Goal: Task Accomplishment & Management: Manage account settings

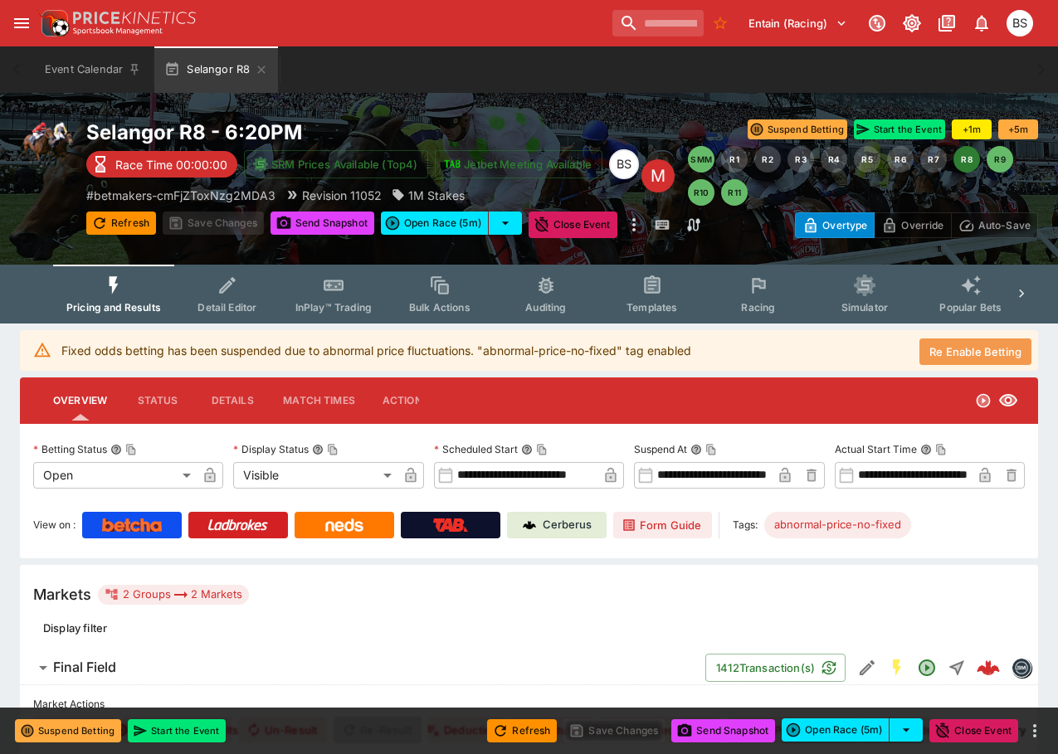
click at [955, 347] on button "Re Enable Betting" at bounding box center [975, 351] width 112 height 27
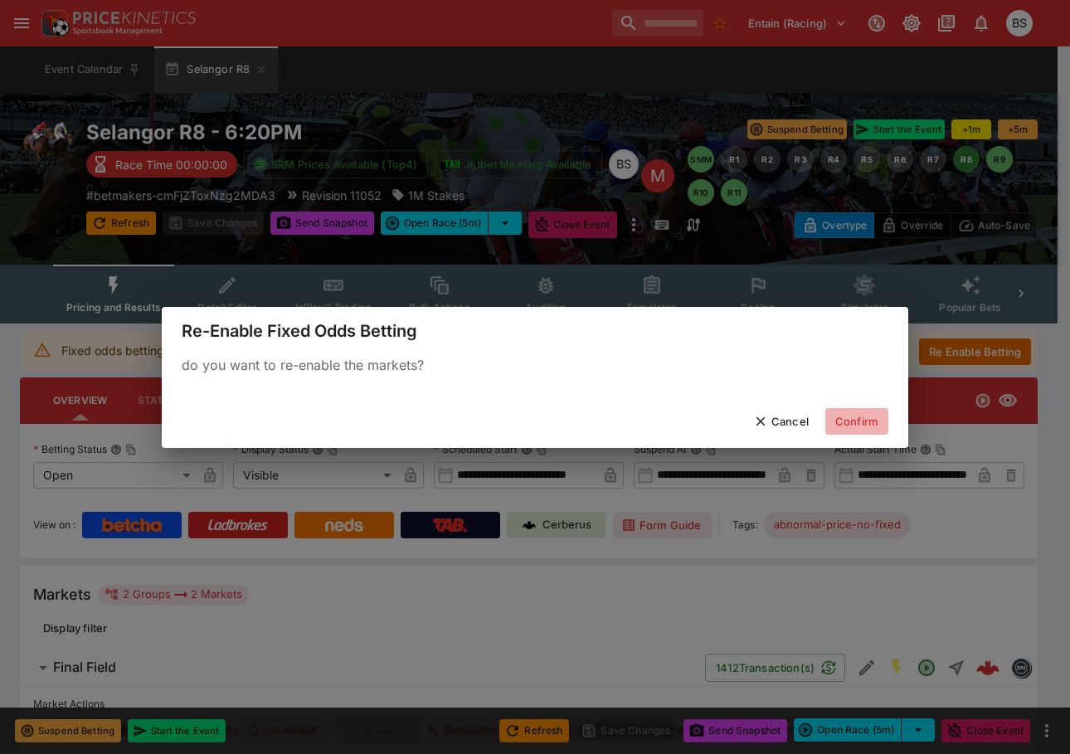
click at [849, 423] on button "Confirm" at bounding box center [856, 421] width 63 height 27
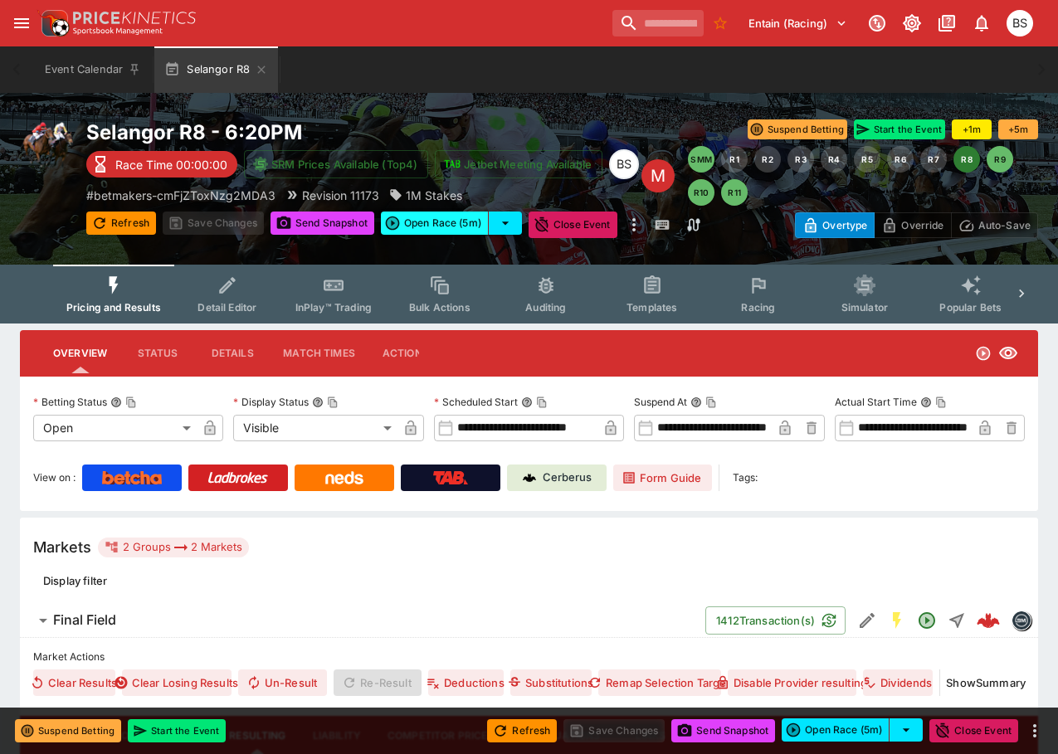
type input "**********"
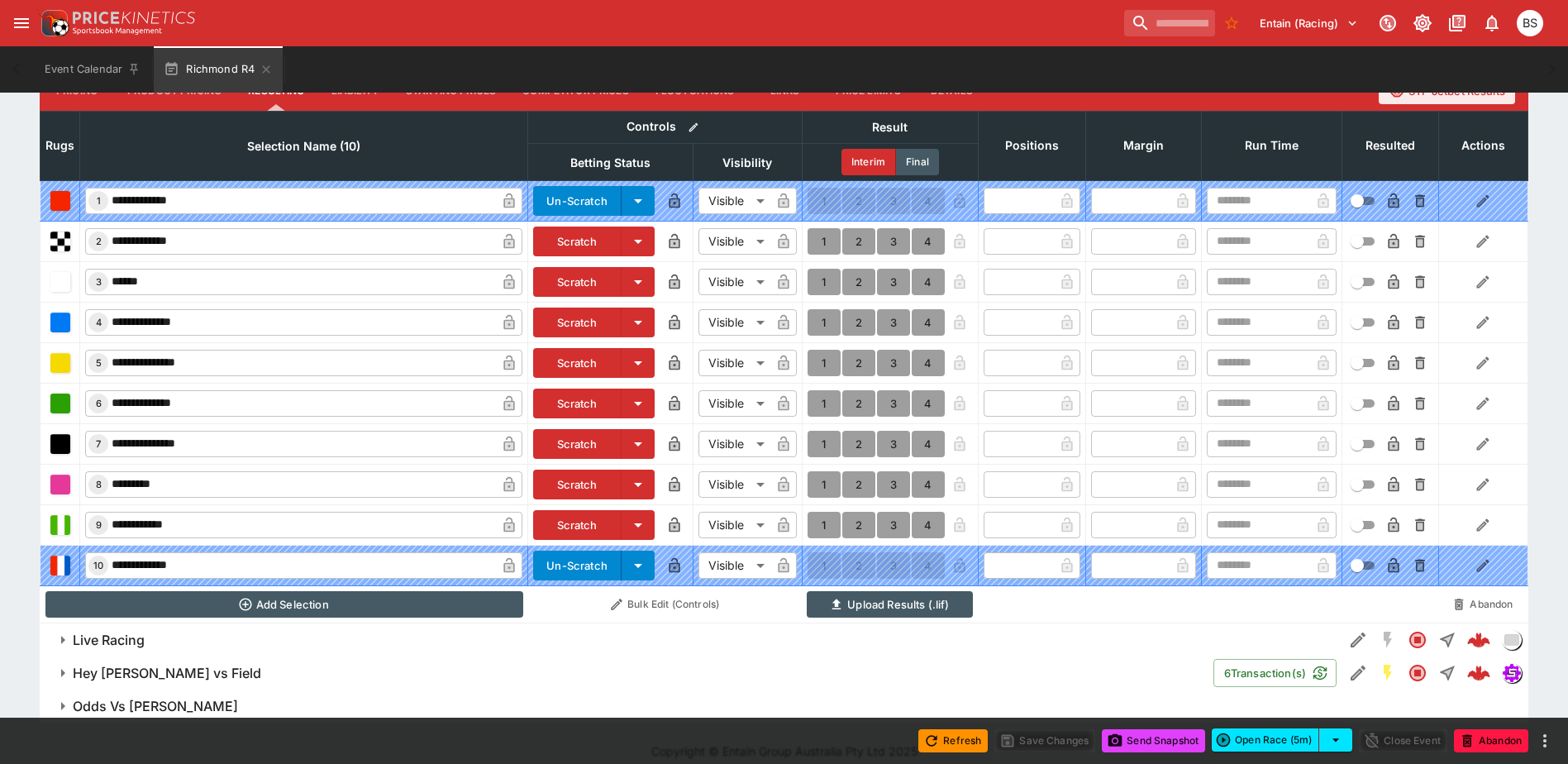
scroll to position [614, 0]
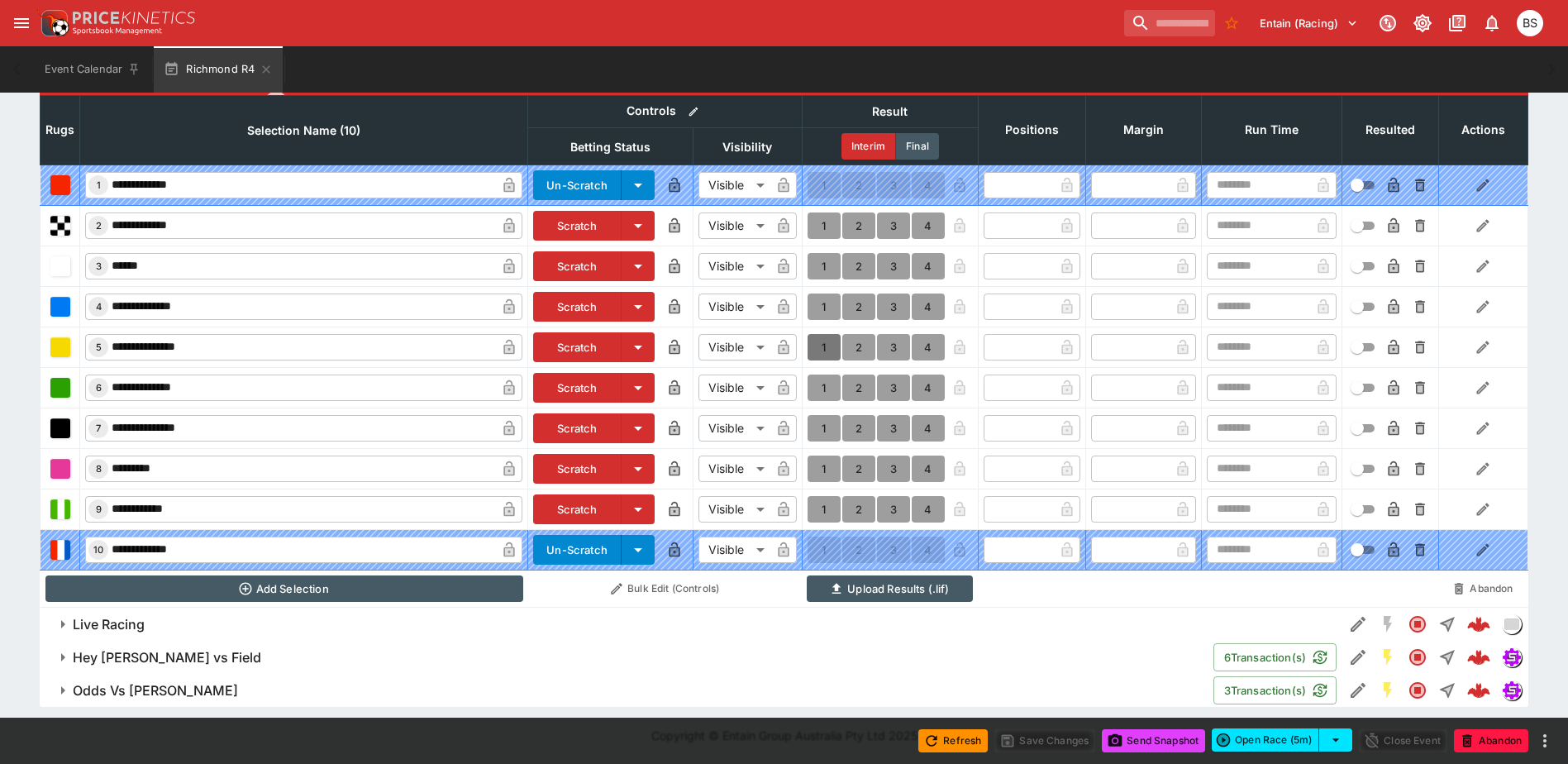
click at [822, 350] on button "1" at bounding box center [823, 347] width 33 height 27
type input "*"
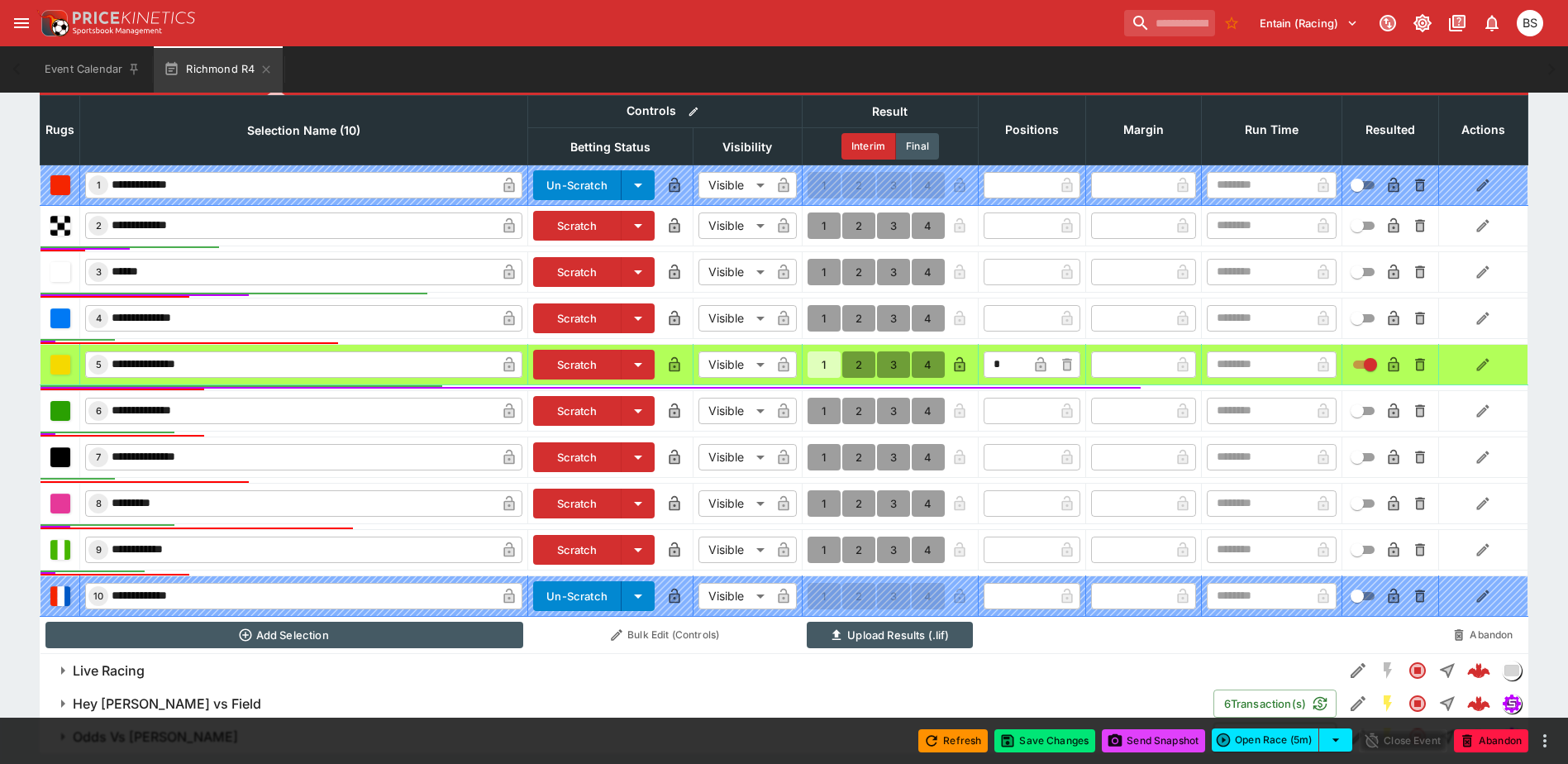
scroll to position [616, 0]
click at [1048, 744] on button "Save Changes" at bounding box center [1044, 740] width 101 height 23
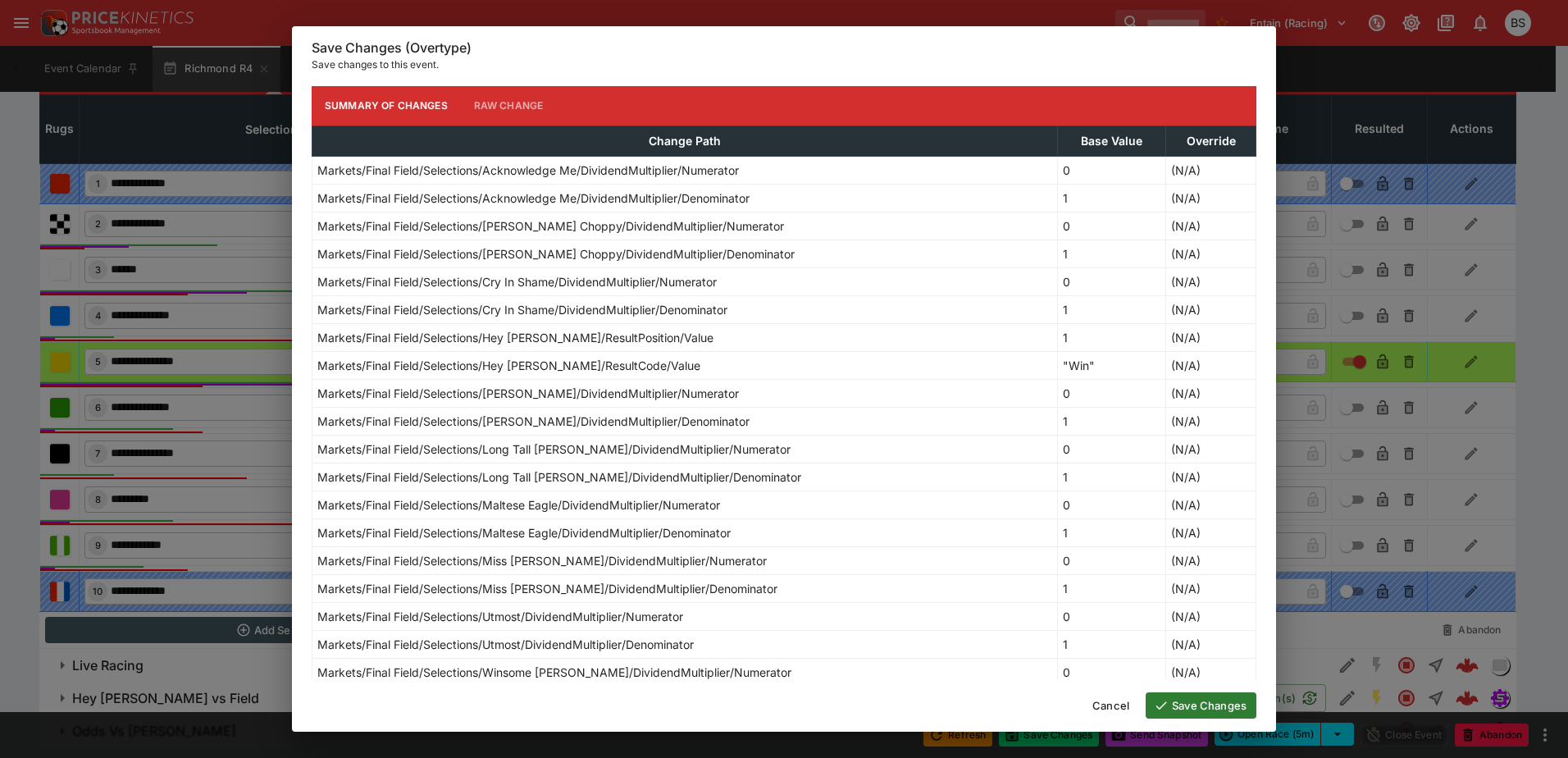
click at [1228, 710] on button "Save Changes" at bounding box center [1201, 705] width 111 height 27
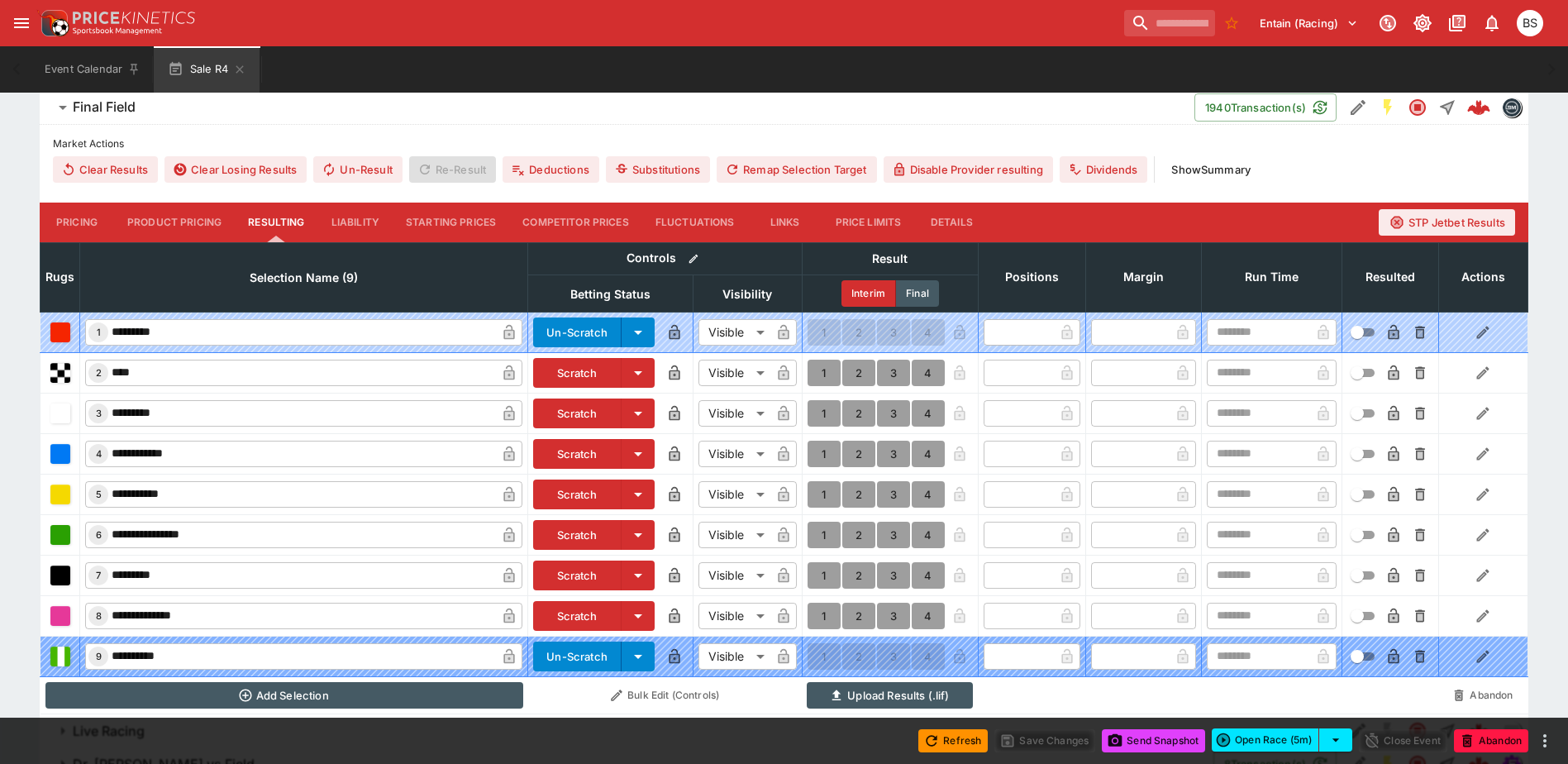
scroll to position [496, 0]
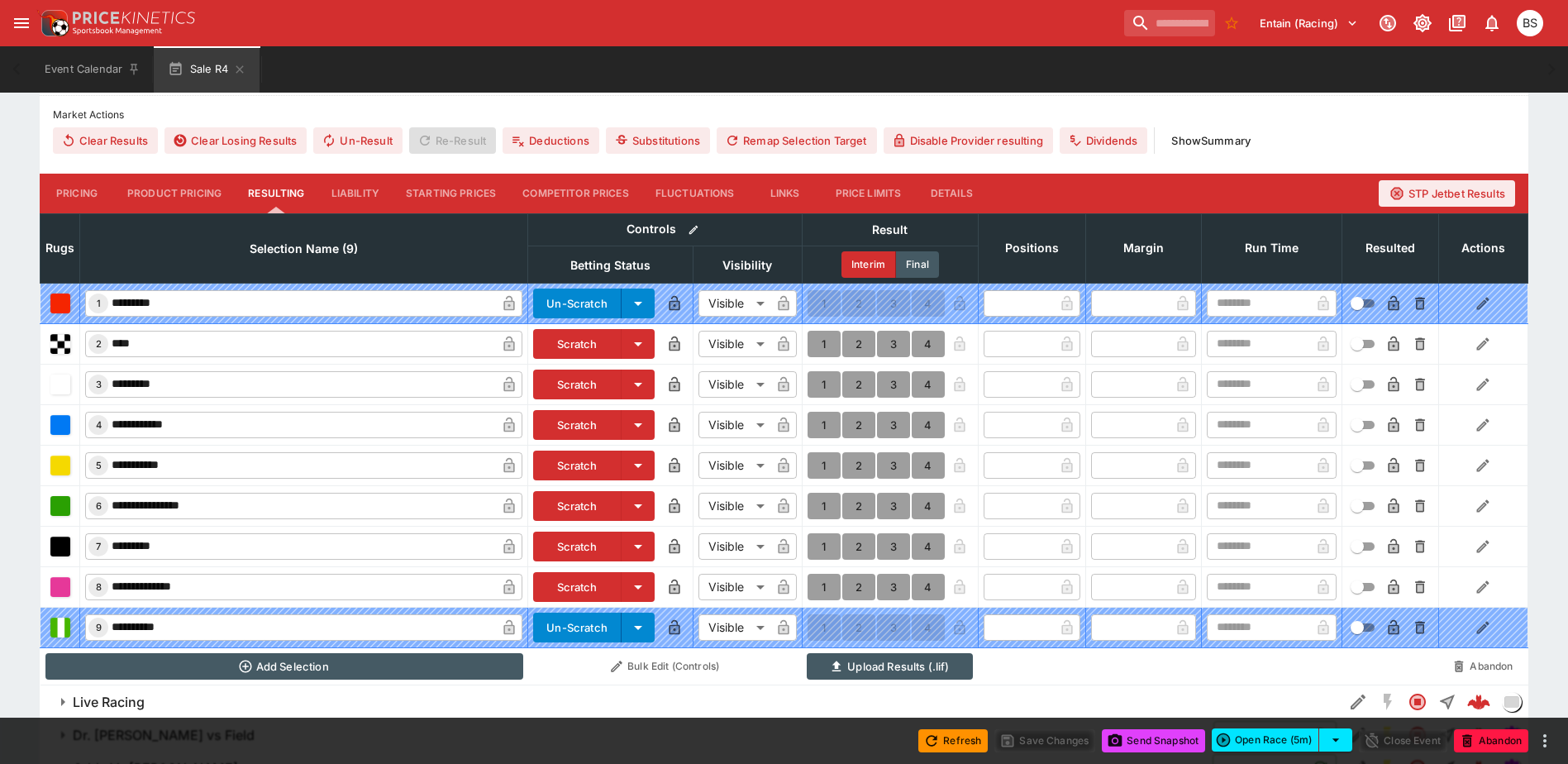
click at [818, 382] on button "1" at bounding box center [823, 383] width 33 height 27
type input "*"
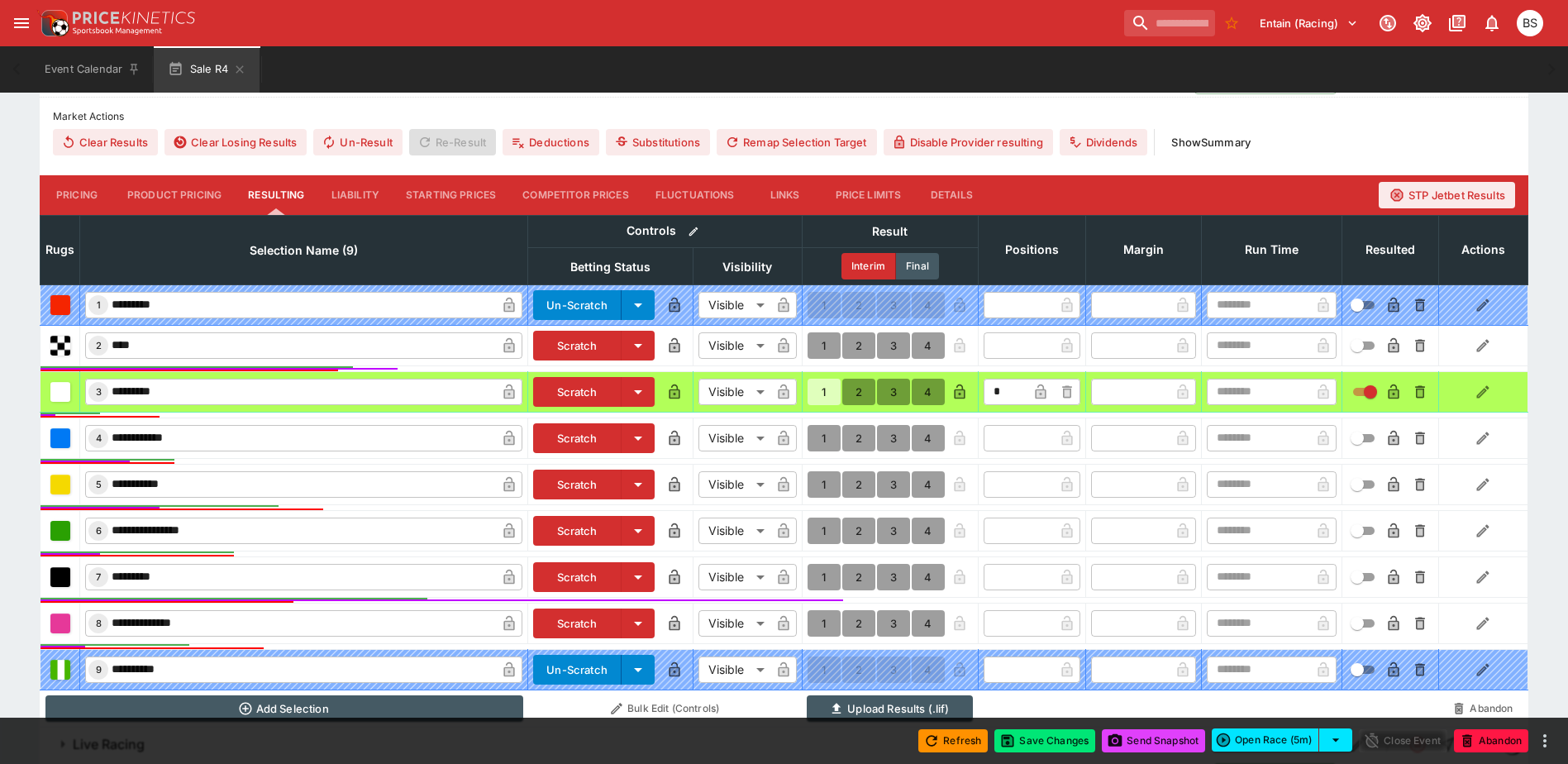
scroll to position [497, 0]
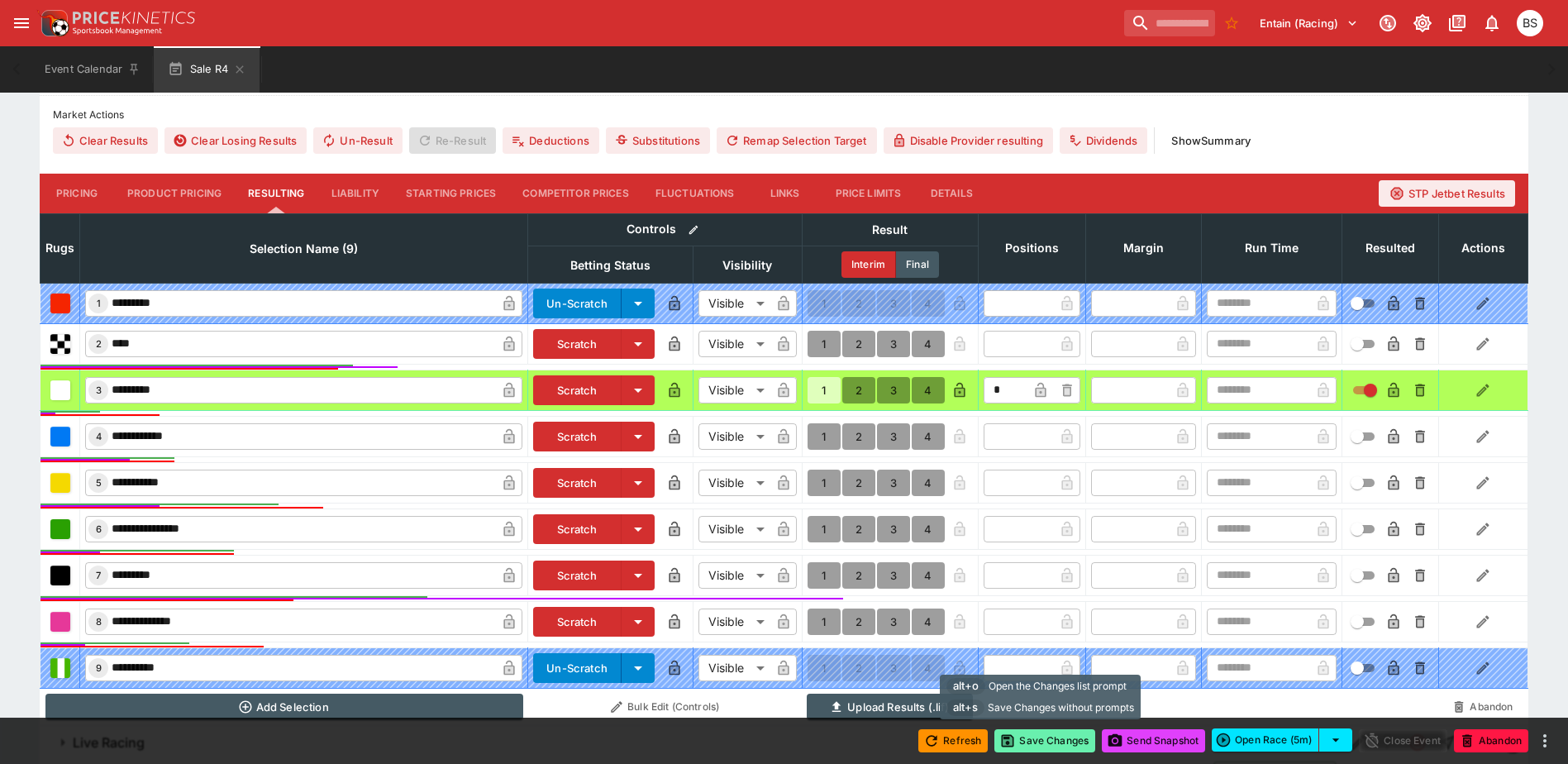
click at [1034, 743] on button "Save Changes" at bounding box center [1044, 740] width 101 height 23
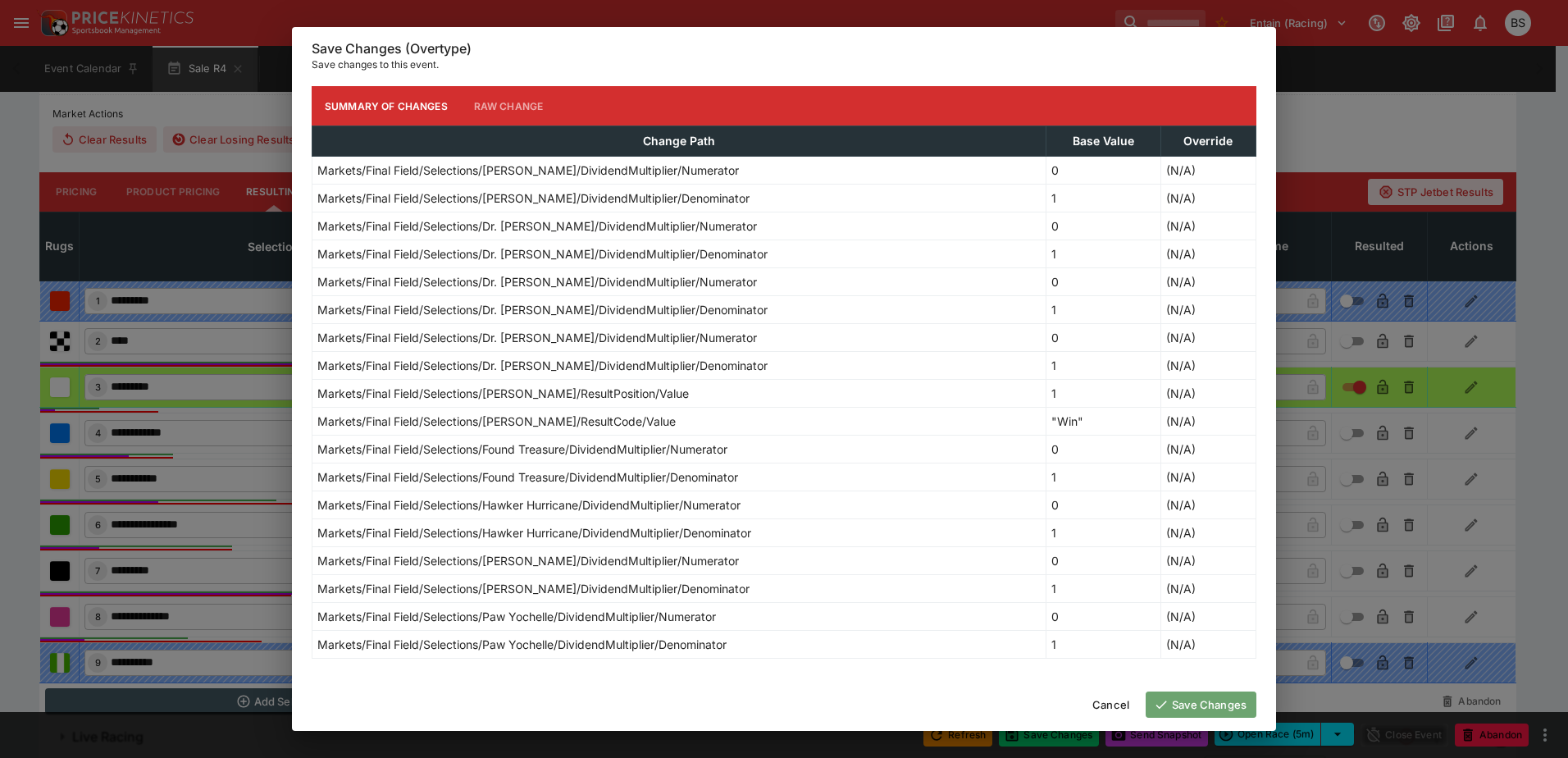
click at [1194, 706] on button "Save Changes" at bounding box center [1201, 704] width 111 height 27
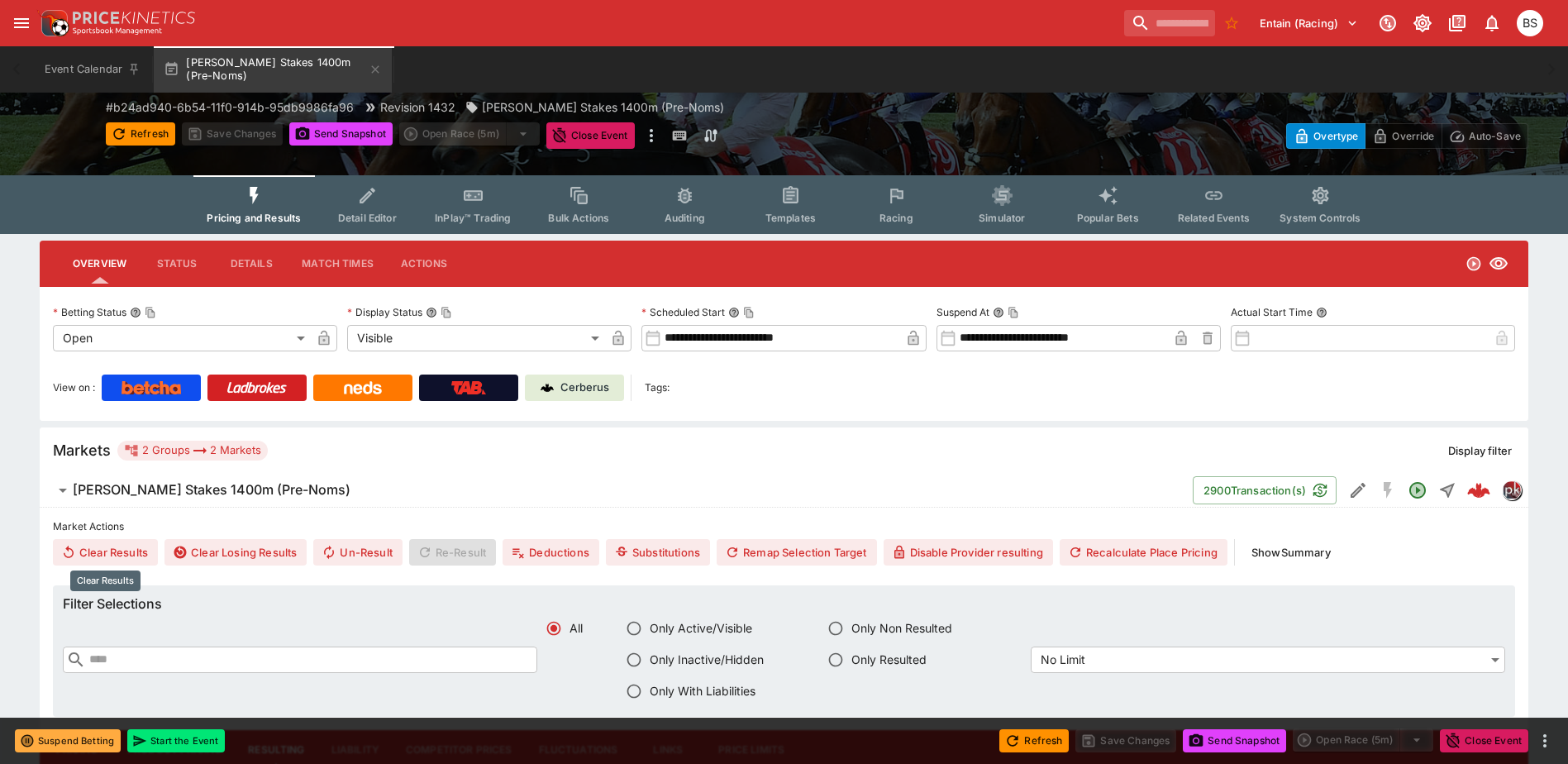
scroll to position [331, 0]
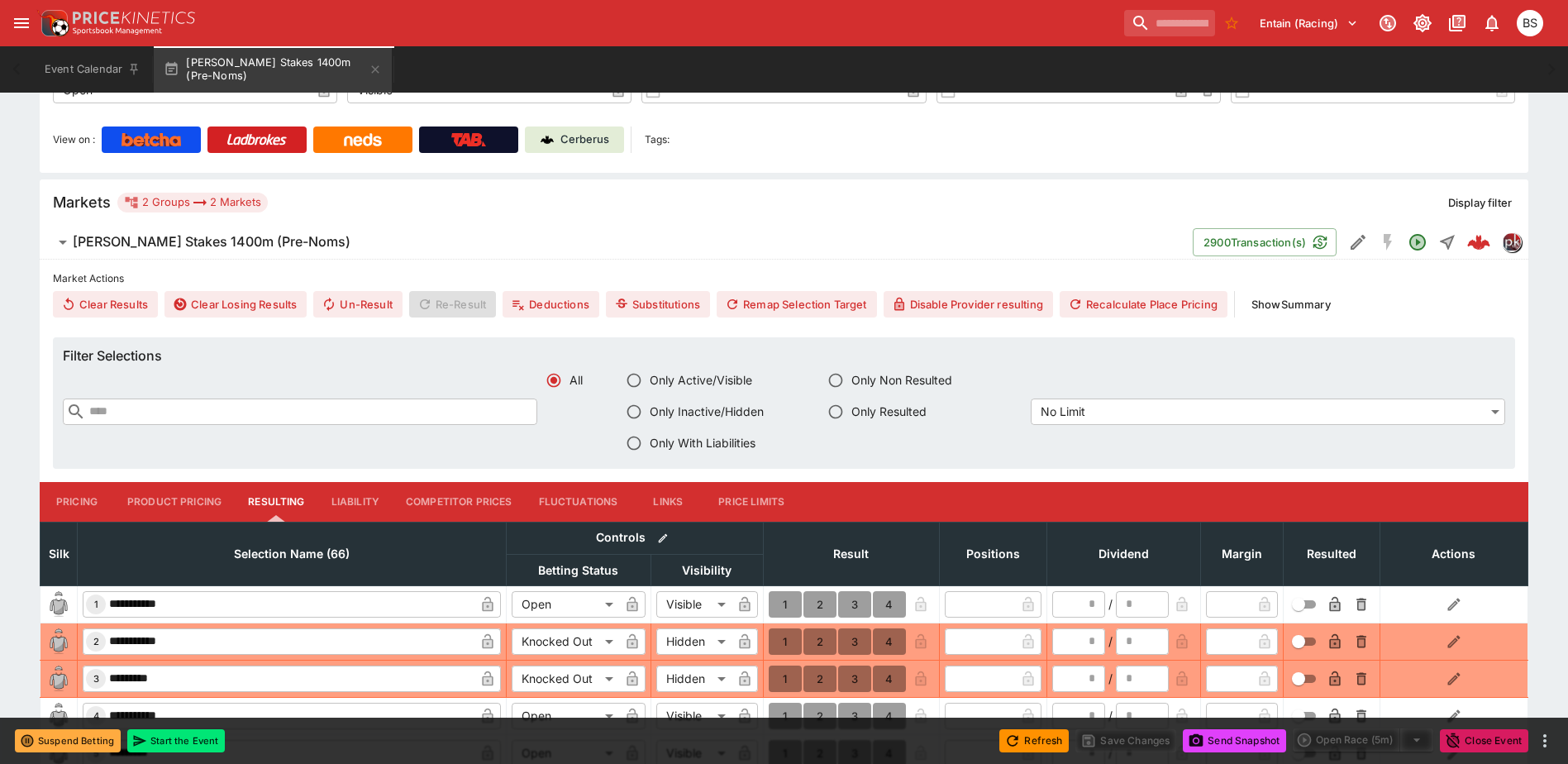
click at [73, 497] on button "Pricing" at bounding box center [77, 502] width 75 height 40
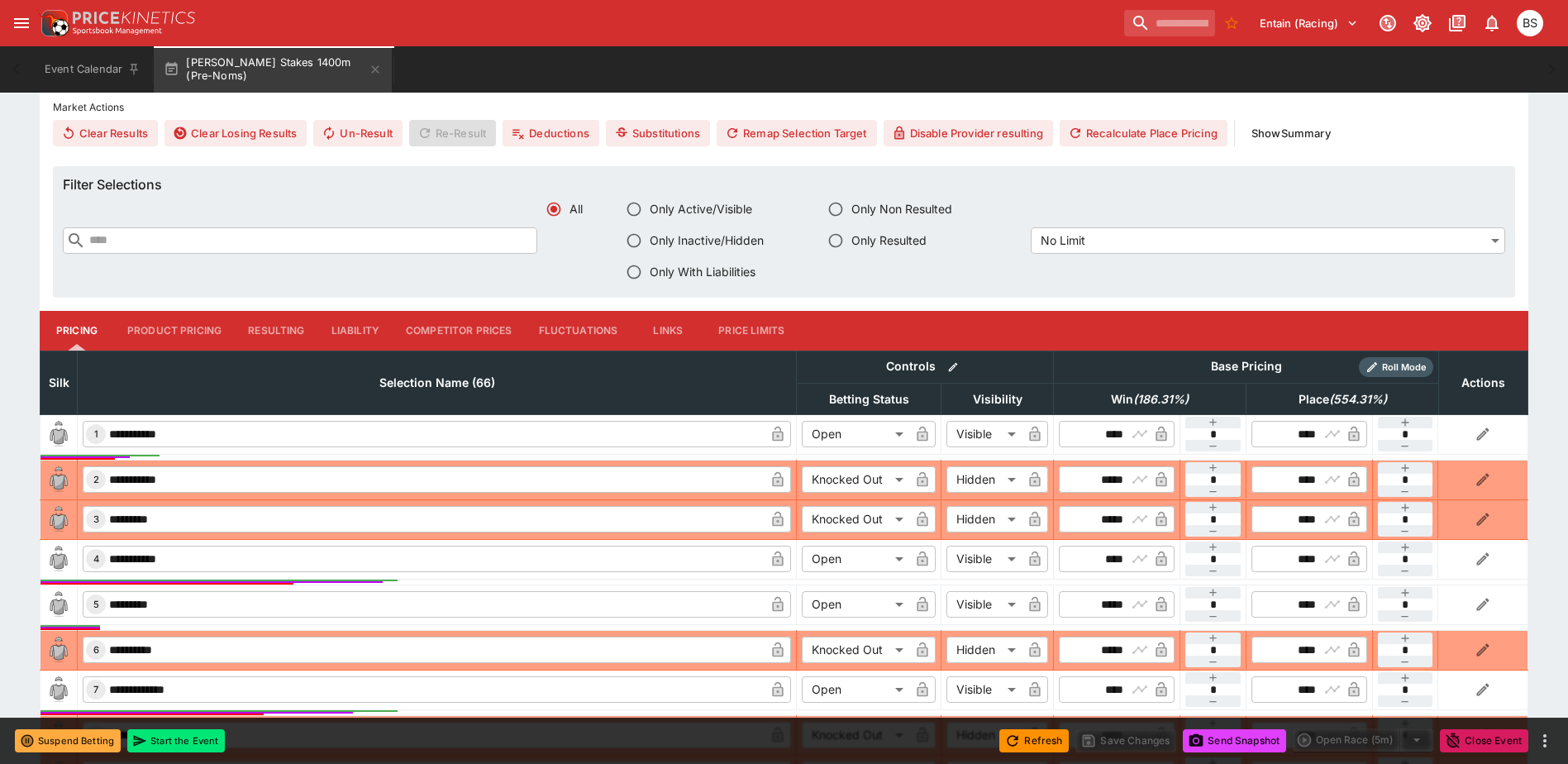
scroll to position [499, 0]
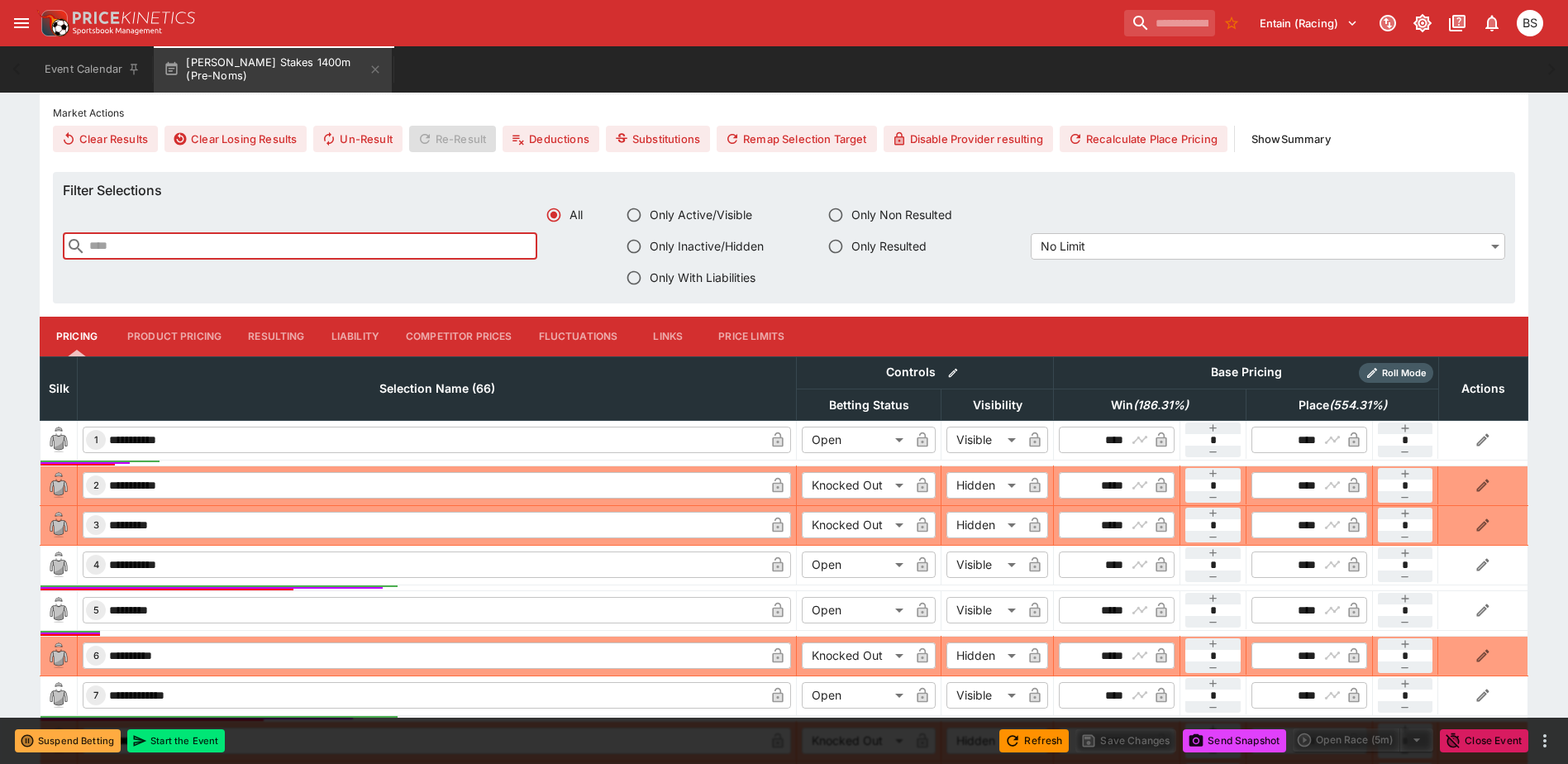
click at [203, 243] on input "text" at bounding box center [311, 246] width 451 height 27
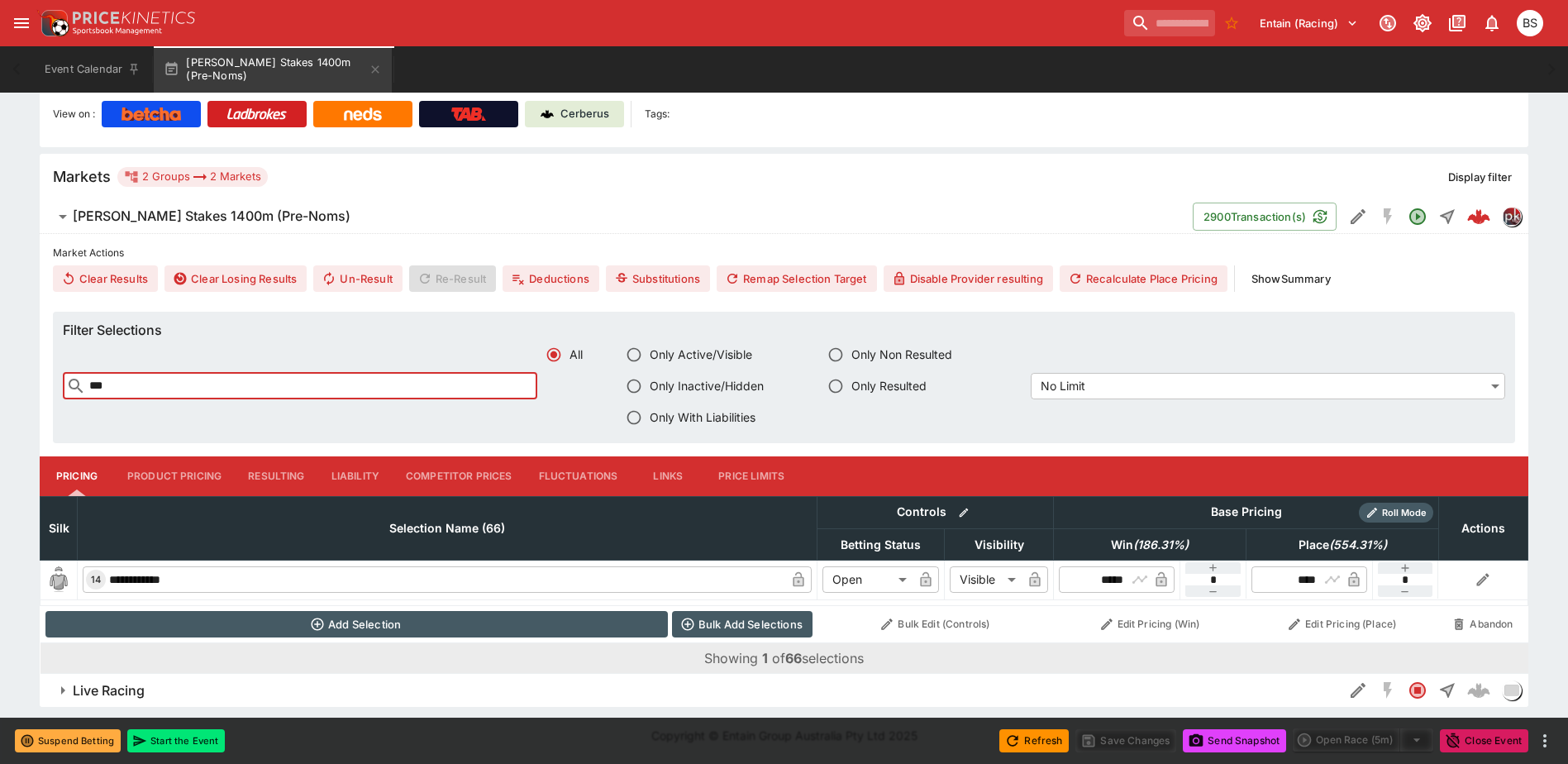
scroll to position [360, 0]
type input "***"
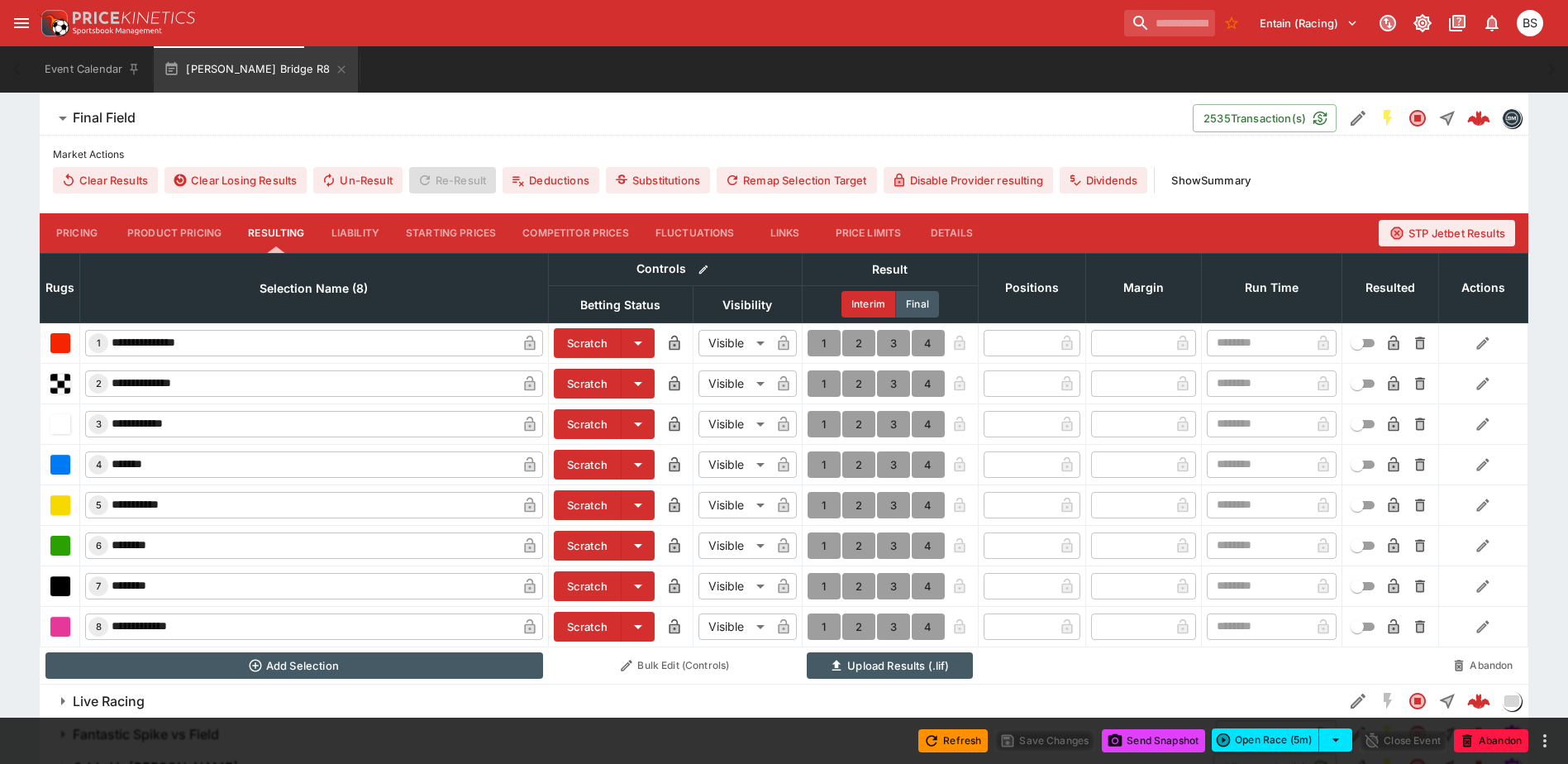
scroll to position [496, 0]
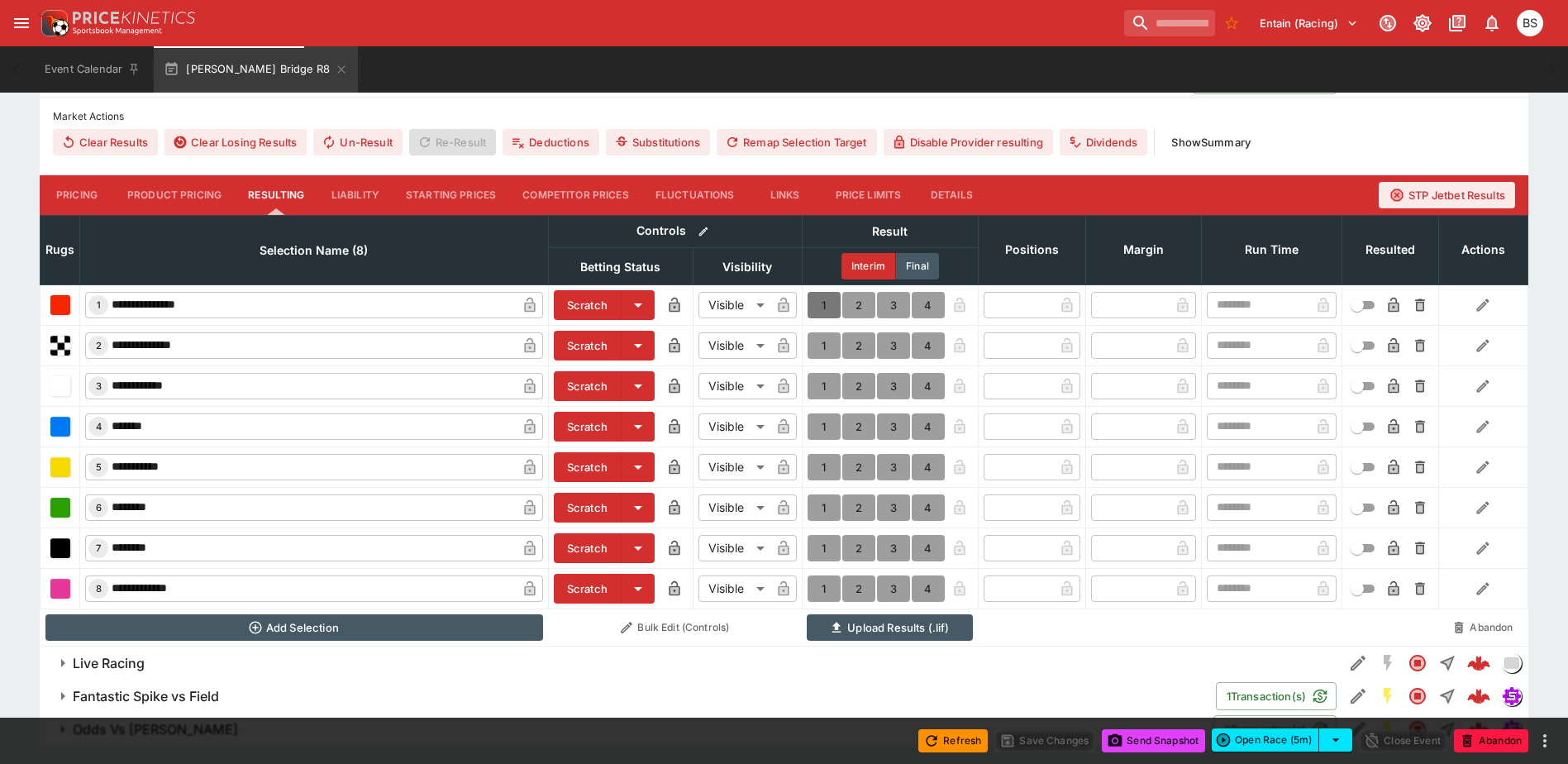
click at [818, 304] on button "1" at bounding box center [823, 305] width 33 height 27
type input "*"
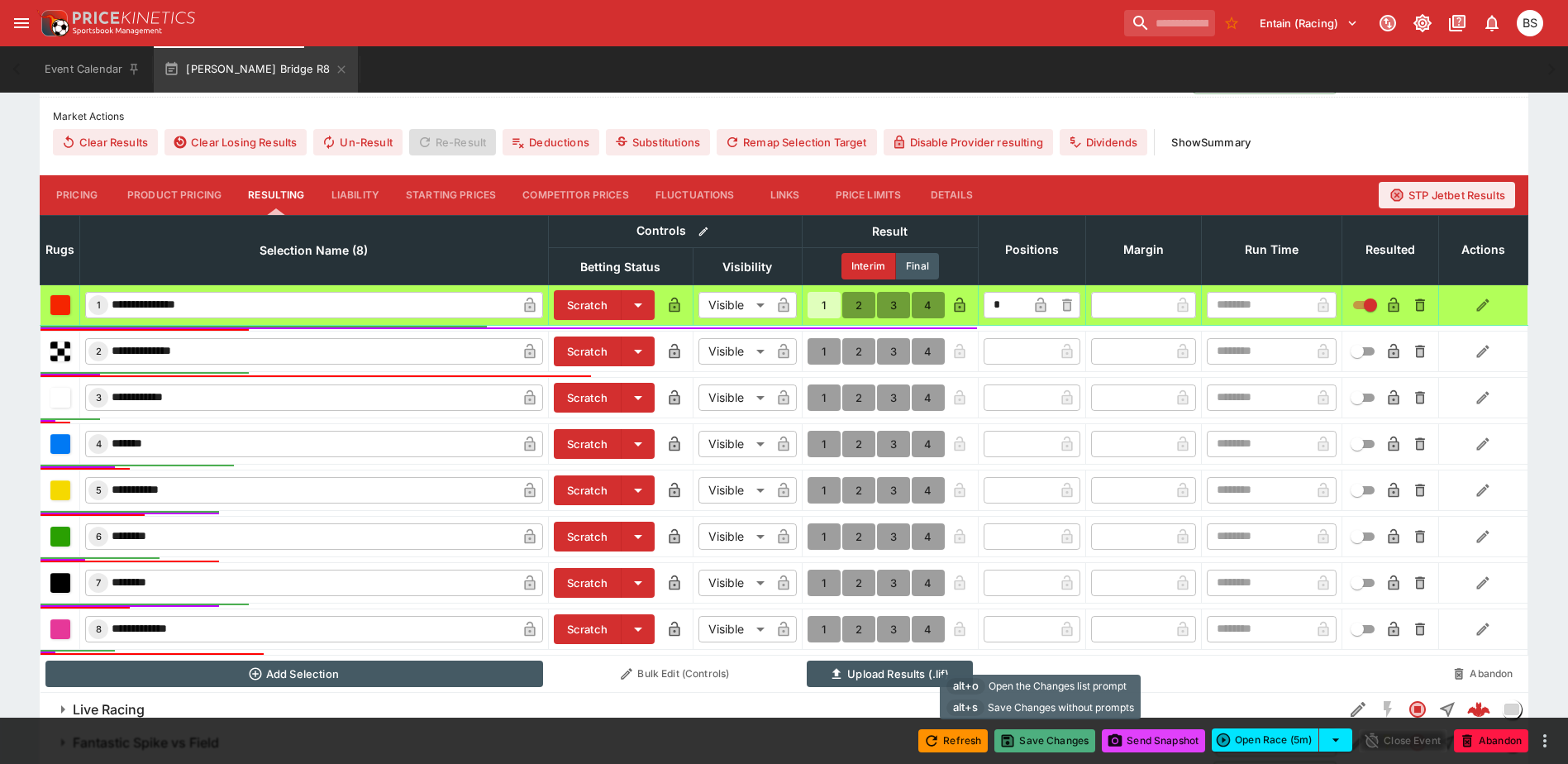
click at [1050, 749] on button "Save Changes" at bounding box center [1044, 740] width 101 height 23
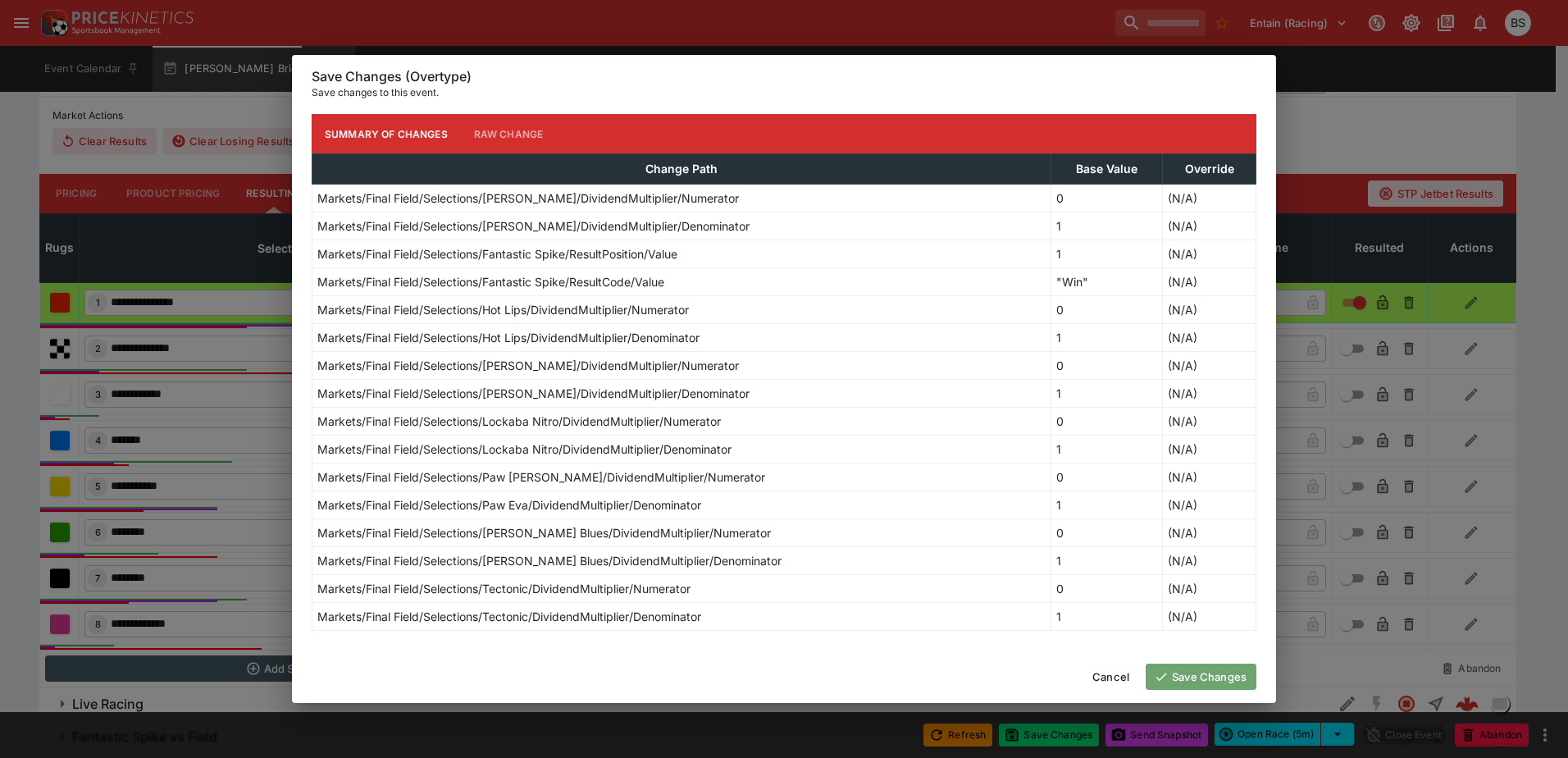
click at [1205, 676] on button "Save Changes" at bounding box center [1201, 676] width 111 height 27
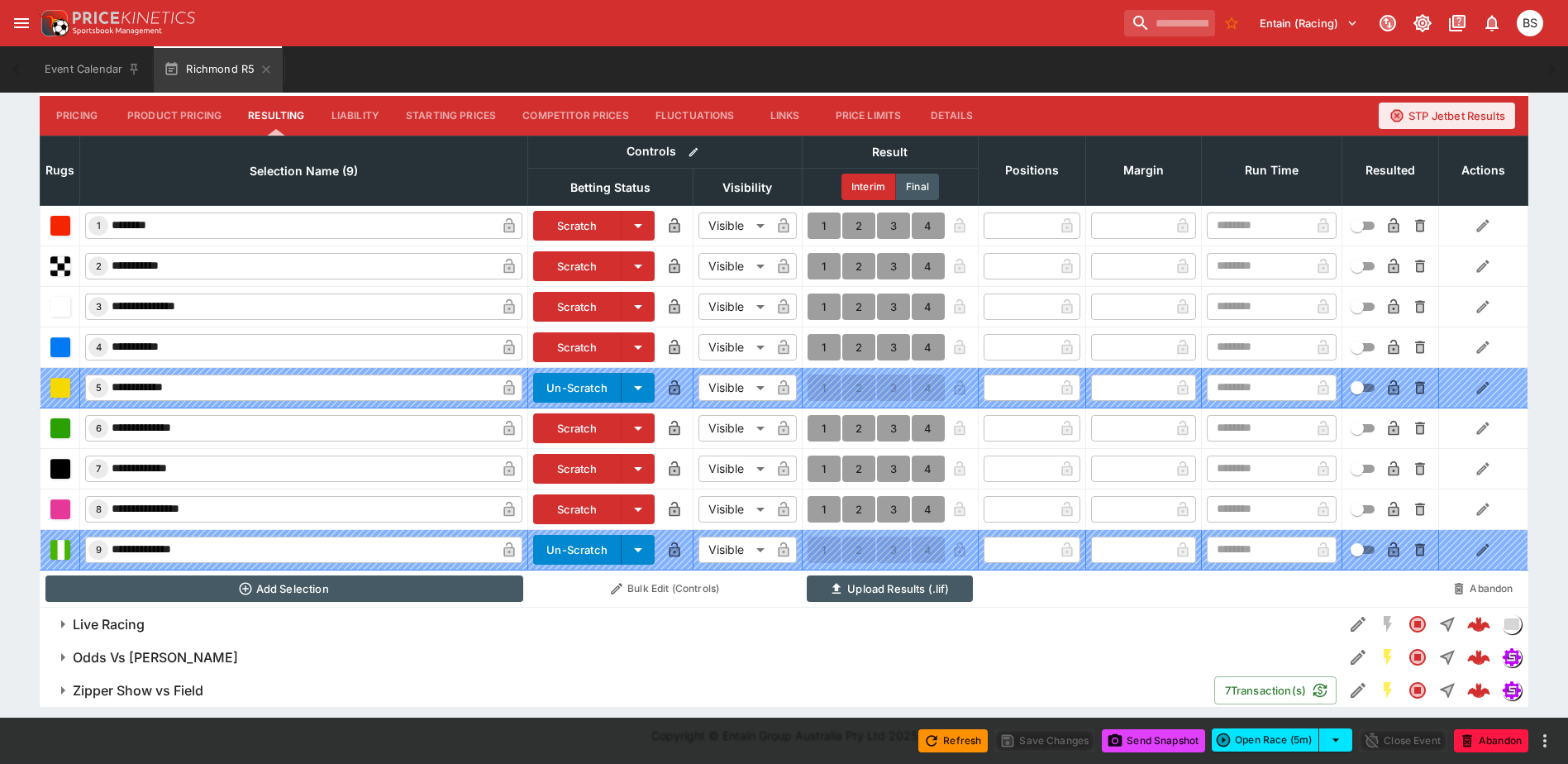
scroll to position [575, 0]
click at [826, 342] on button "1" at bounding box center [823, 347] width 33 height 27
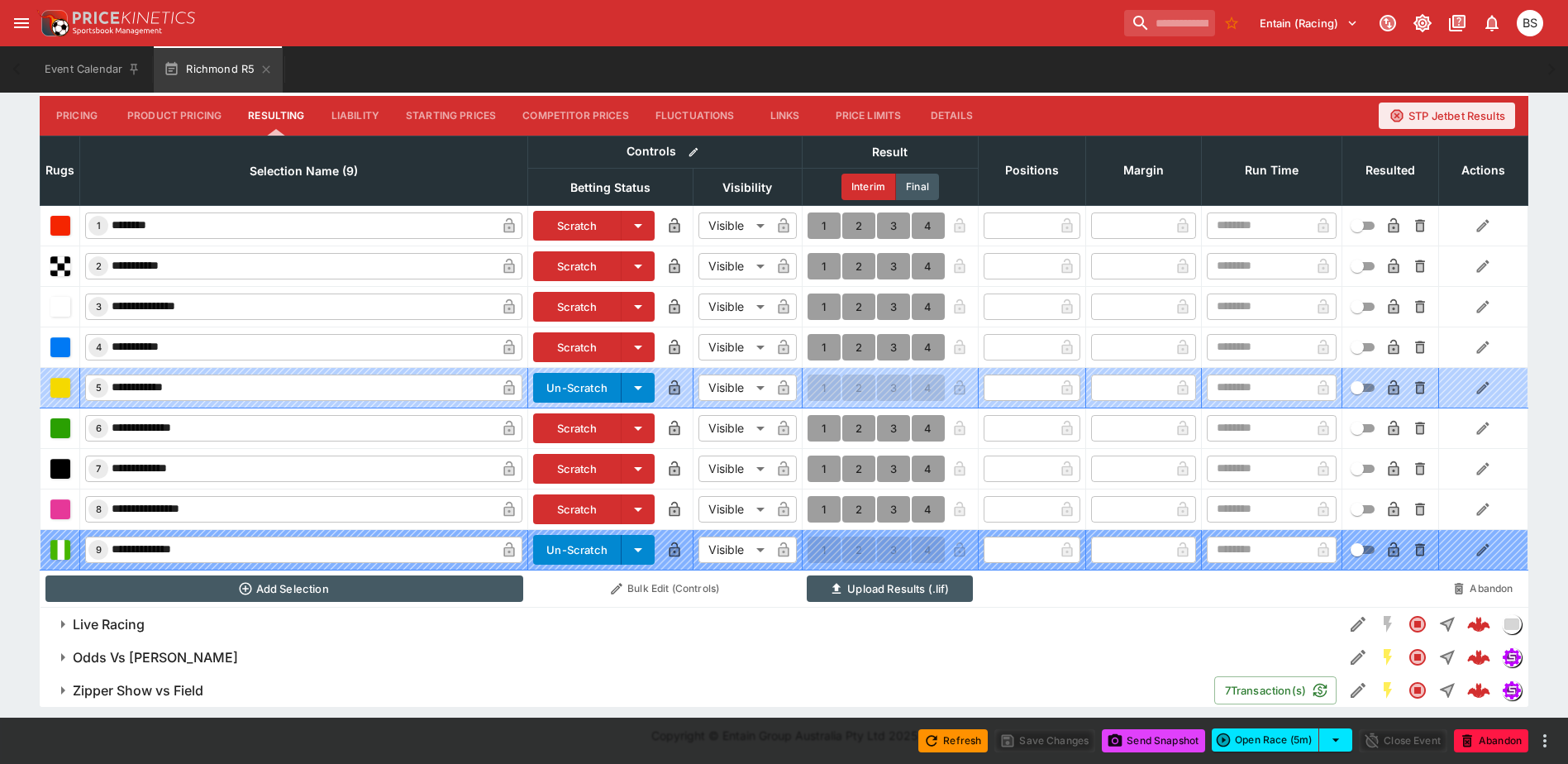
type input "*"
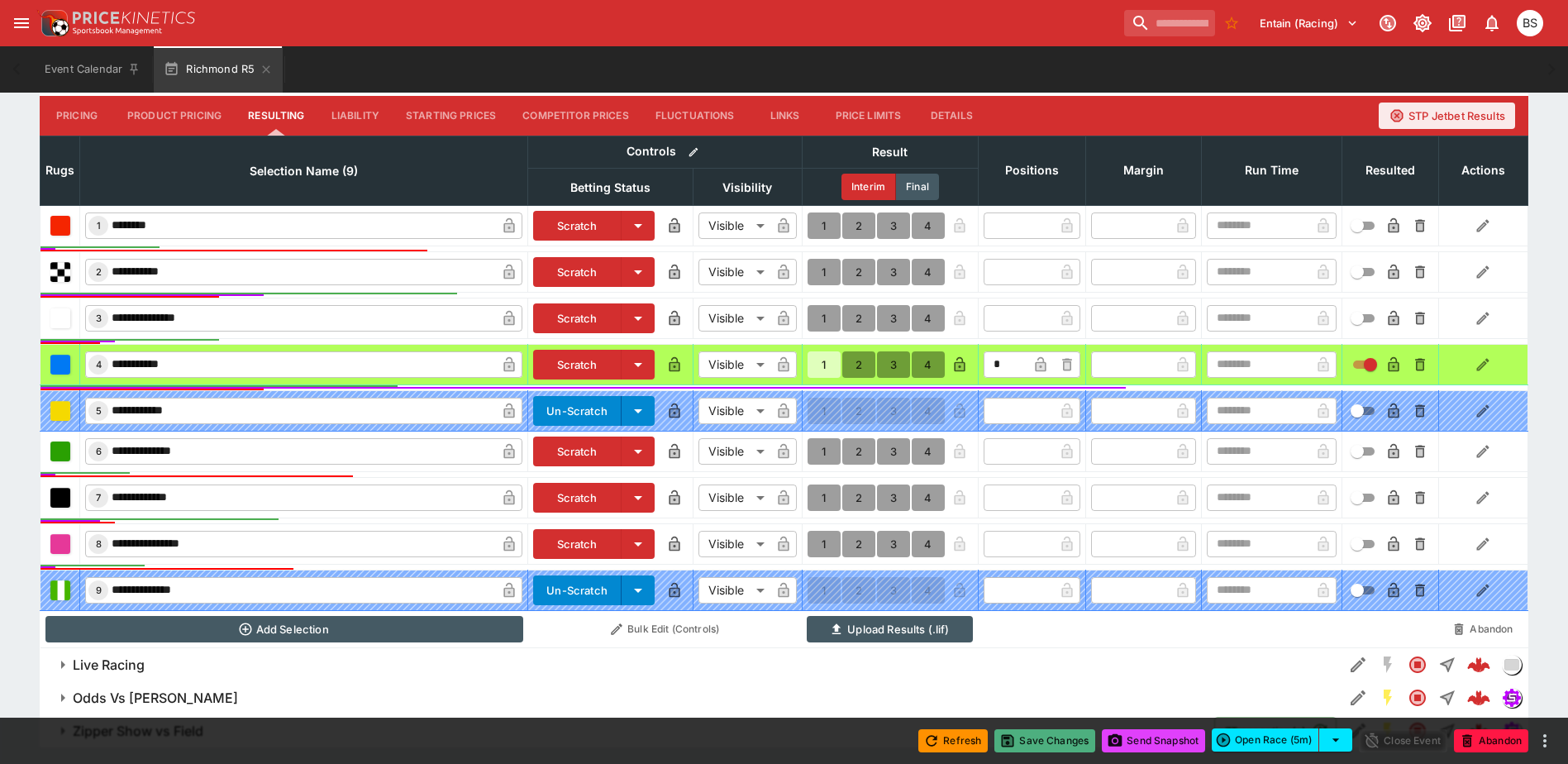
click at [1046, 732] on button "Save Changes" at bounding box center [1044, 740] width 101 height 23
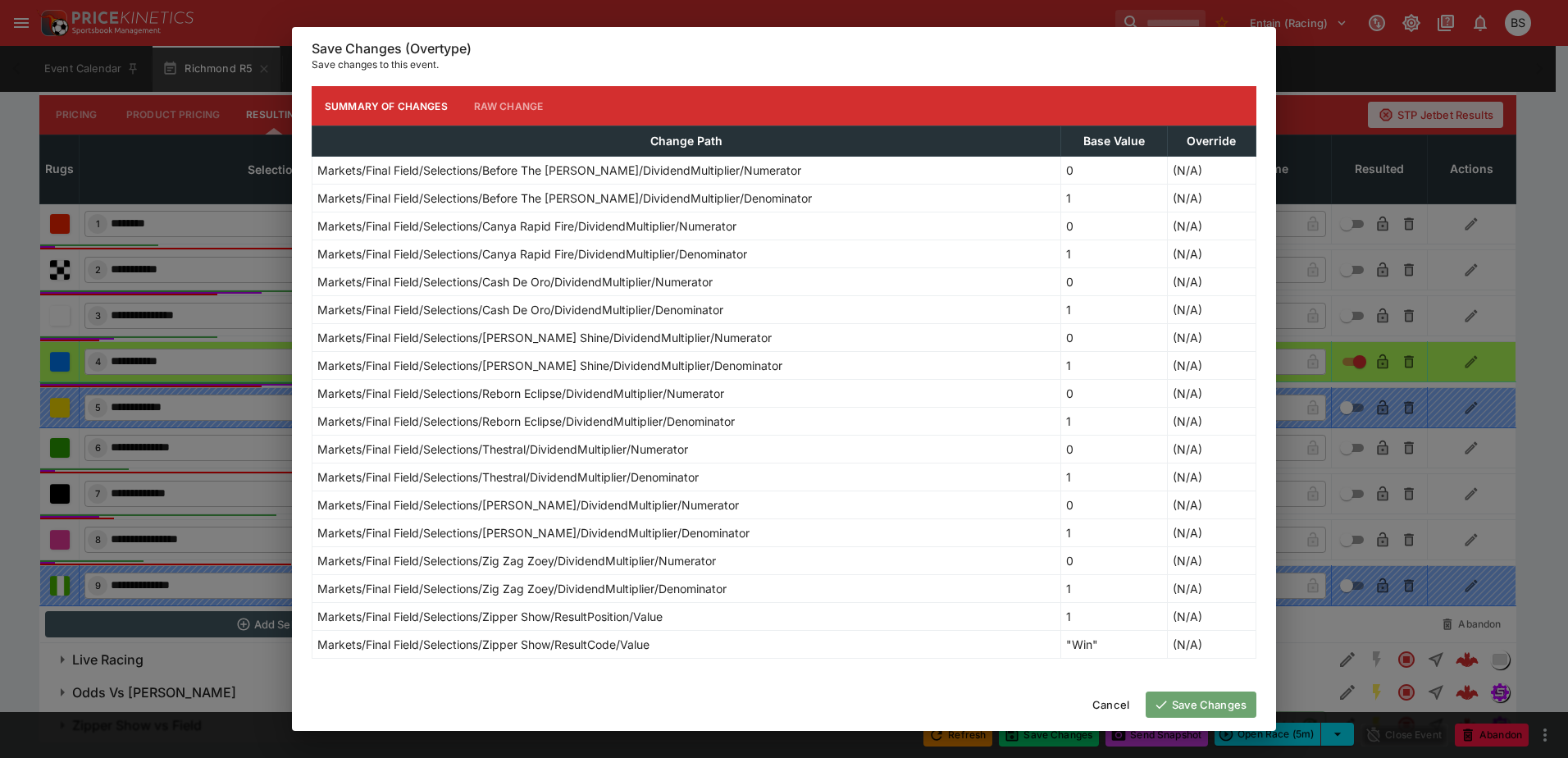
click at [1201, 700] on button "Save Changes" at bounding box center [1201, 704] width 111 height 27
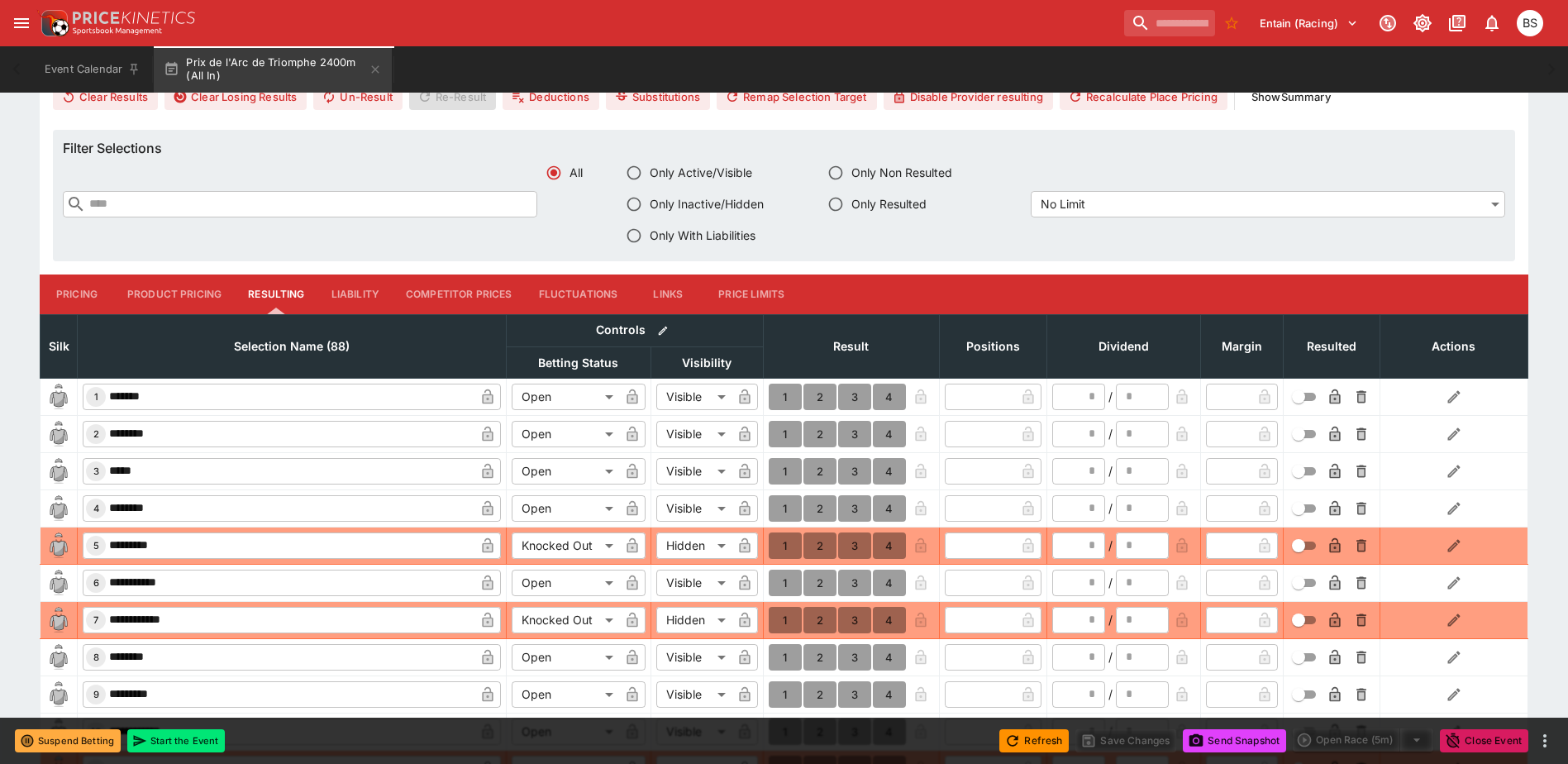
scroll to position [579, 0]
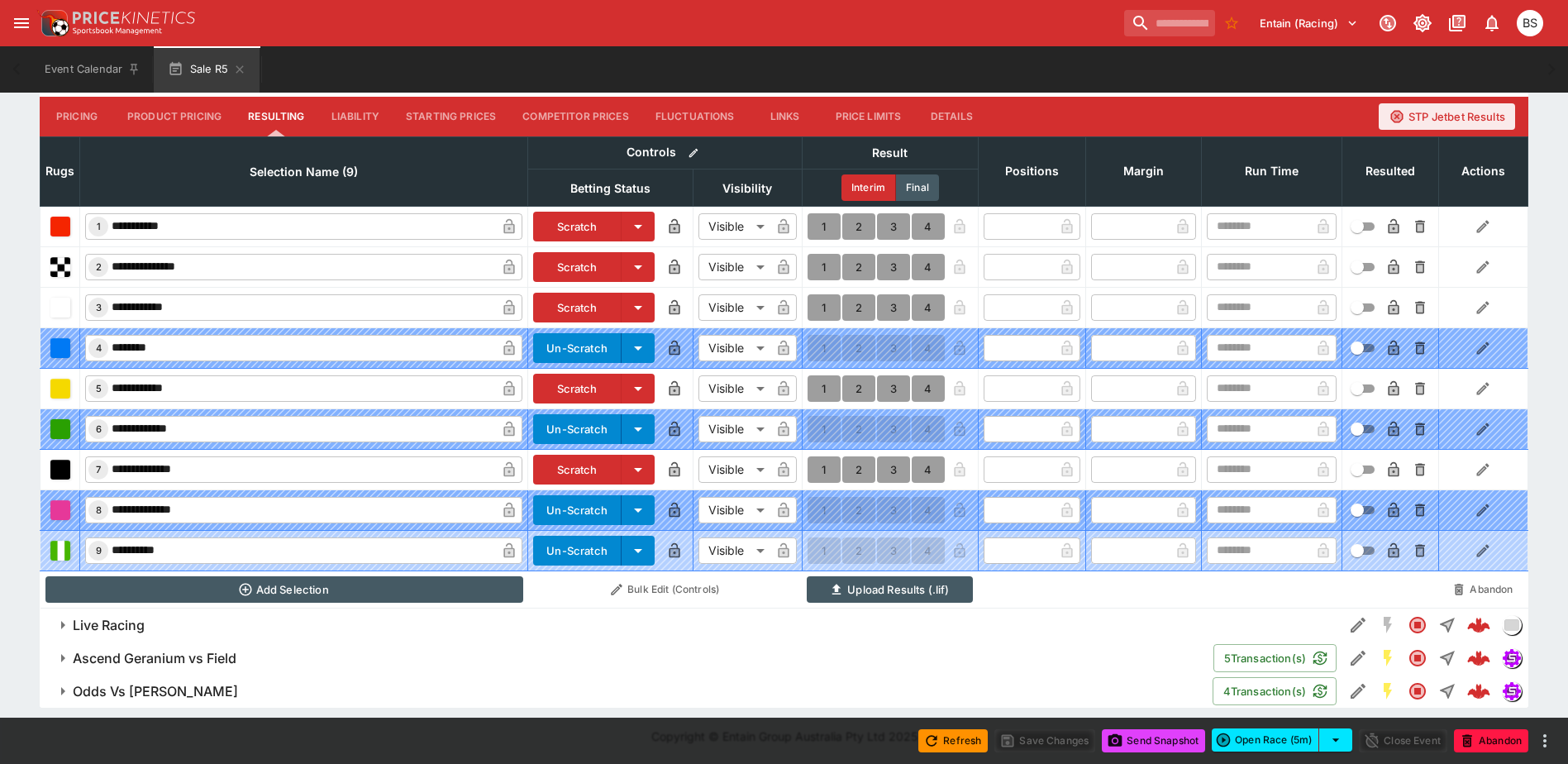
scroll to position [574, 0]
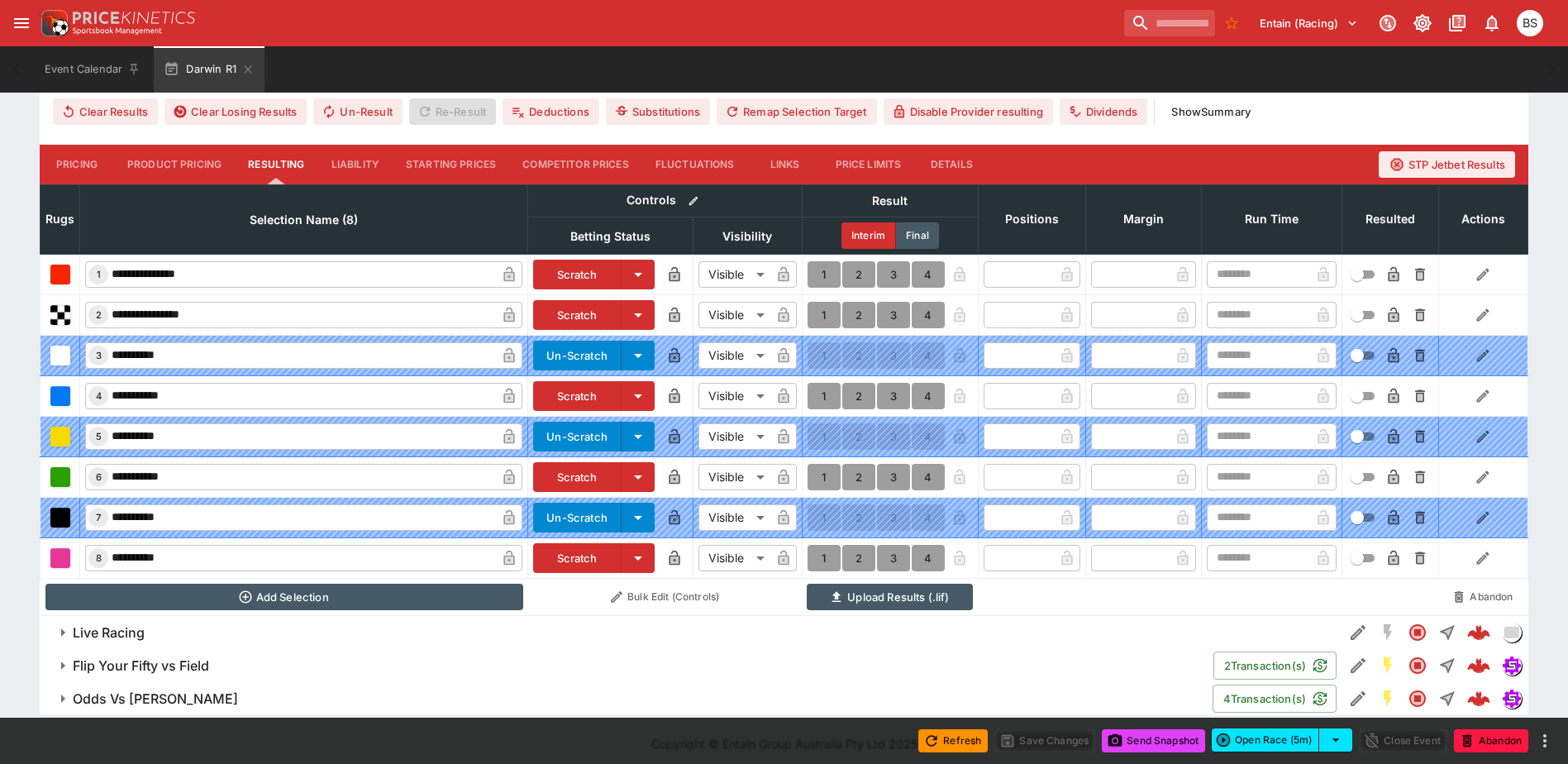
scroll to position [535, 0]
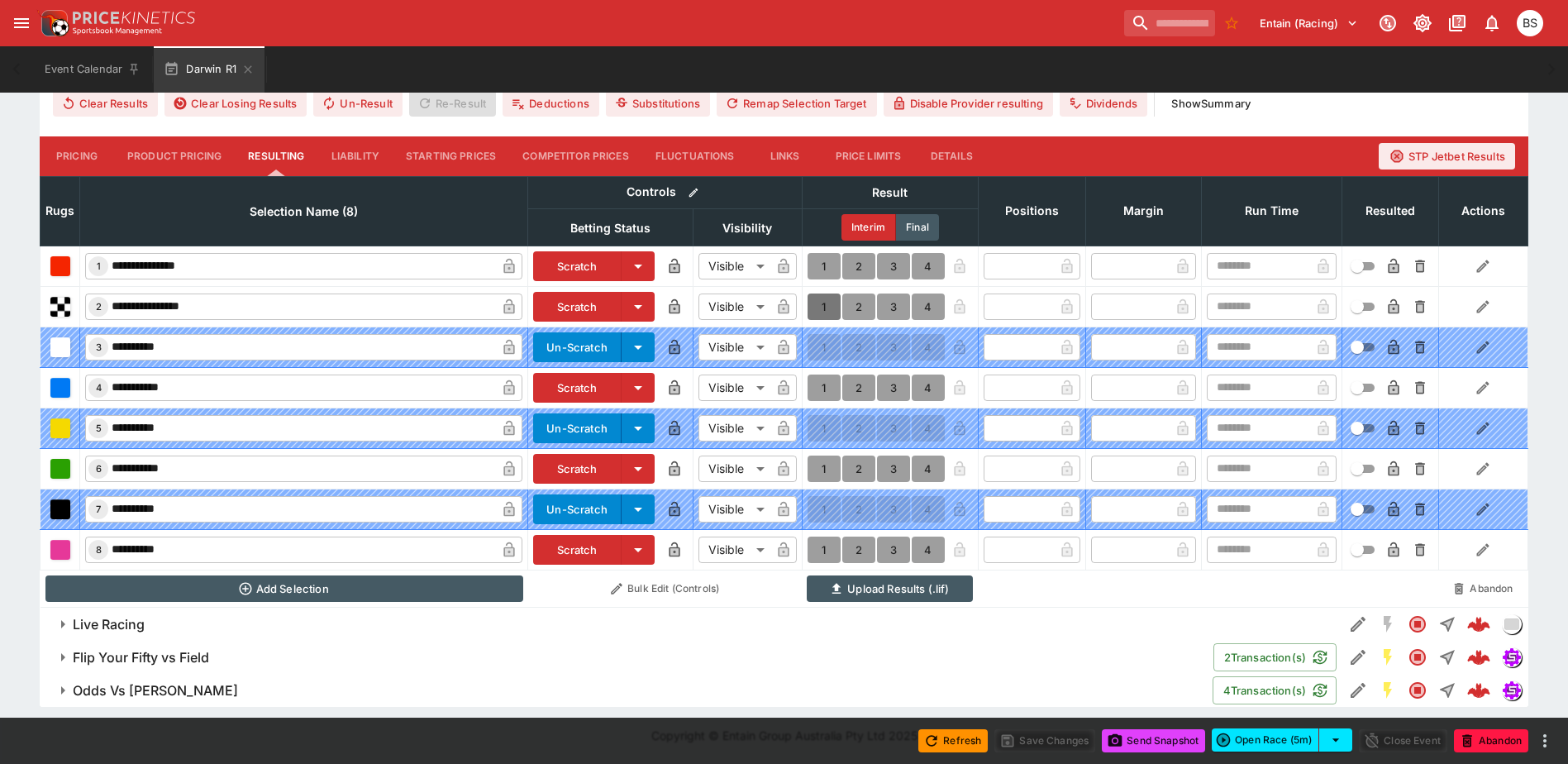
click at [818, 298] on button "1" at bounding box center [823, 306] width 33 height 27
type input "*"
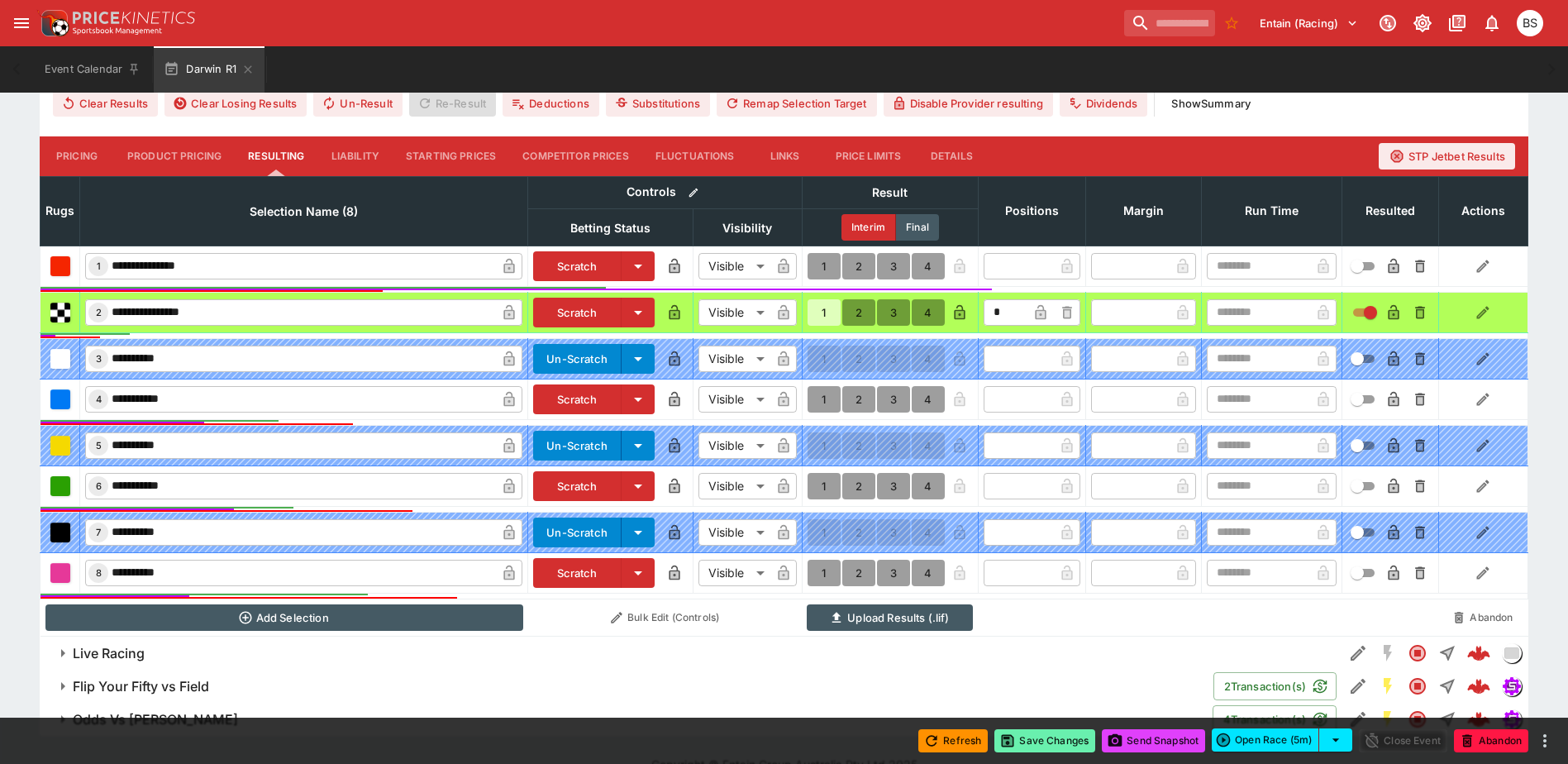
click at [1040, 741] on button "Save Changes" at bounding box center [1044, 740] width 101 height 23
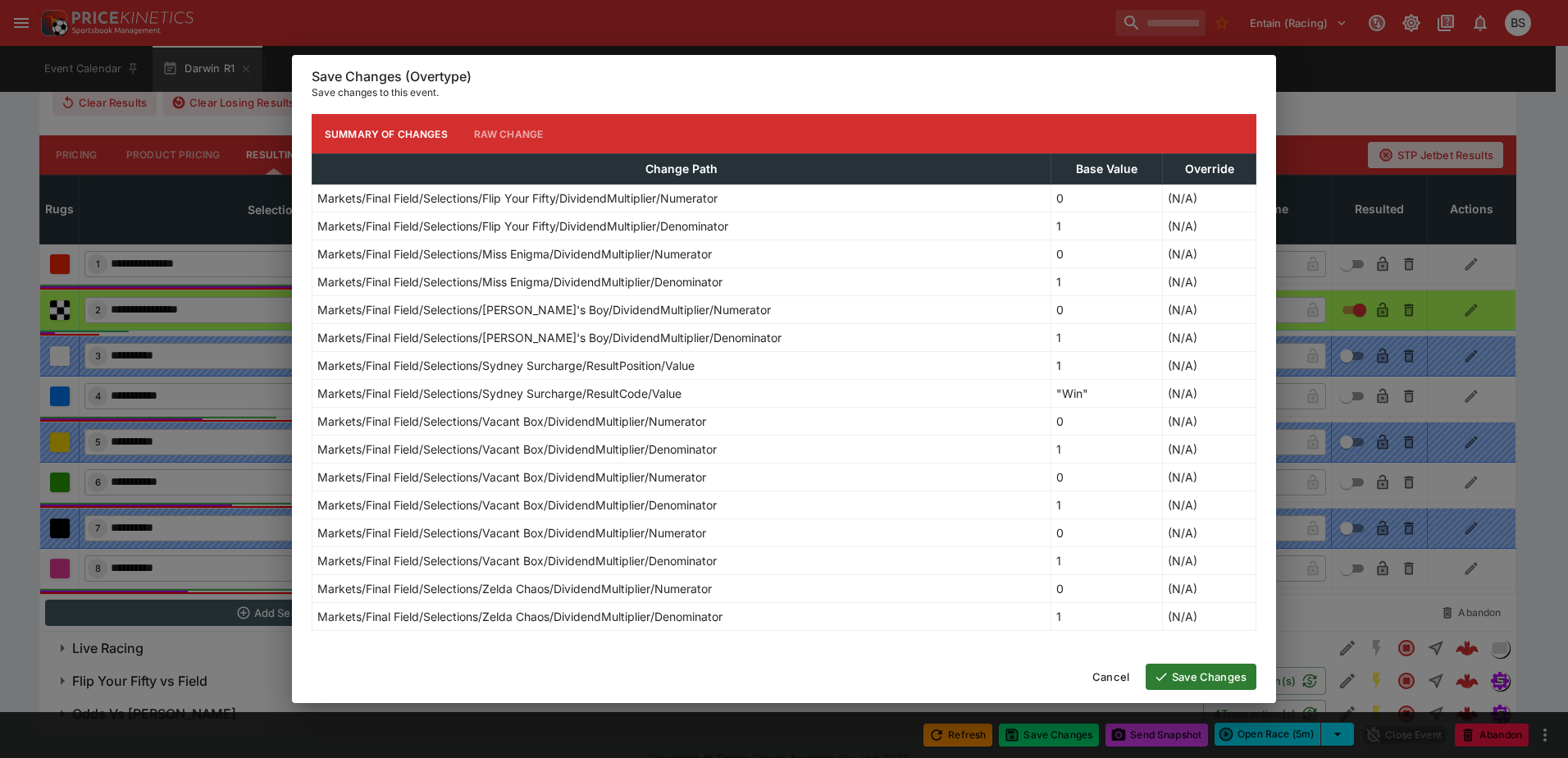
click at [1199, 679] on button "Save Changes" at bounding box center [1201, 676] width 111 height 27
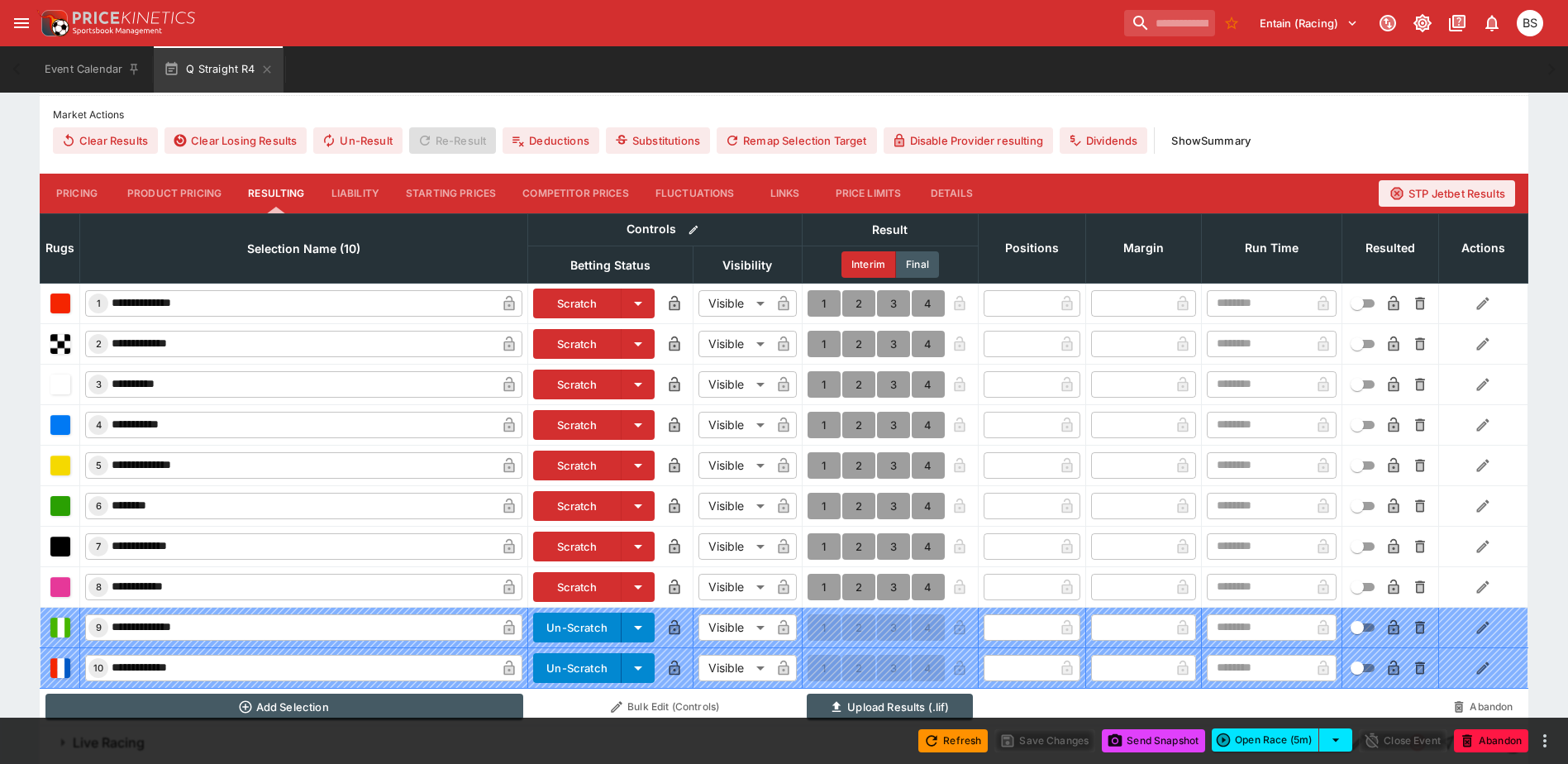
scroll to position [497, 0]
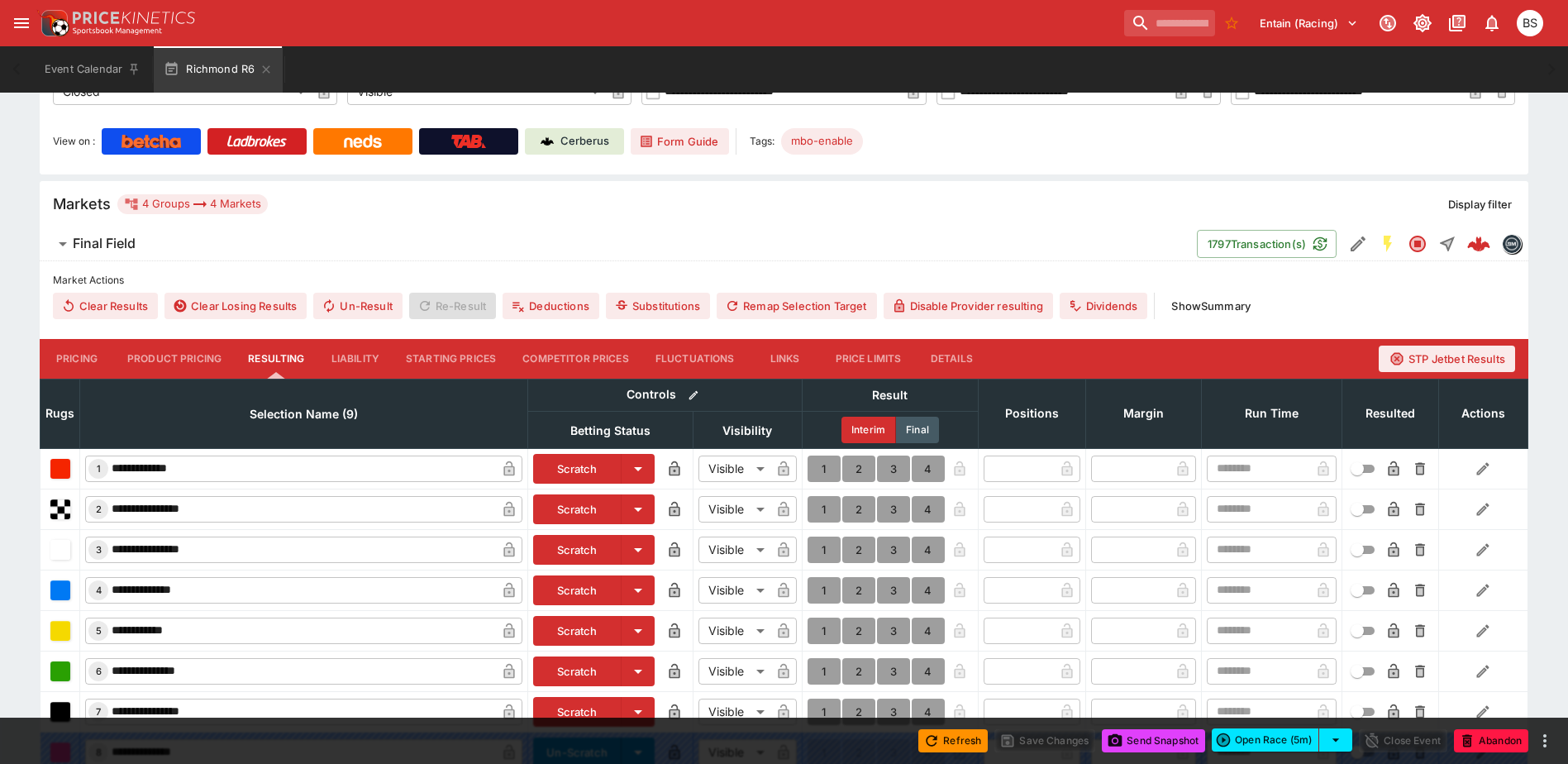
scroll to position [332, 0]
click at [819, 466] on button "1" at bounding box center [823, 468] width 33 height 27
type input "*"
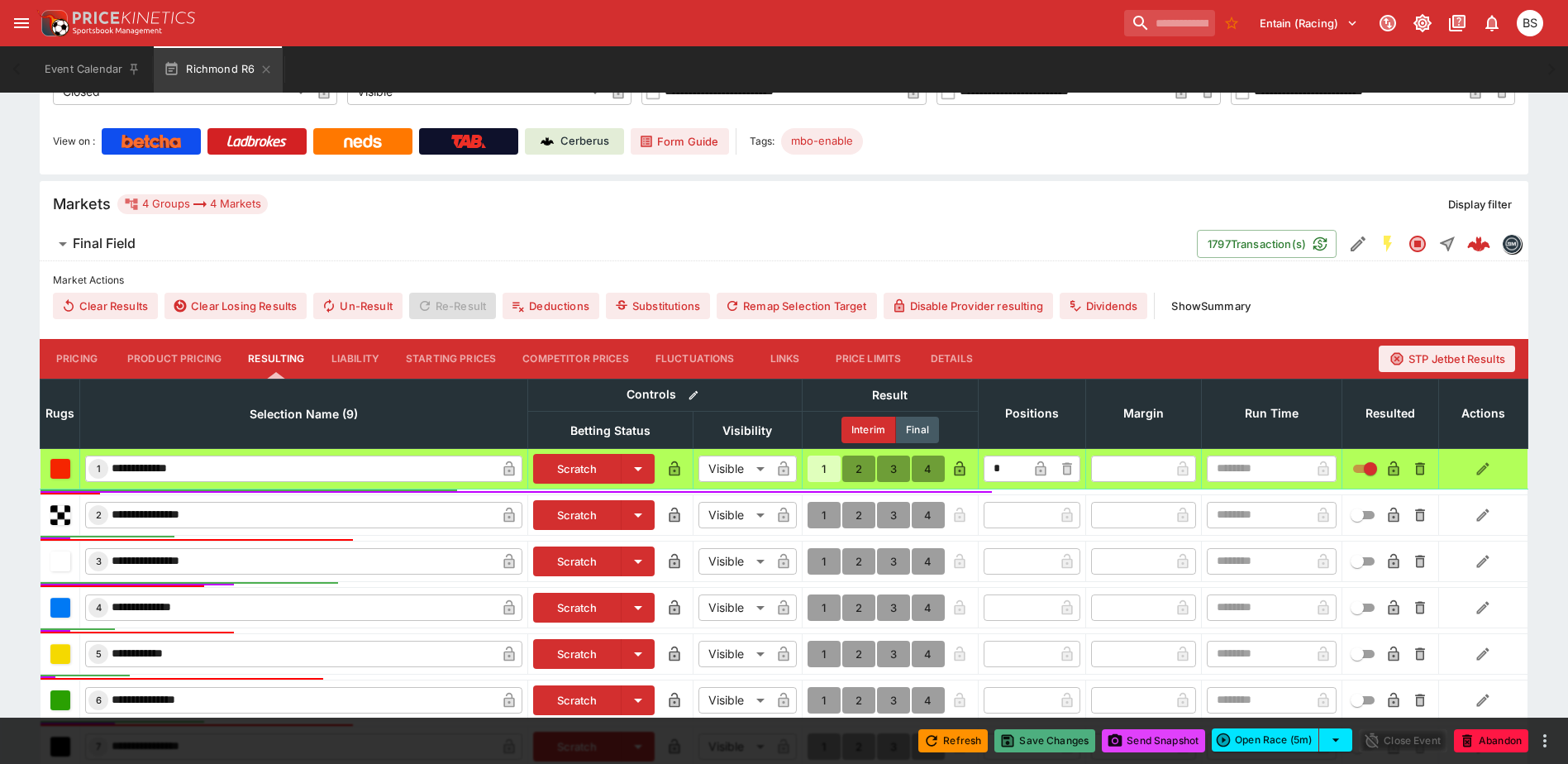
click at [1064, 744] on button "Save Changes" at bounding box center [1044, 740] width 101 height 23
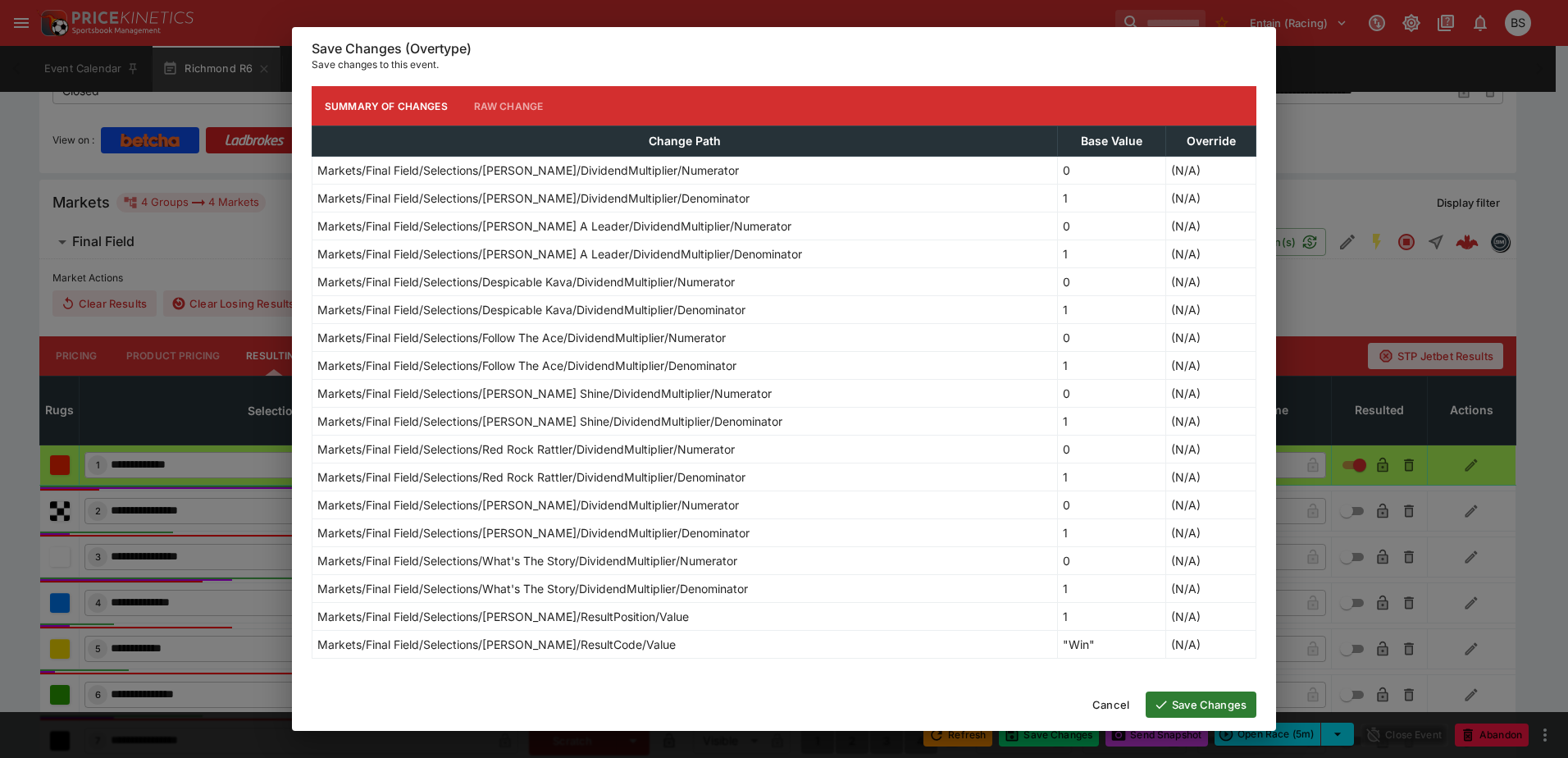
click at [1183, 699] on button "Save Changes" at bounding box center [1201, 704] width 111 height 27
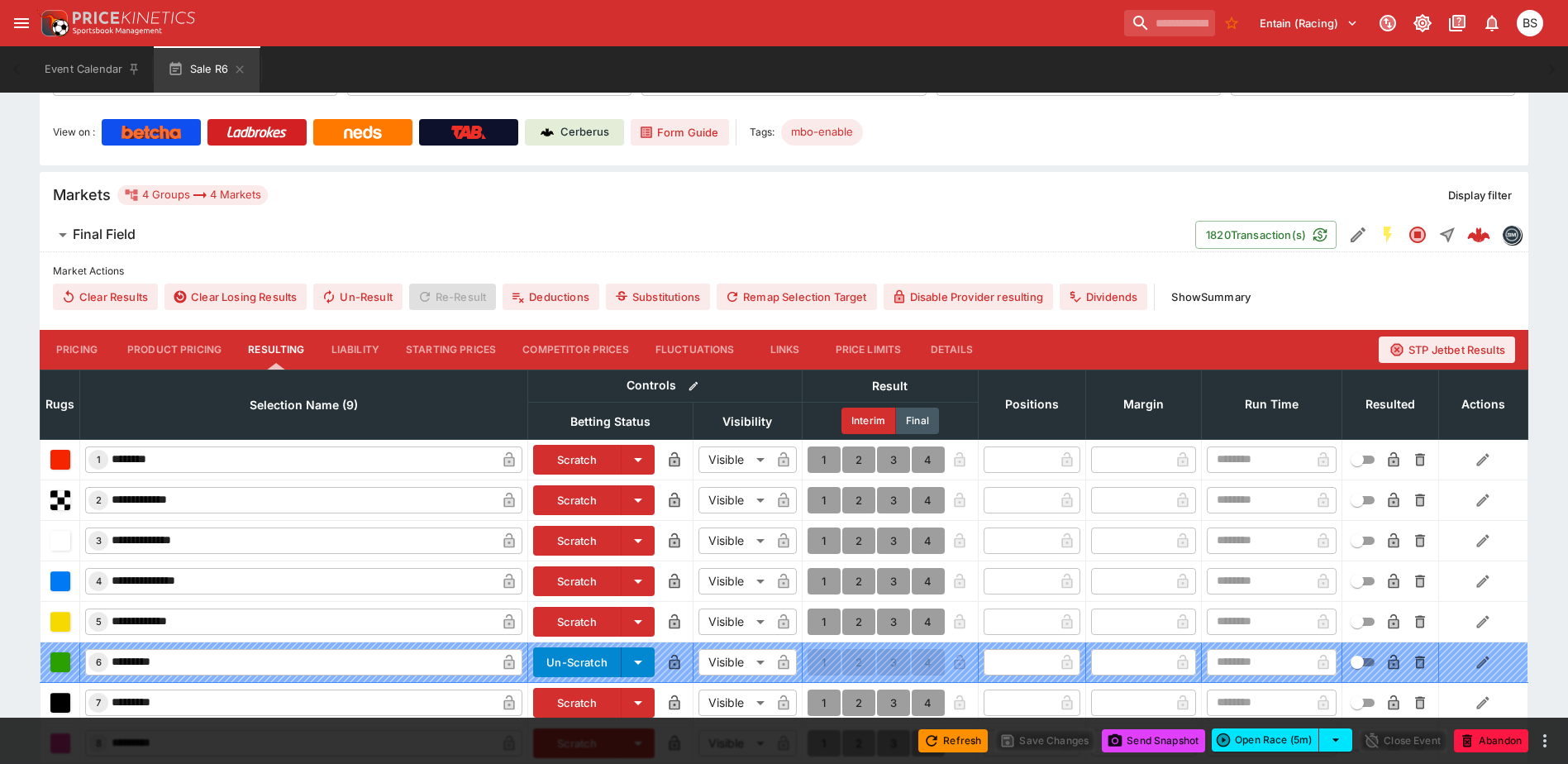
scroll to position [496, 0]
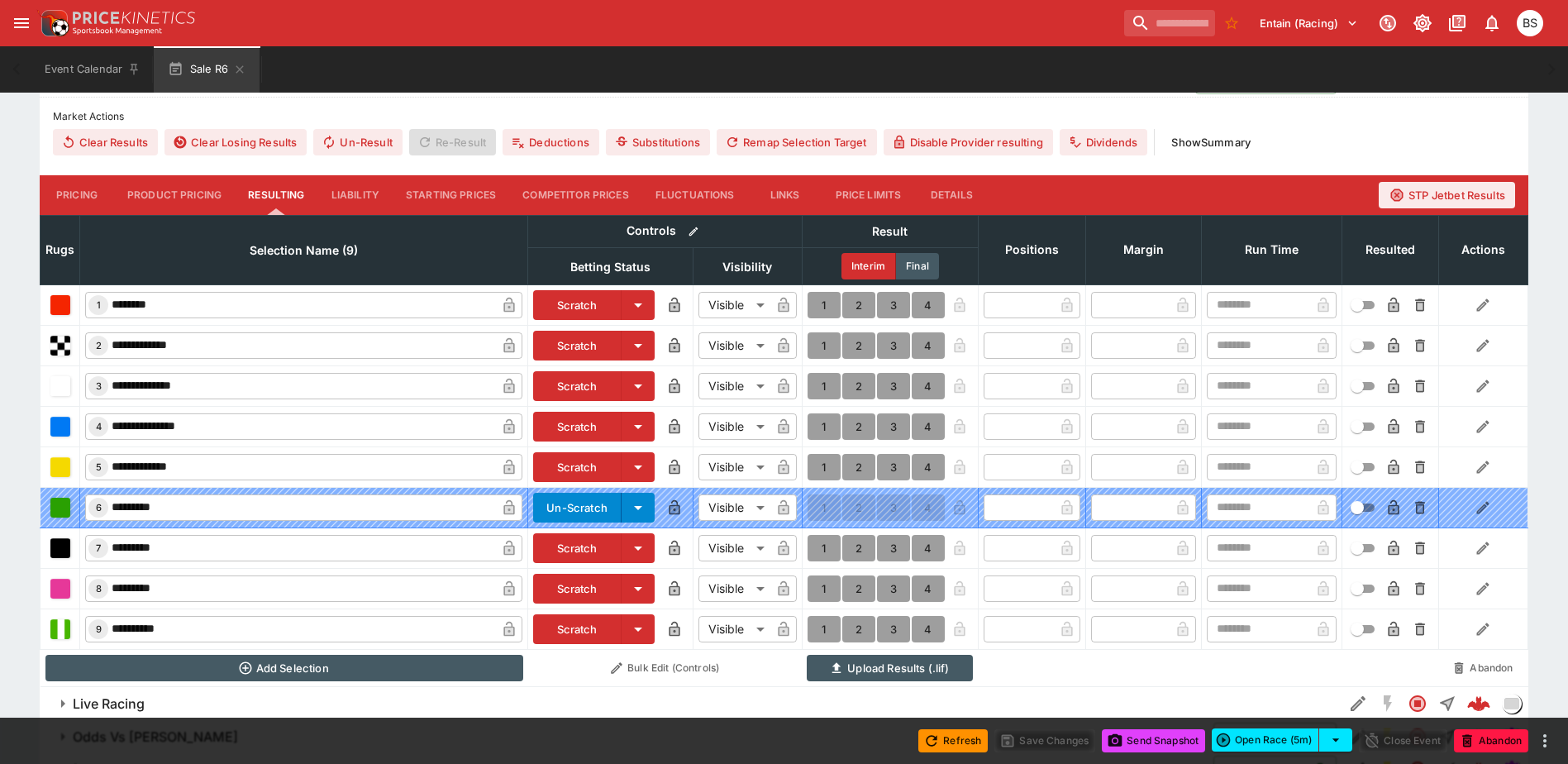
drag, startPoint x: 824, startPoint y: 421, endPoint x: 810, endPoint y: 426, distance: 14.9
click at [824, 421] on button "1" at bounding box center [823, 426] width 33 height 27
type input "*"
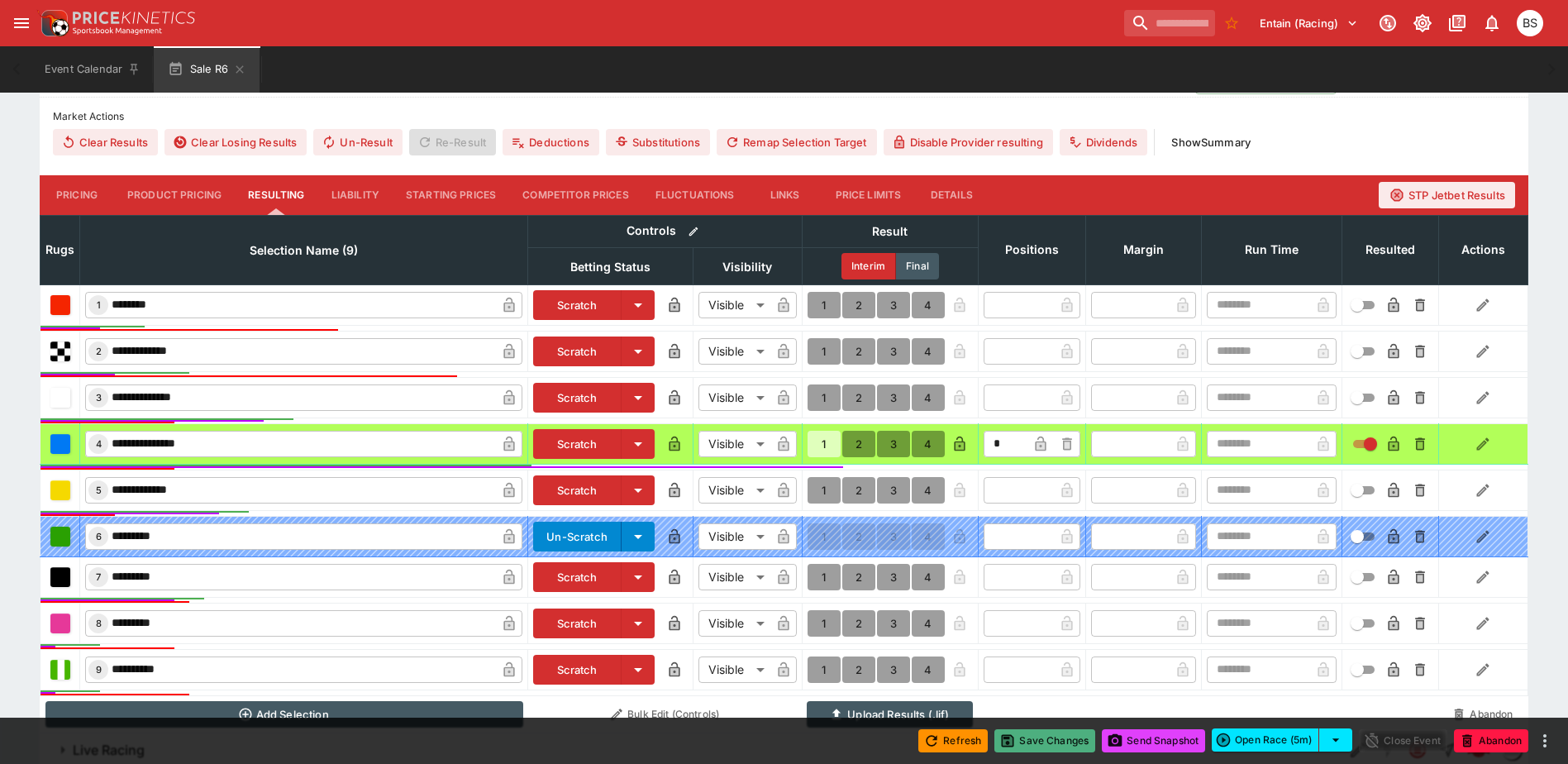
click at [1049, 738] on button "Save Changes" at bounding box center [1044, 740] width 101 height 23
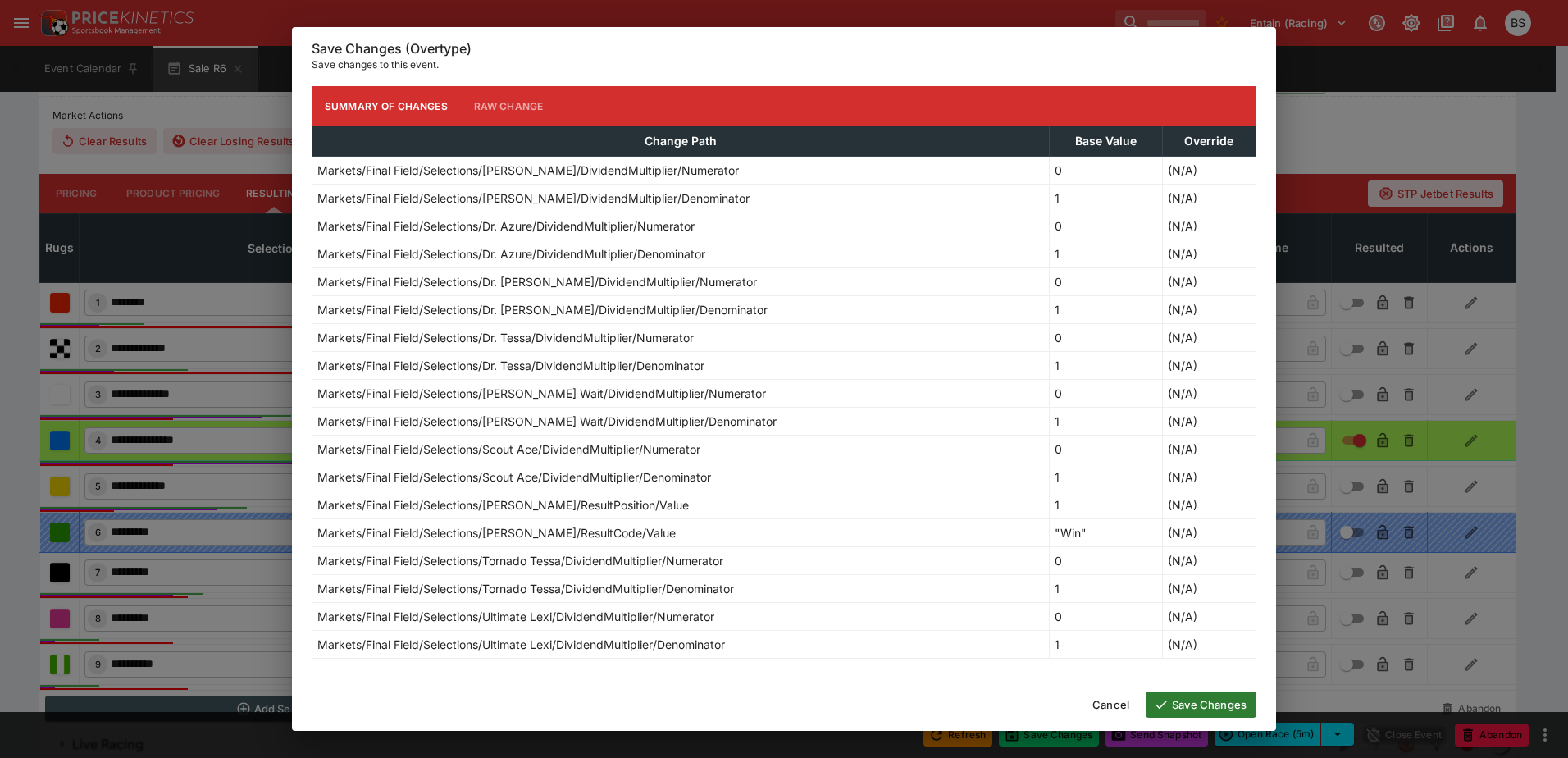
click at [1203, 702] on button "Save Changes" at bounding box center [1201, 704] width 111 height 27
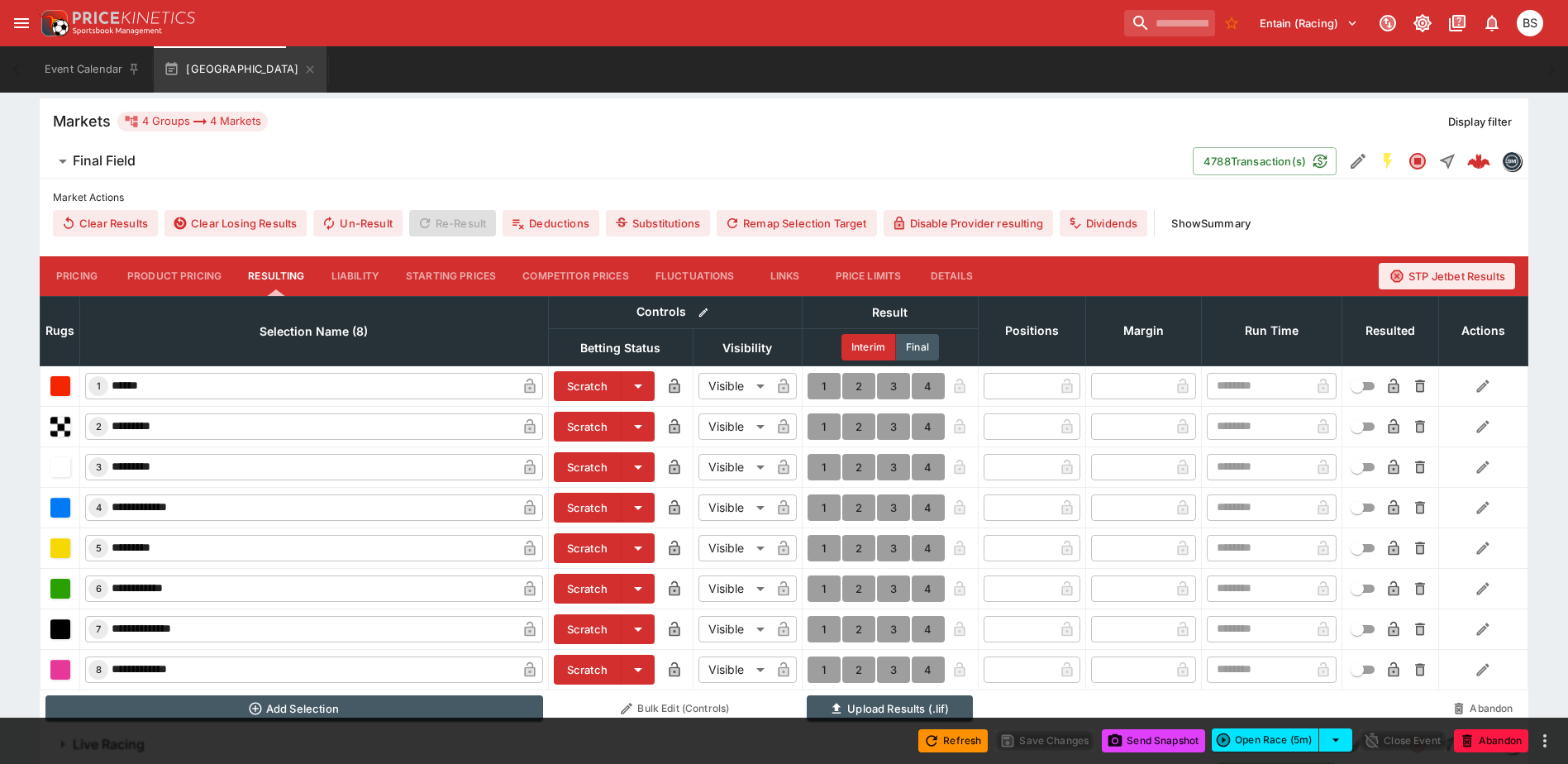
scroll to position [497, 0]
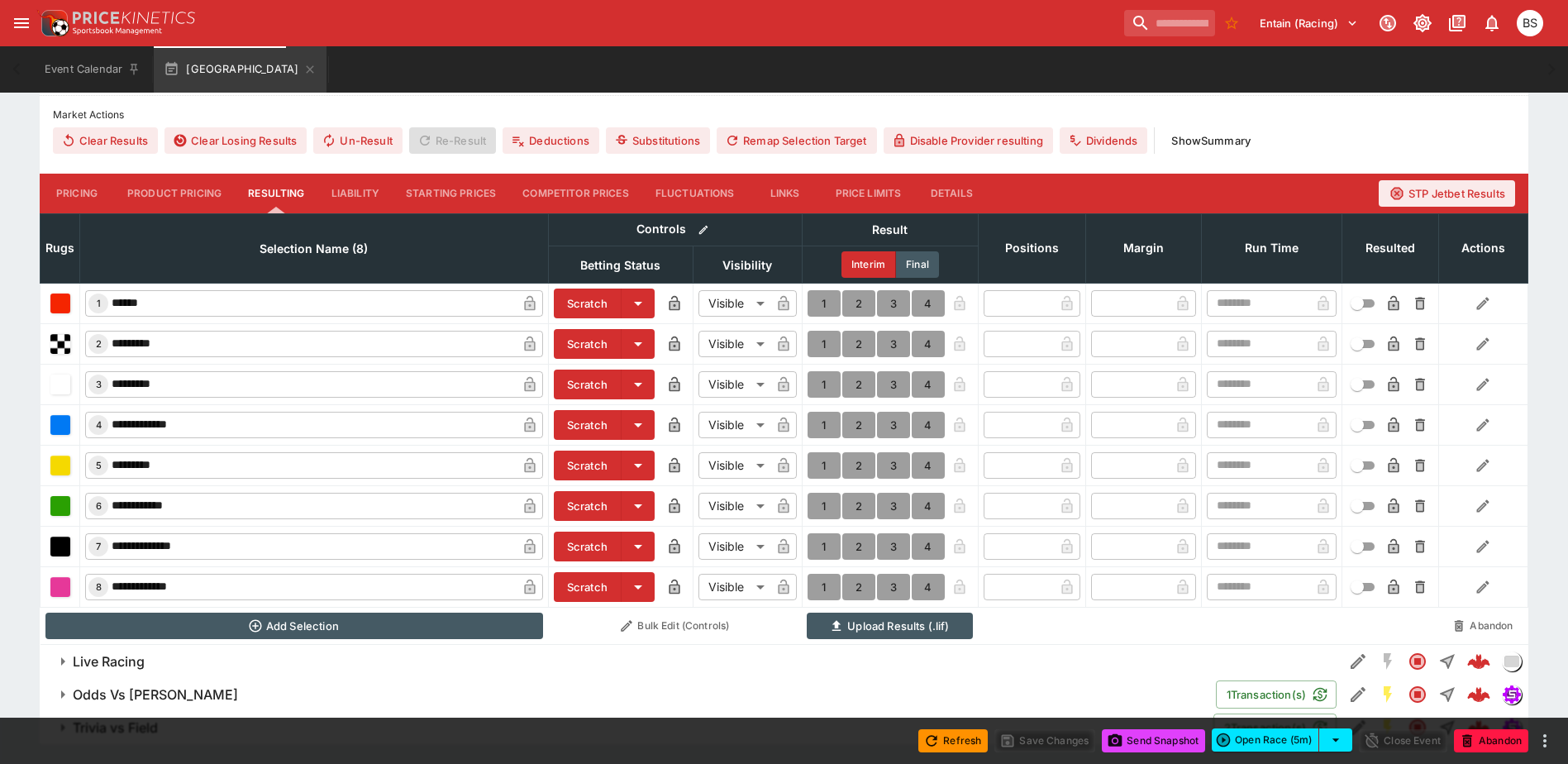
click at [822, 424] on button "1" at bounding box center [823, 424] width 33 height 27
type input "*"
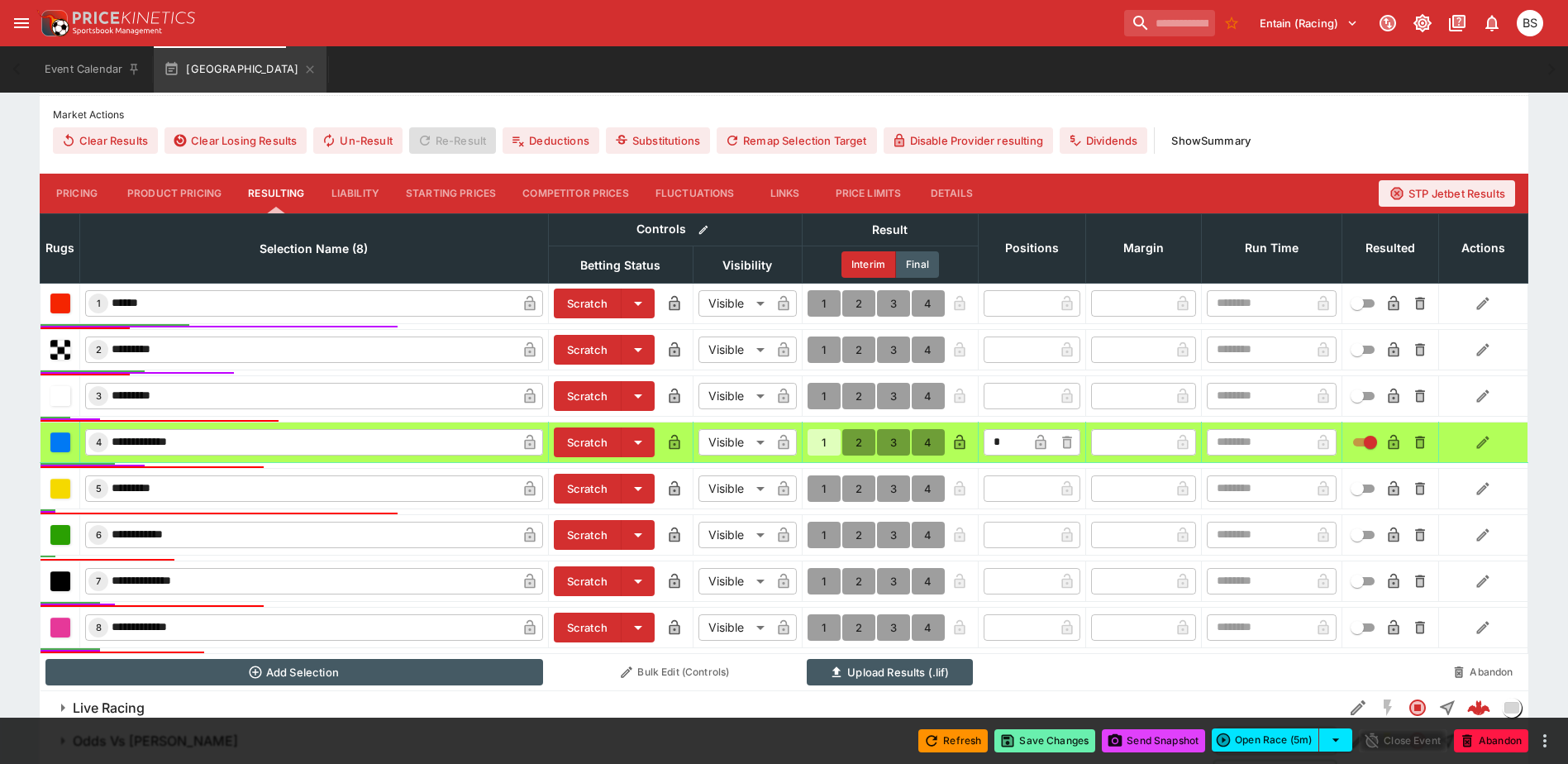
click at [1043, 734] on button "Save Changes" at bounding box center [1044, 740] width 101 height 23
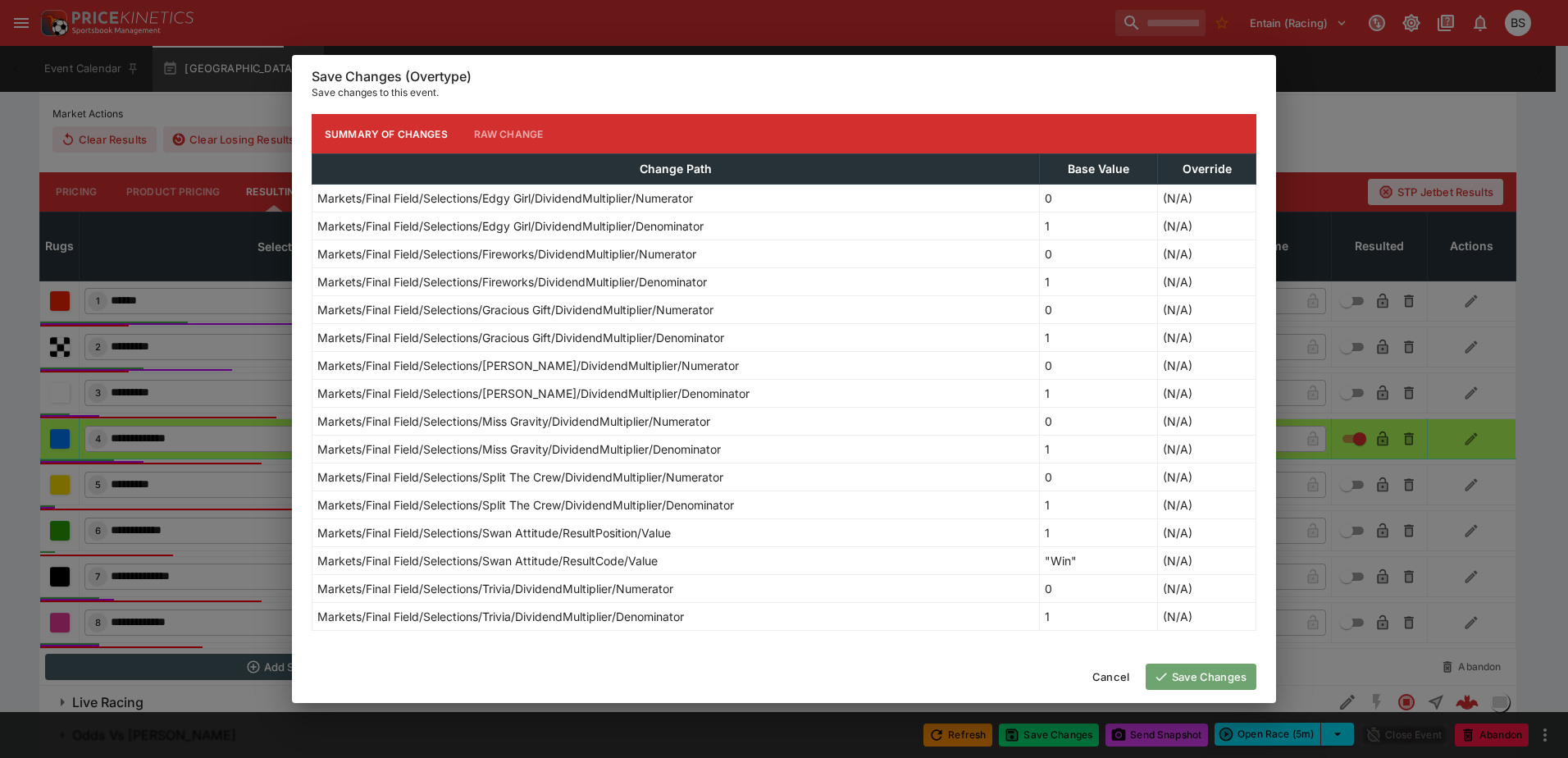
click at [1200, 673] on button "Save Changes" at bounding box center [1201, 676] width 111 height 27
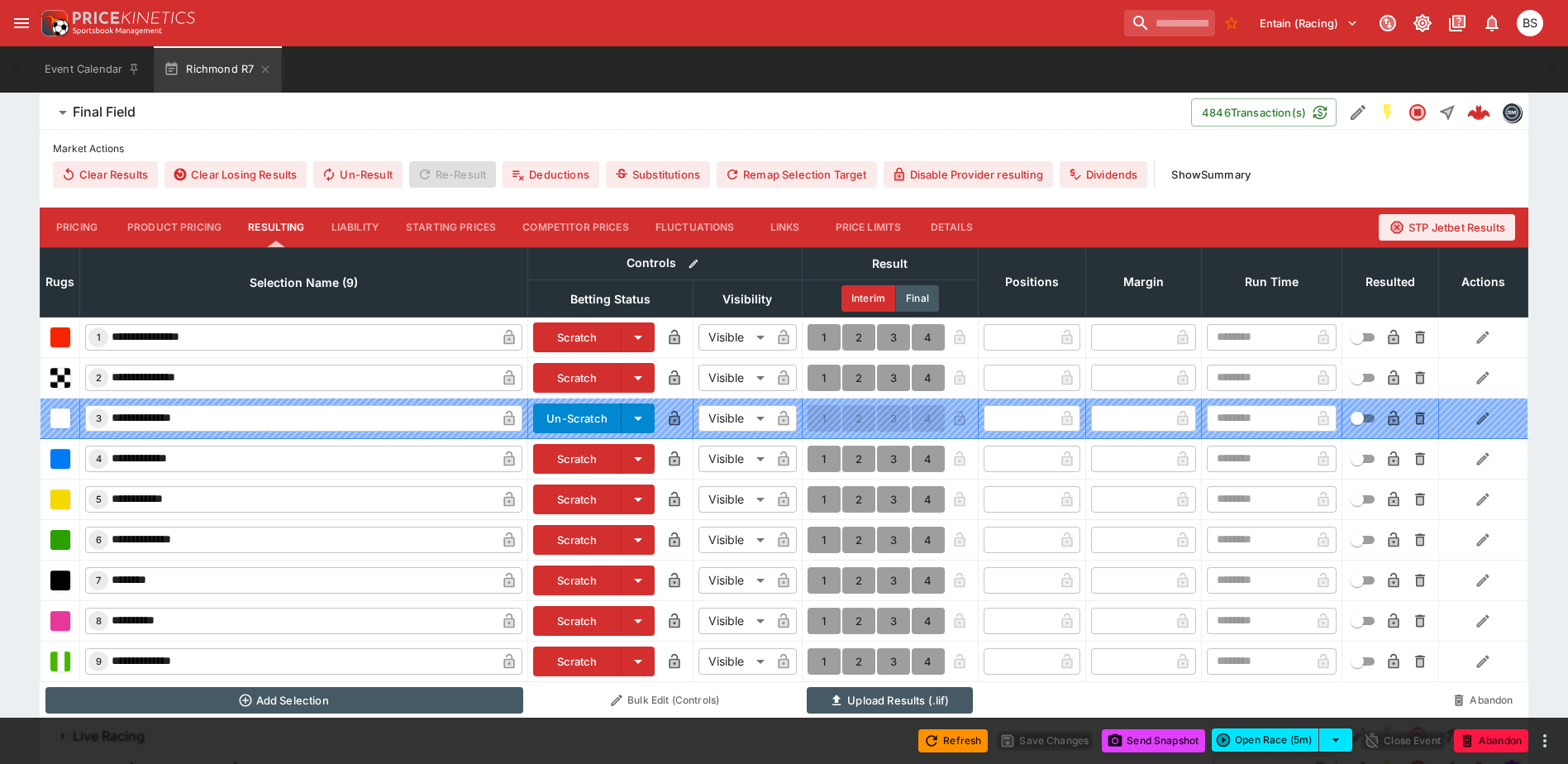
scroll to position [492, 0]
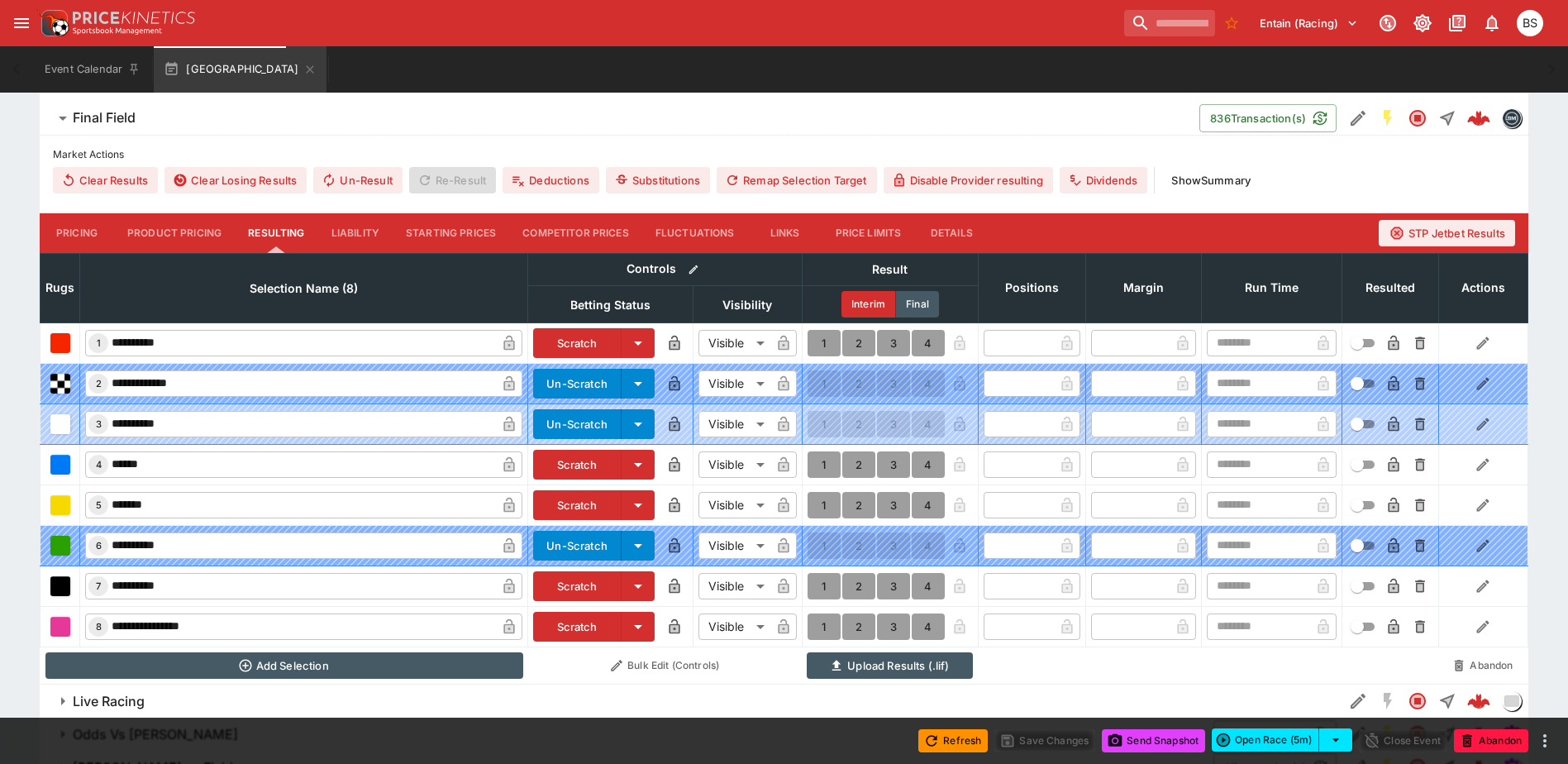
scroll to position [496, 0]
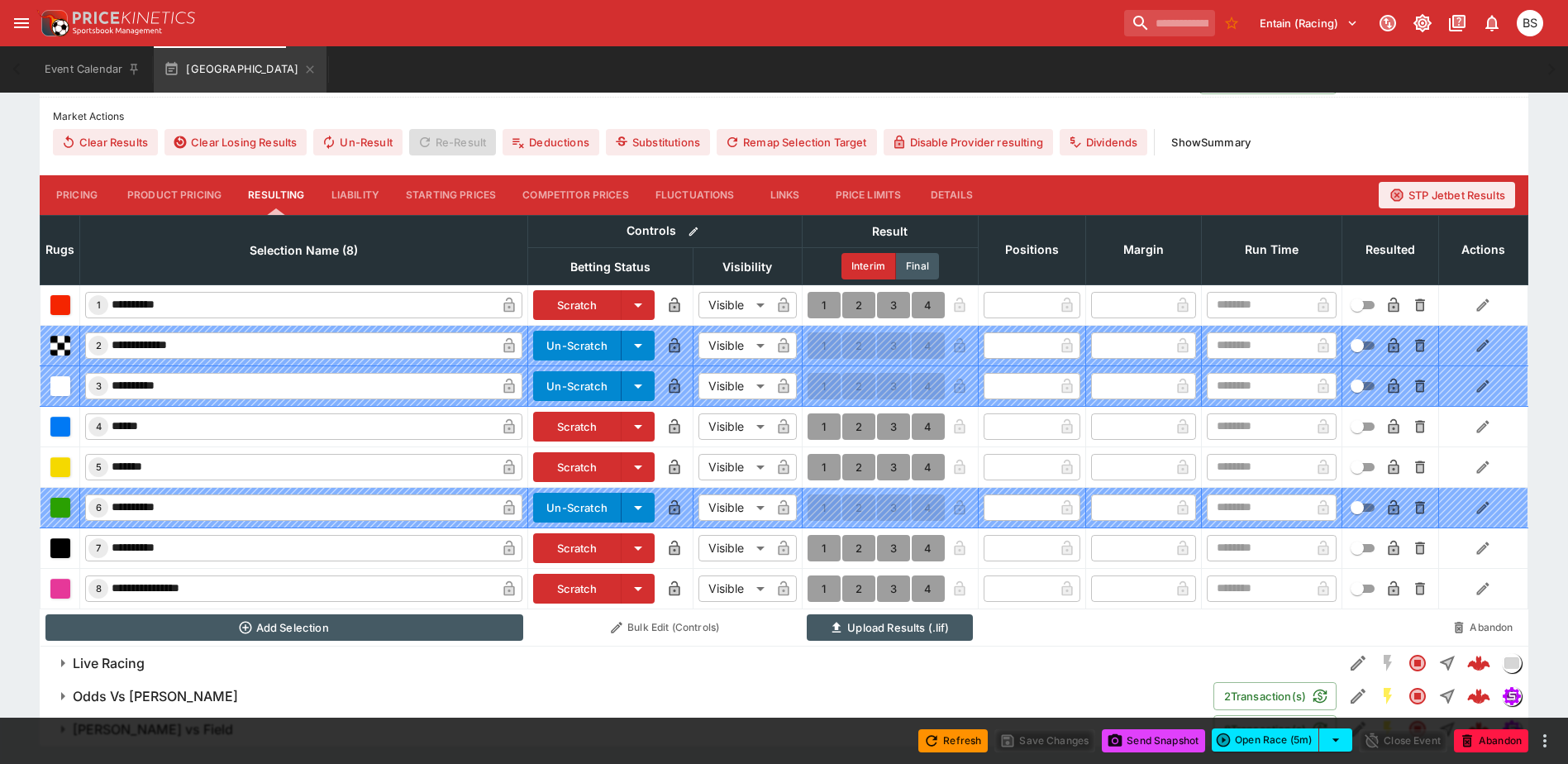
drag, startPoint x: 823, startPoint y: 591, endPoint x: 818, endPoint y: 604, distance: 13.9
click at [823, 591] on button "1" at bounding box center [823, 588] width 33 height 27
type input "*"
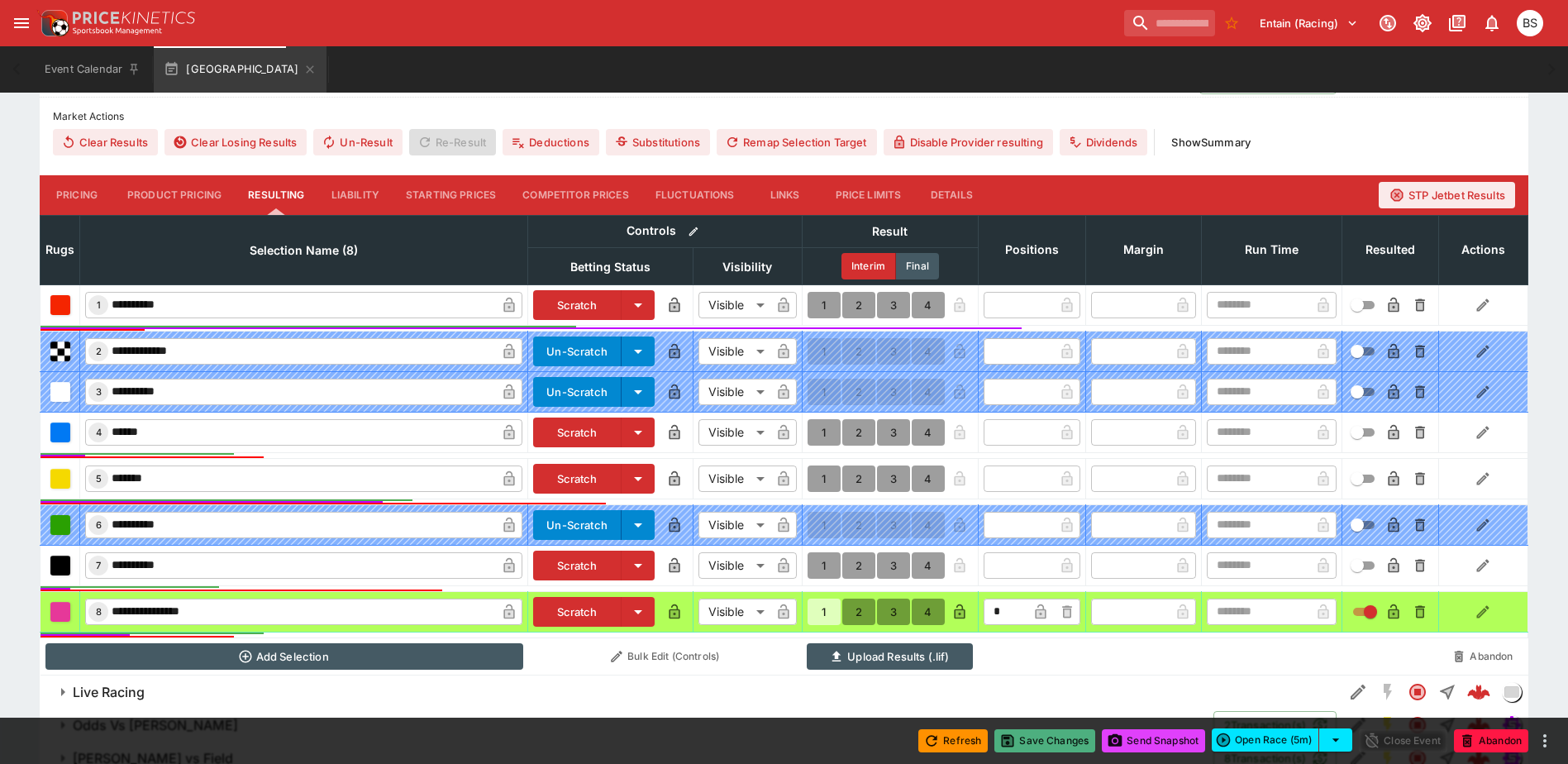
click at [1041, 749] on button "Save Changes" at bounding box center [1044, 740] width 101 height 23
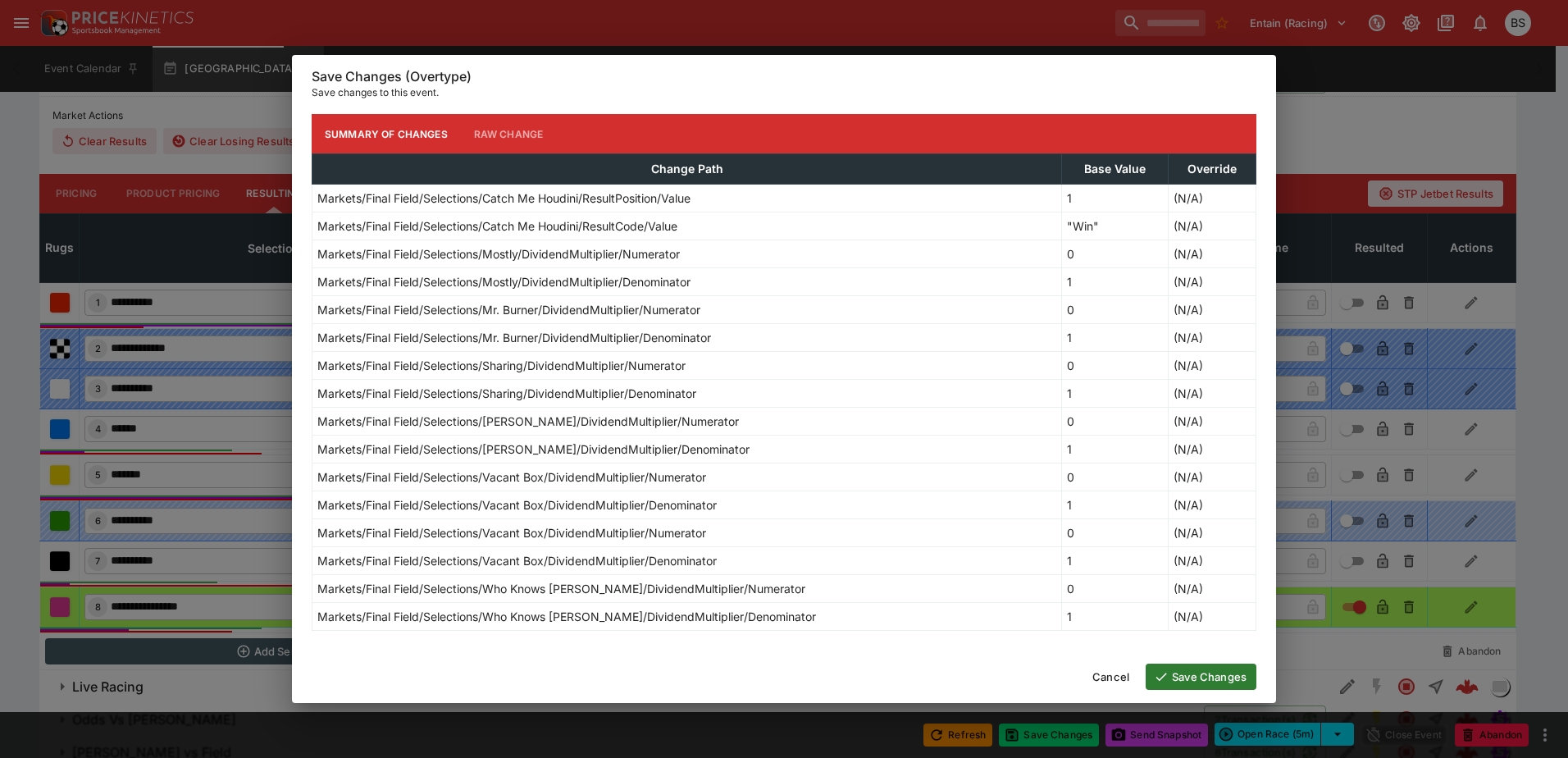
click at [1188, 677] on button "Save Changes" at bounding box center [1201, 676] width 111 height 27
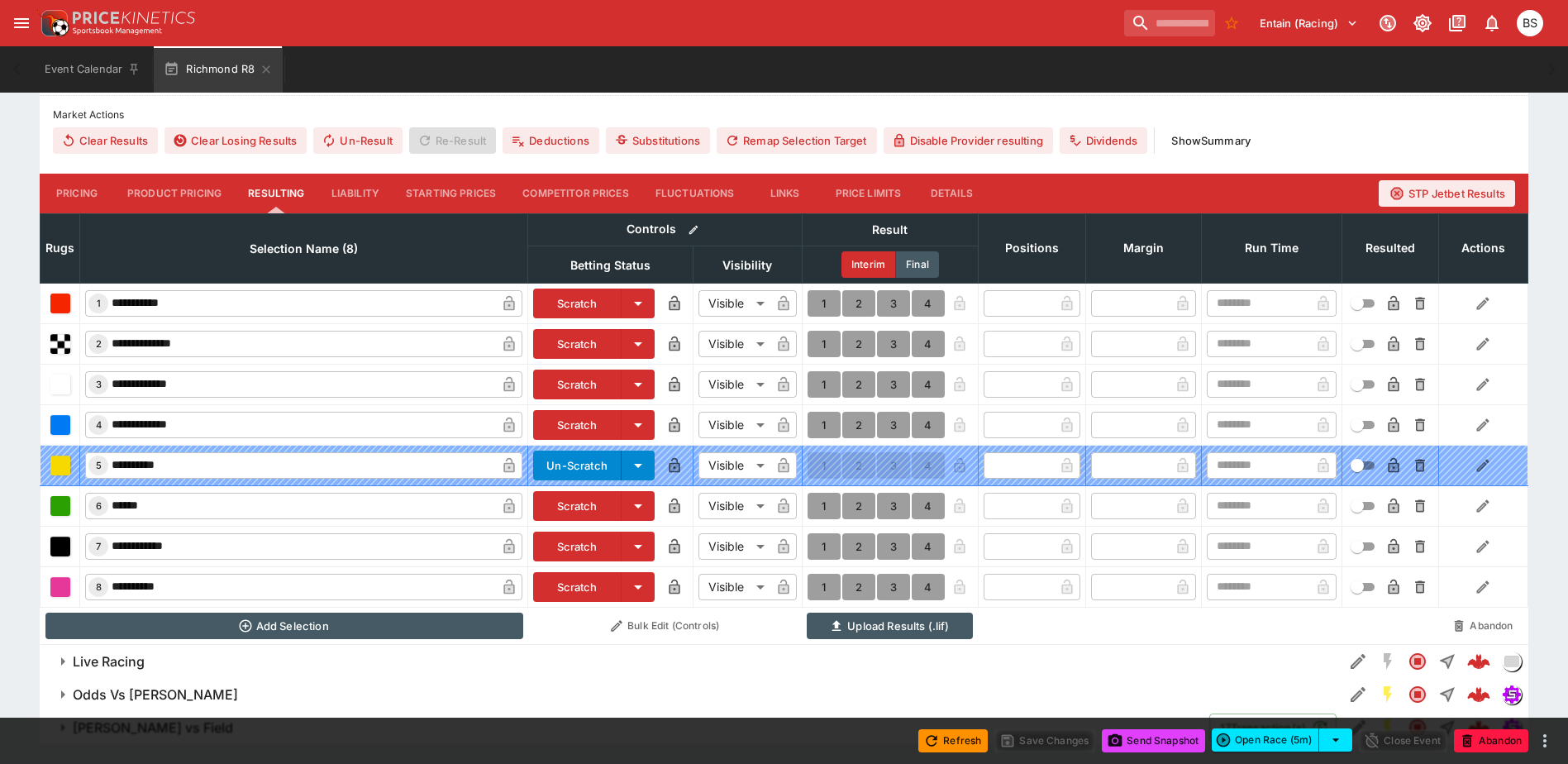
scroll to position [497, 0]
click at [819, 337] on button "1" at bounding box center [823, 344] width 33 height 27
type input "*"
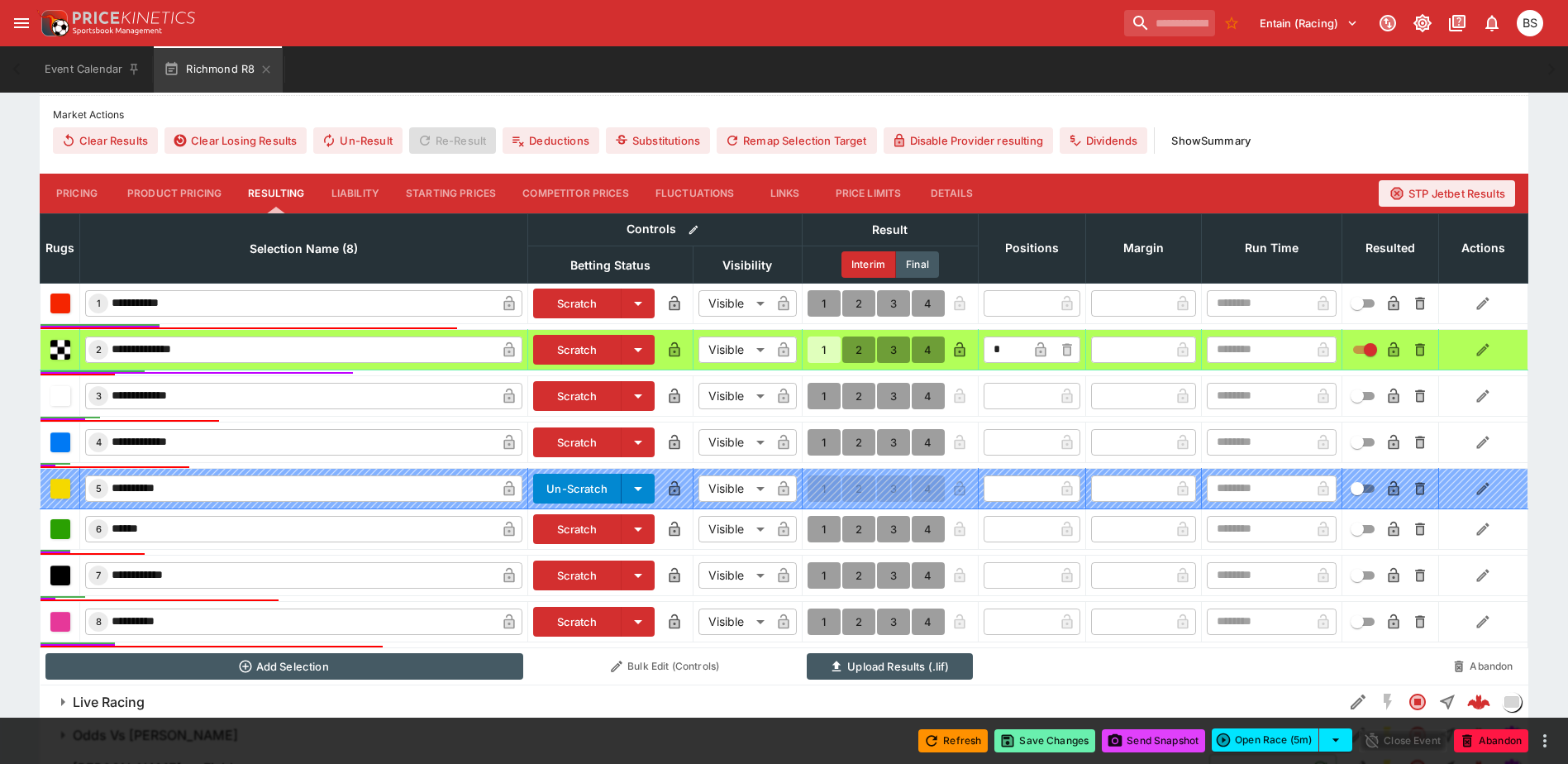
click at [1066, 739] on button "Save Changes" at bounding box center [1044, 740] width 101 height 23
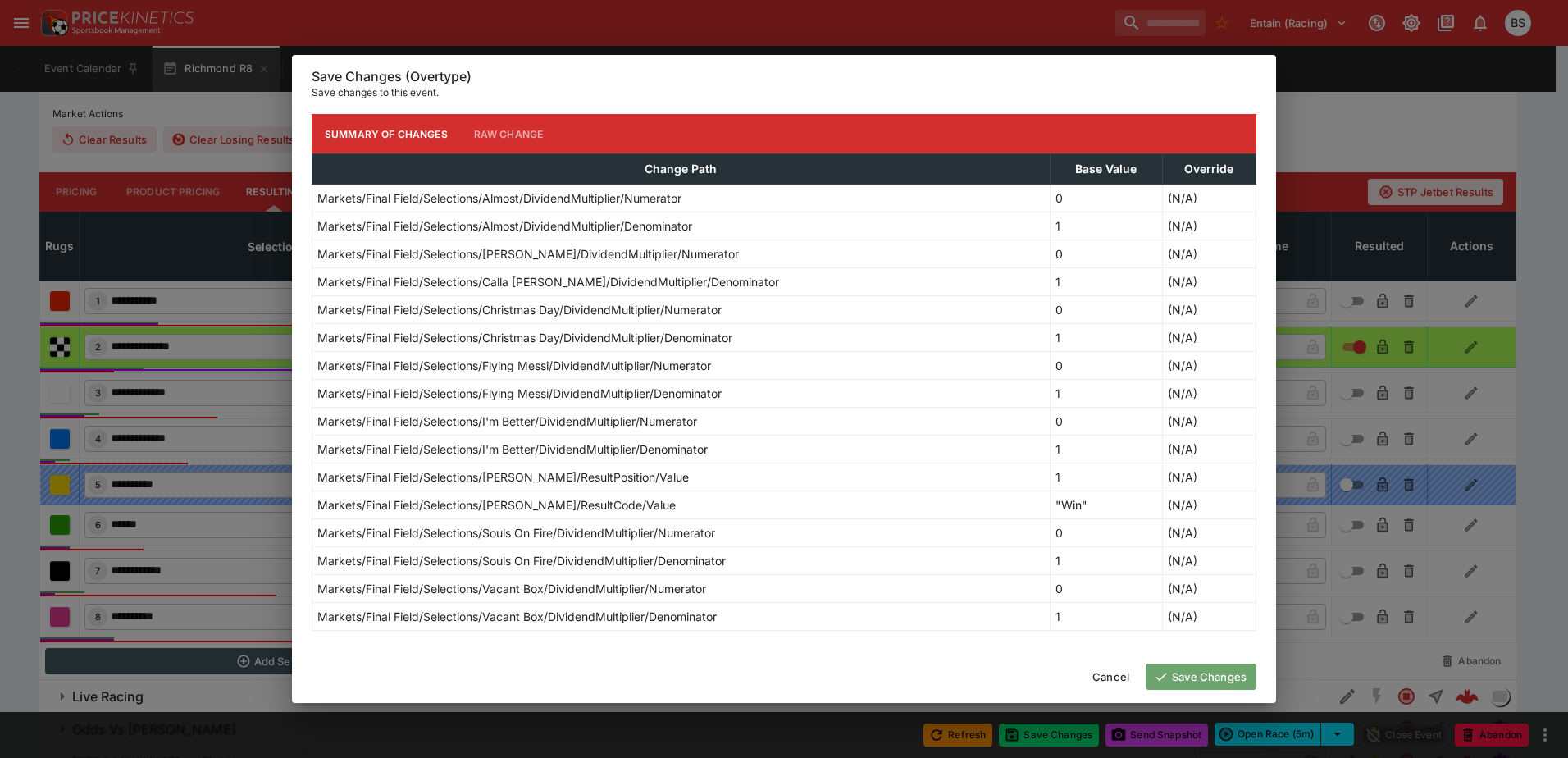
click at [1215, 676] on button "Save Changes" at bounding box center [1201, 676] width 111 height 27
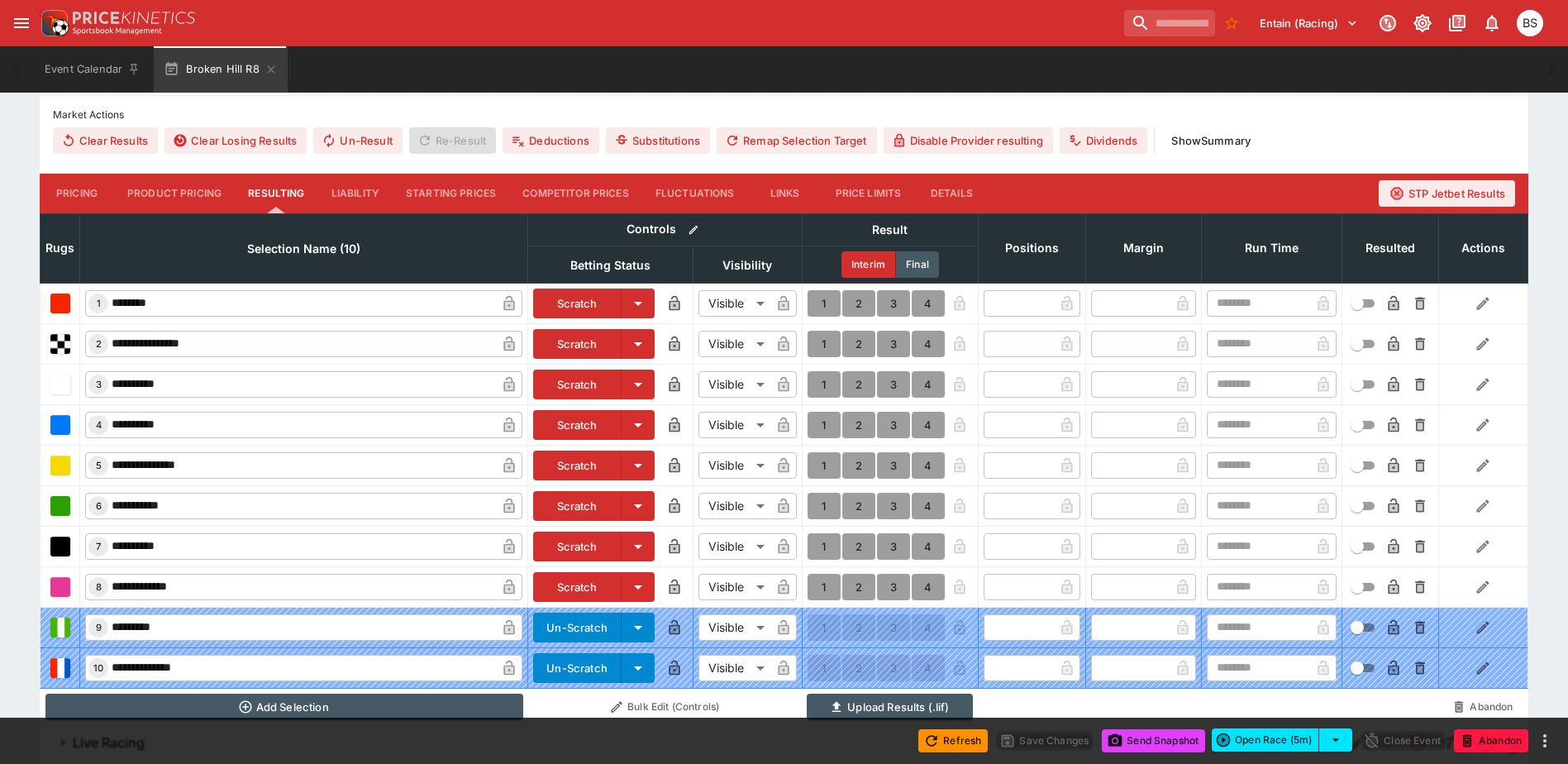
scroll to position [497, 0]
click at [817, 541] on button "1" at bounding box center [823, 546] width 33 height 27
type input "*"
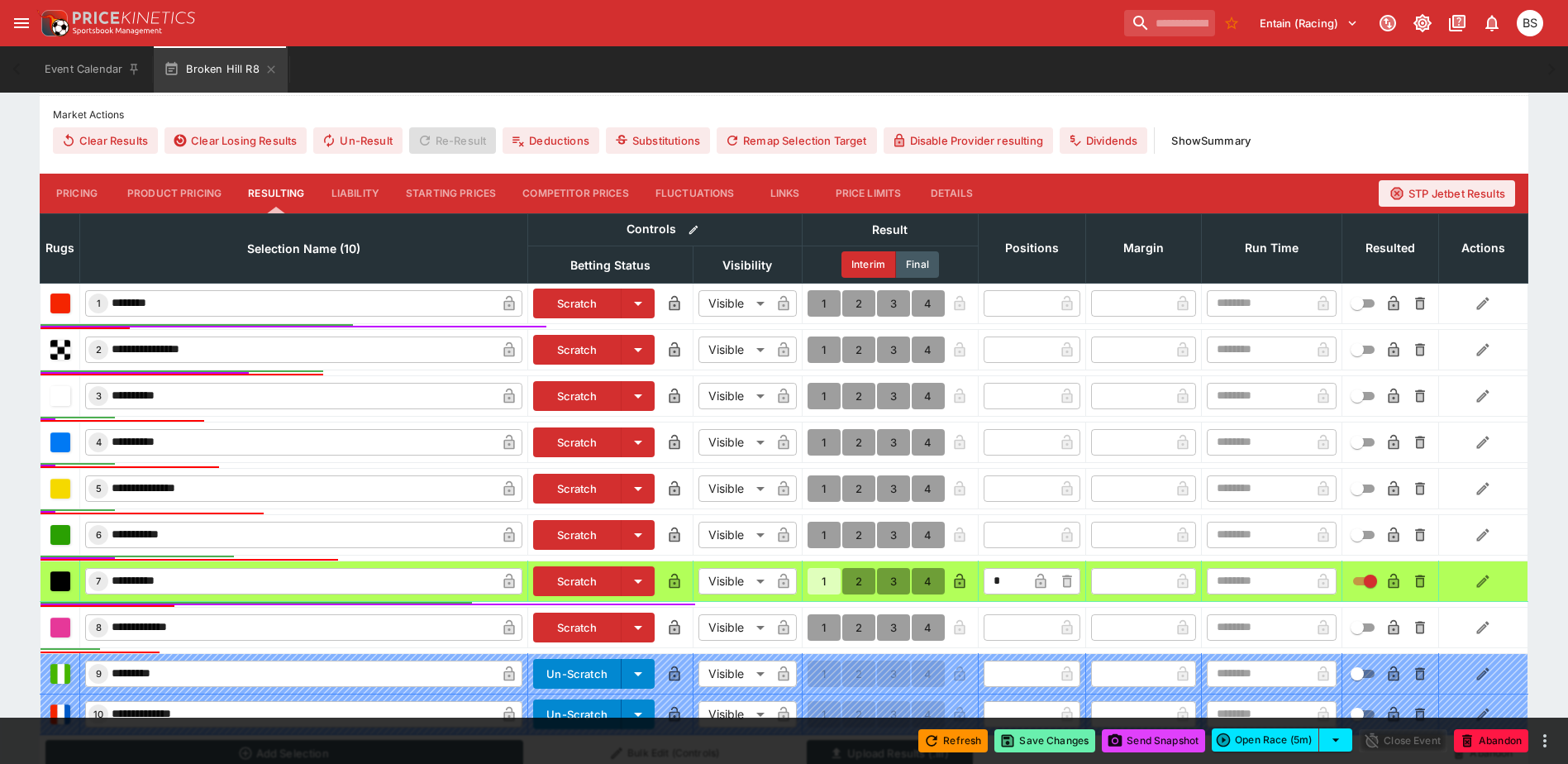
click at [1055, 740] on button "Save Changes" at bounding box center [1044, 740] width 101 height 23
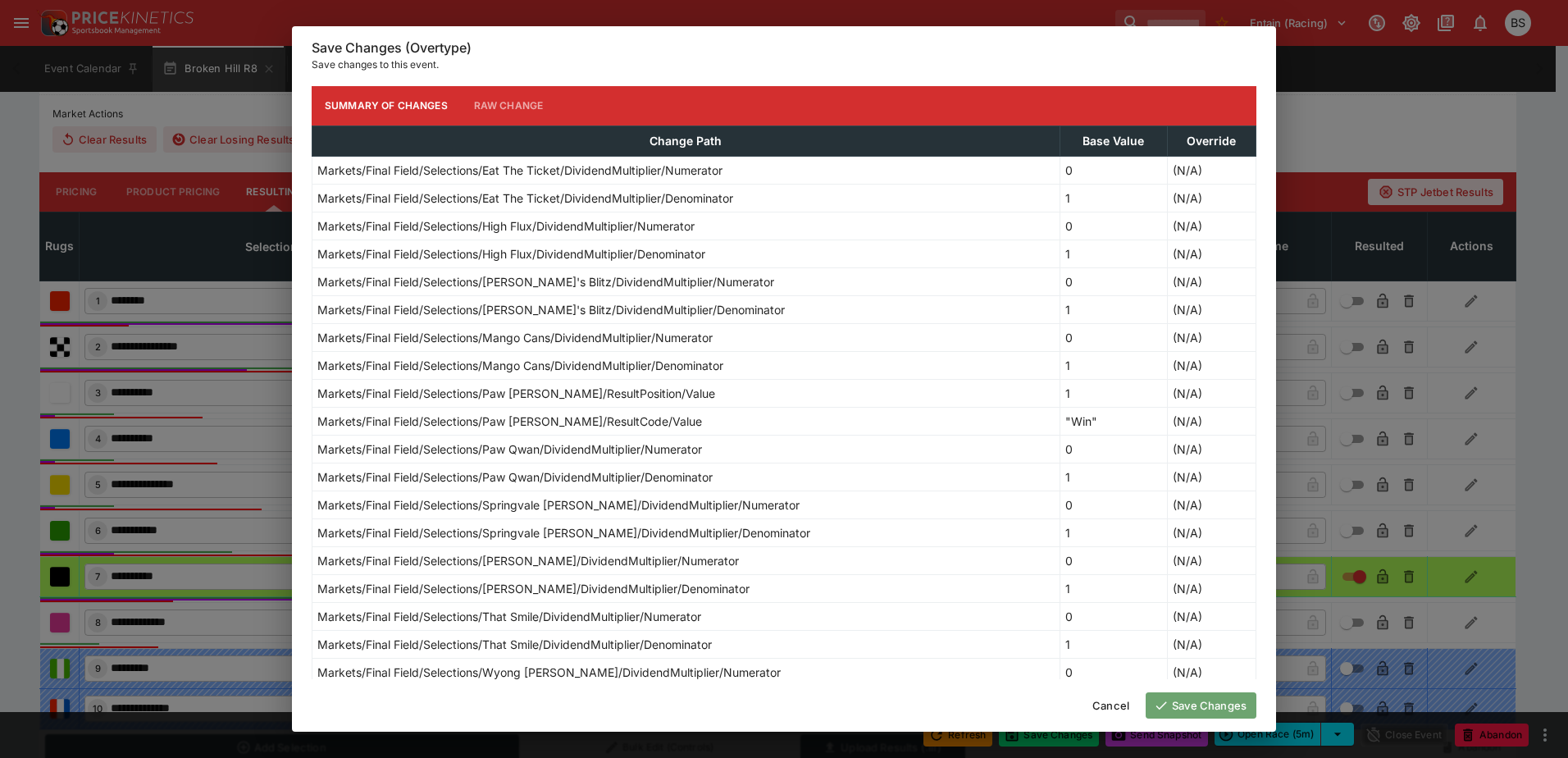
click at [1198, 702] on button "Save Changes" at bounding box center [1201, 705] width 111 height 27
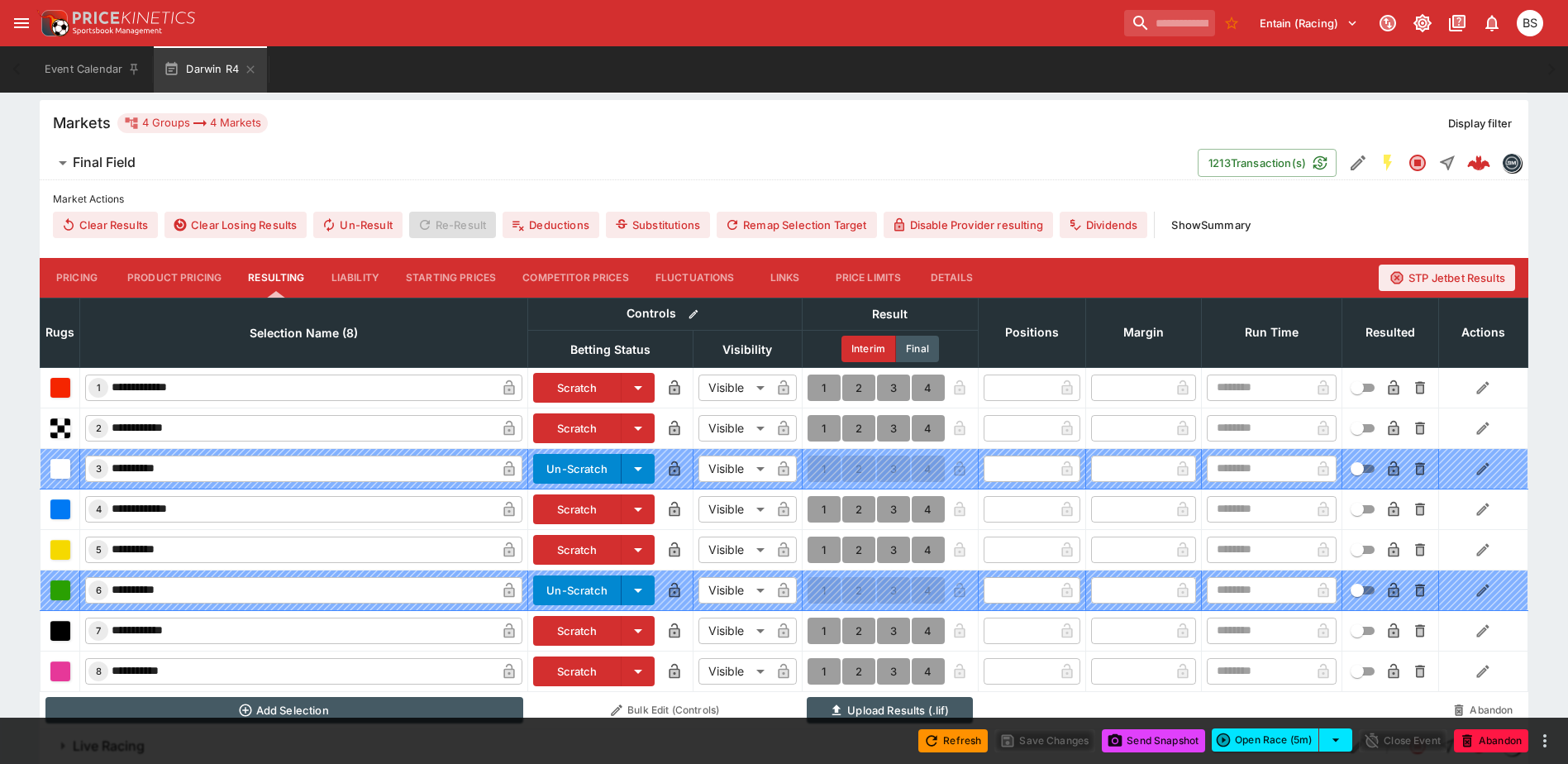
scroll to position [414, 0]
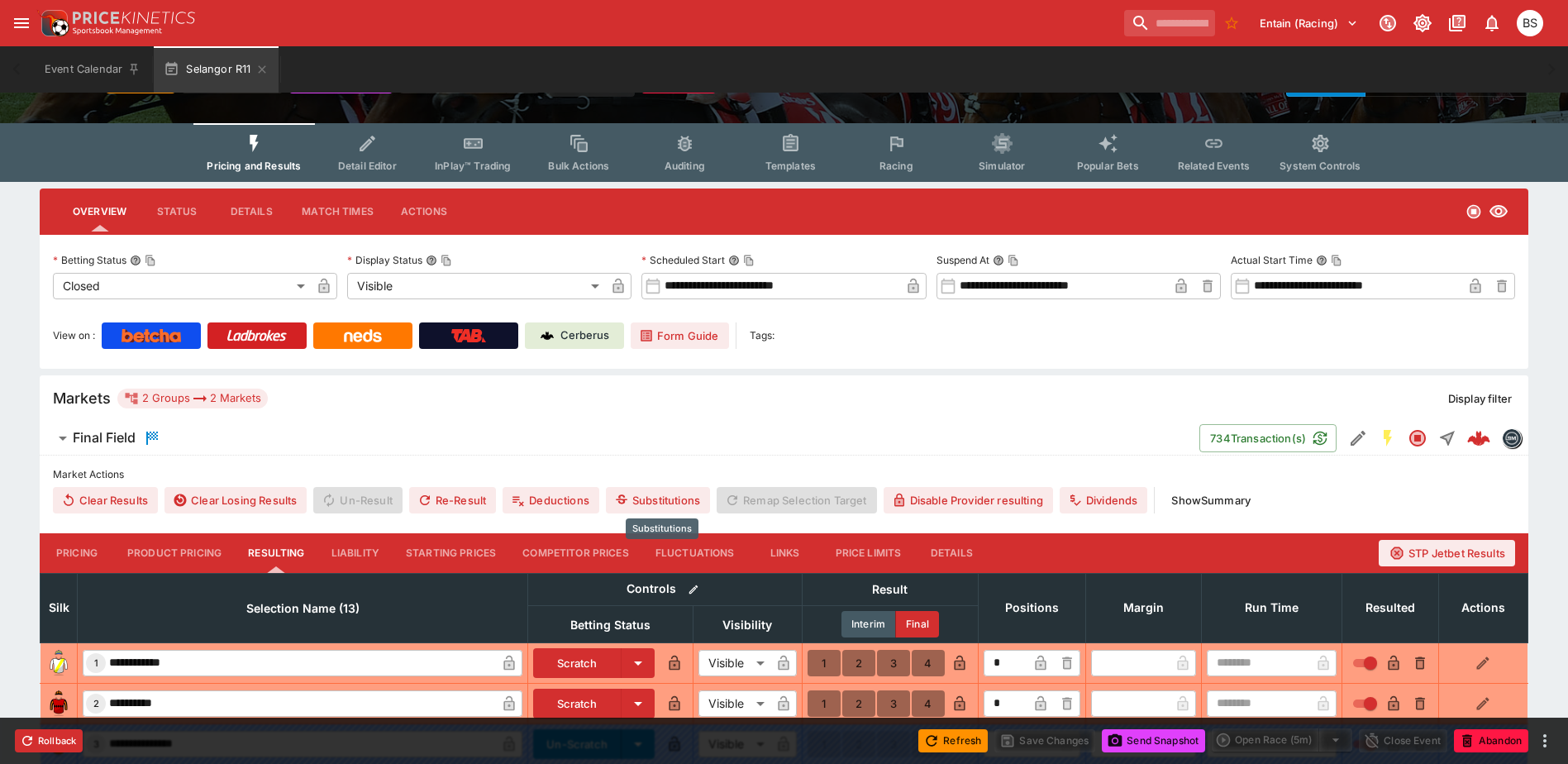
scroll to position [165, 0]
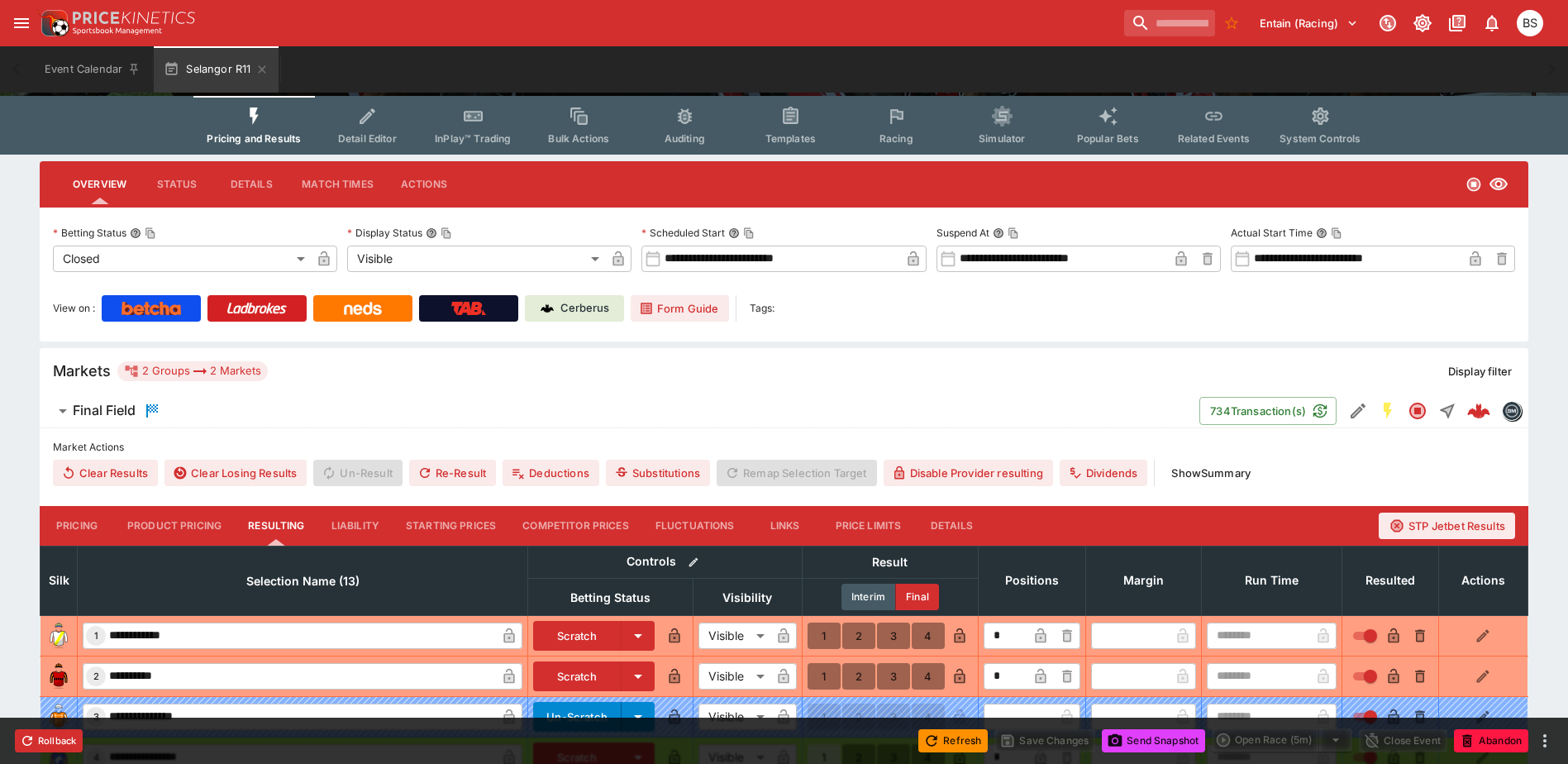
click at [1234, 471] on button "Show Summary" at bounding box center [1211, 472] width 100 height 27
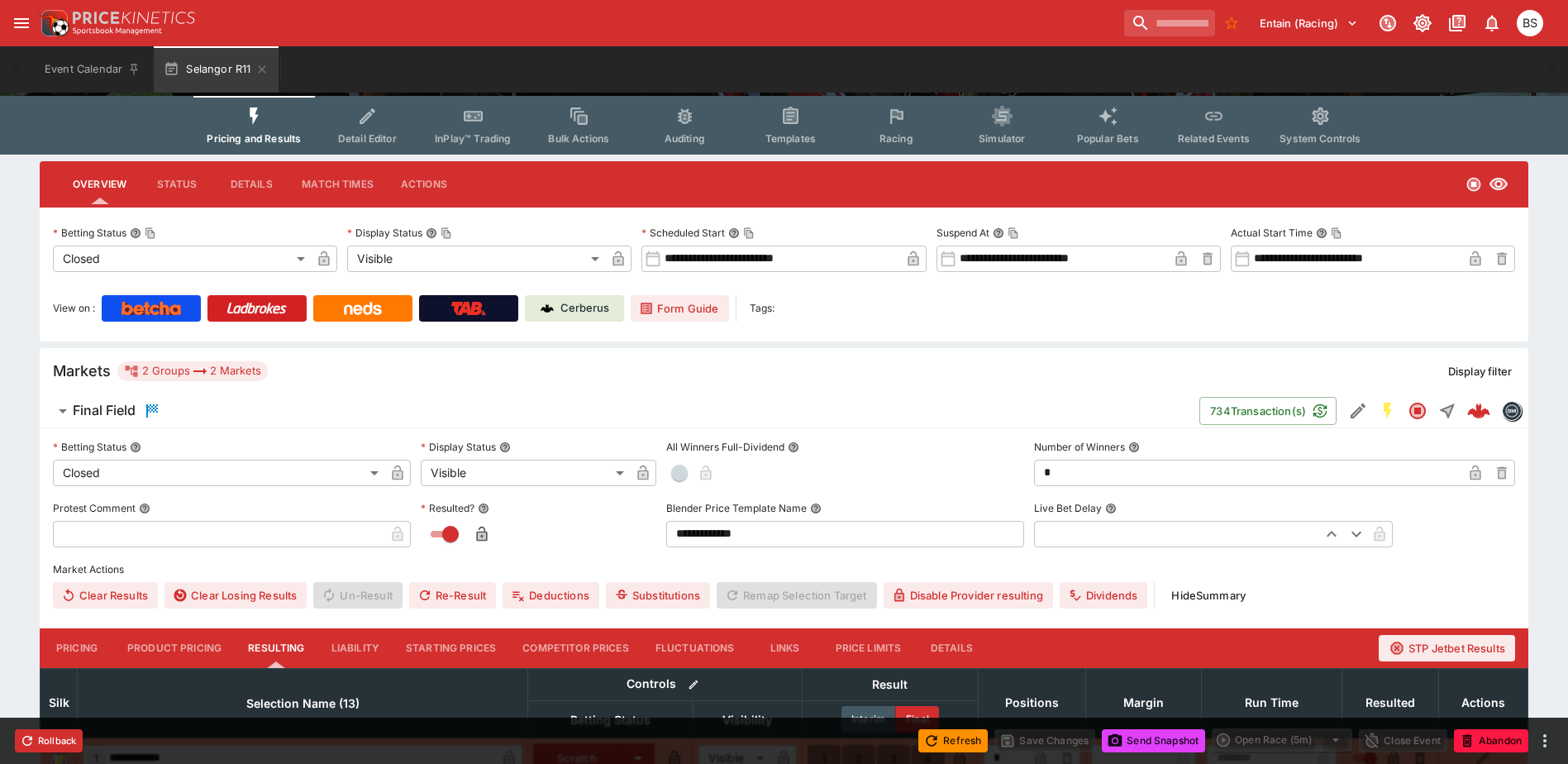
click at [257, 531] on input "text" at bounding box center [218, 534] width 332 height 27
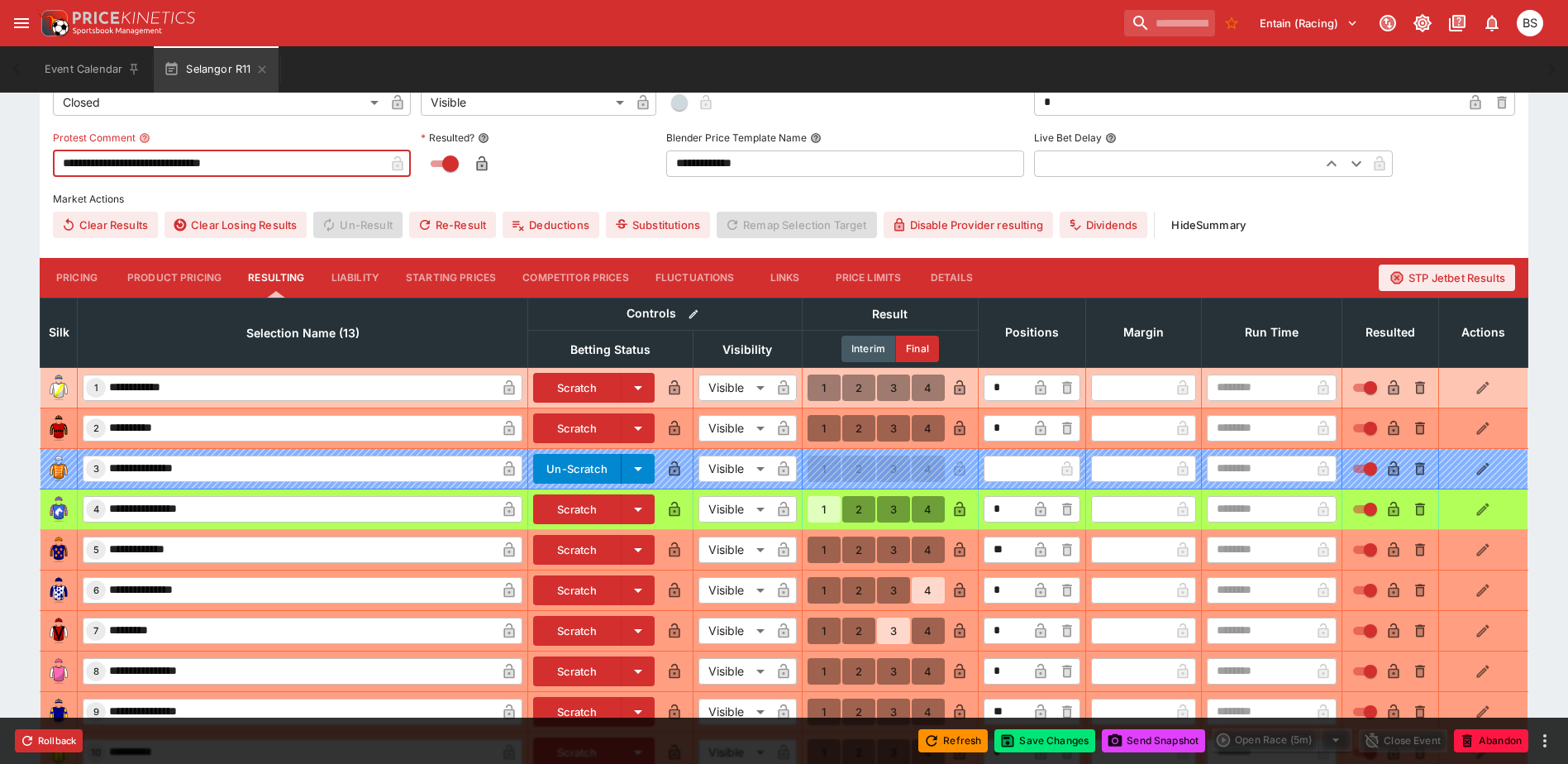
scroll to position [496, 0]
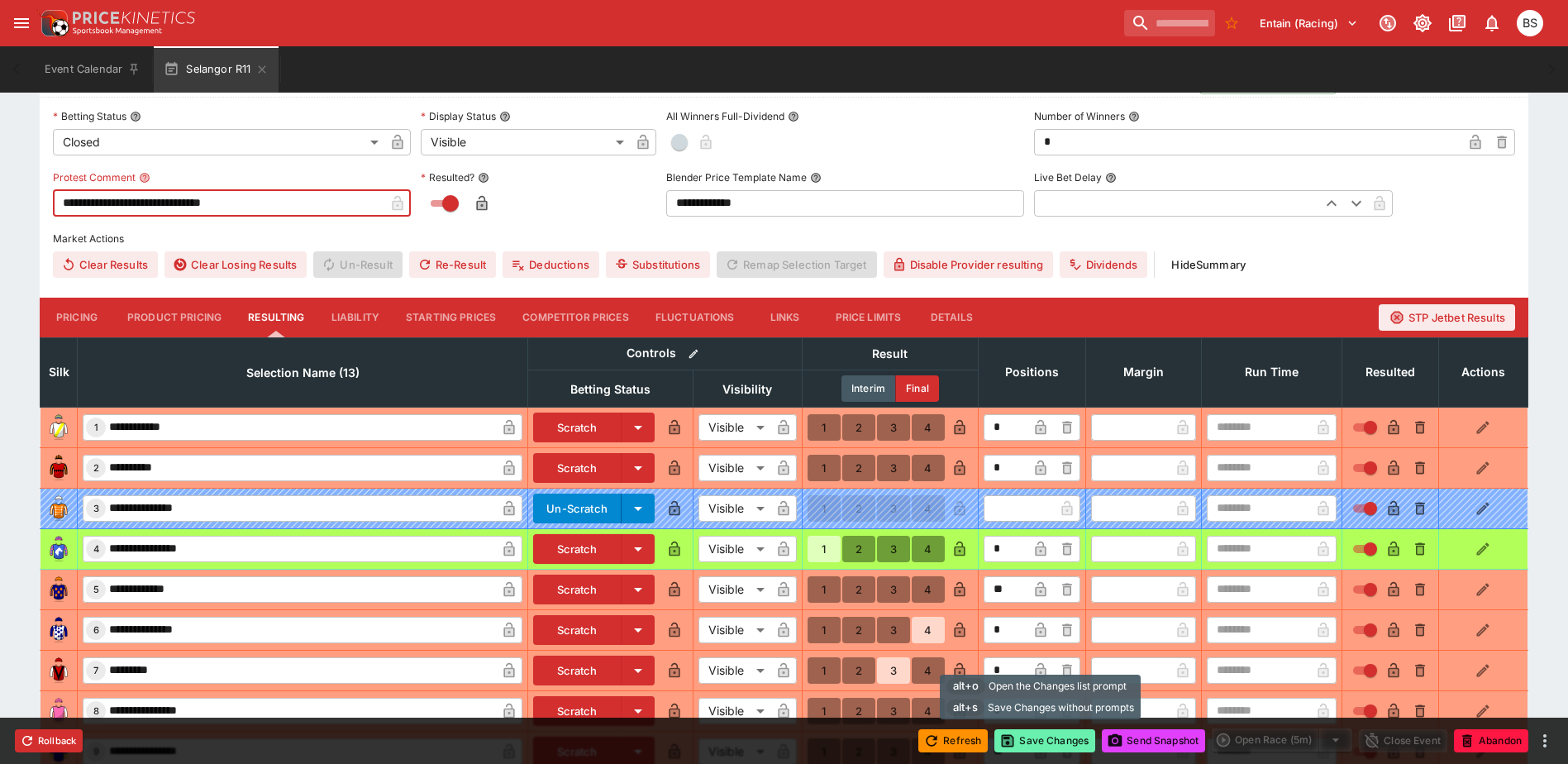
type input "**********"
click at [1043, 744] on button "Save Changes" at bounding box center [1044, 740] width 101 height 23
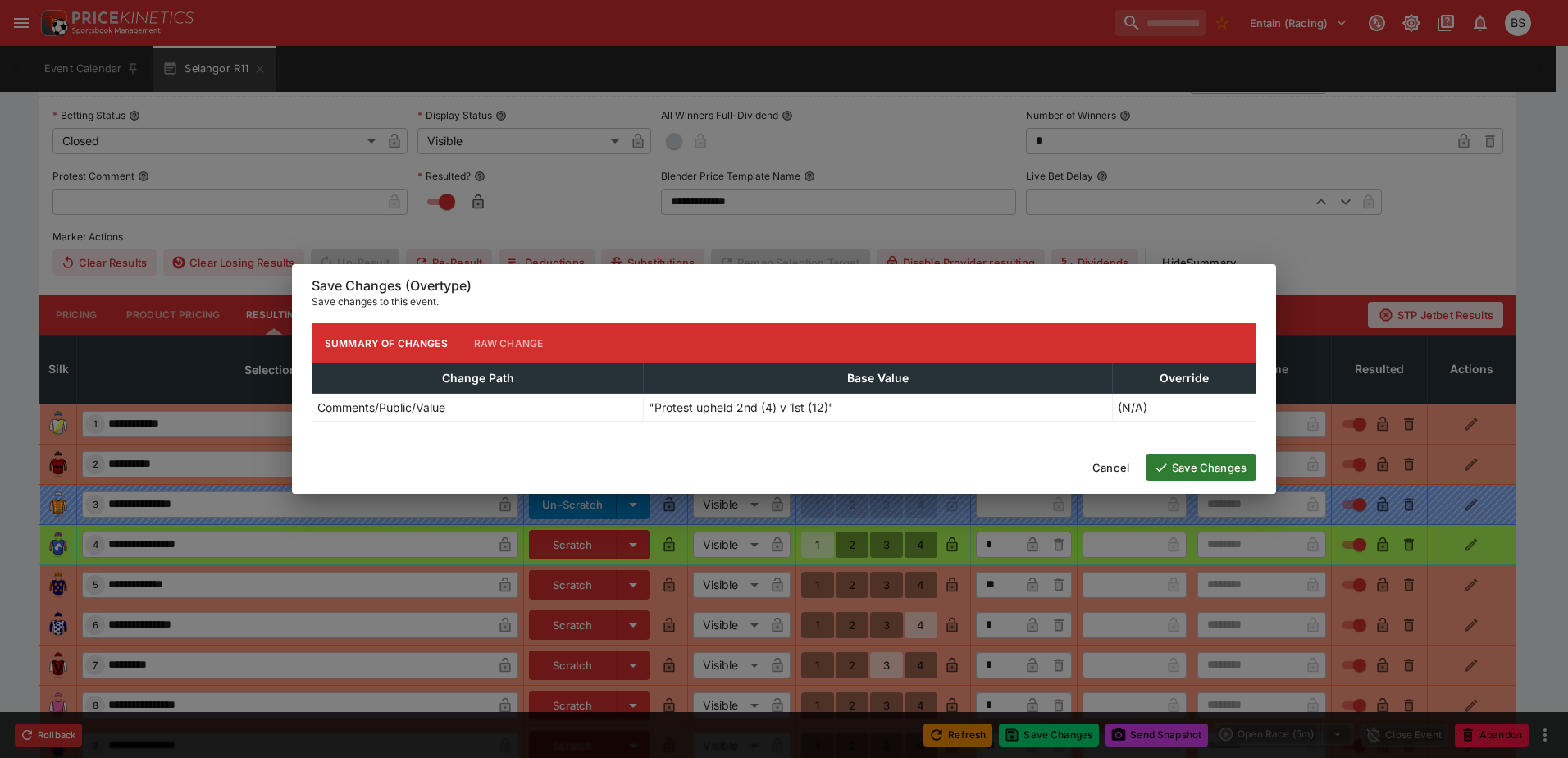
click at [1215, 471] on button "Save Changes" at bounding box center [1201, 467] width 111 height 27
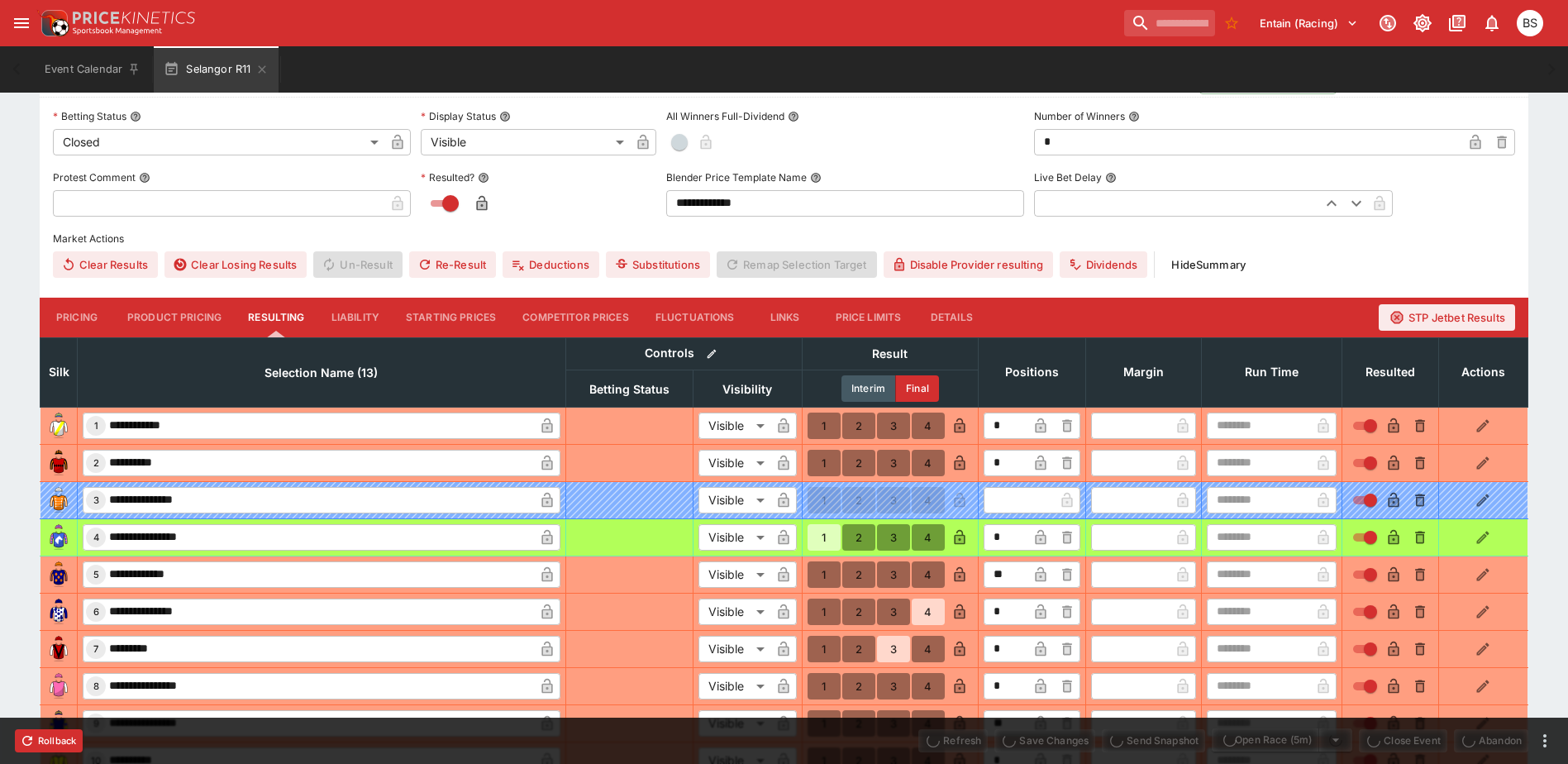
type input "**********"
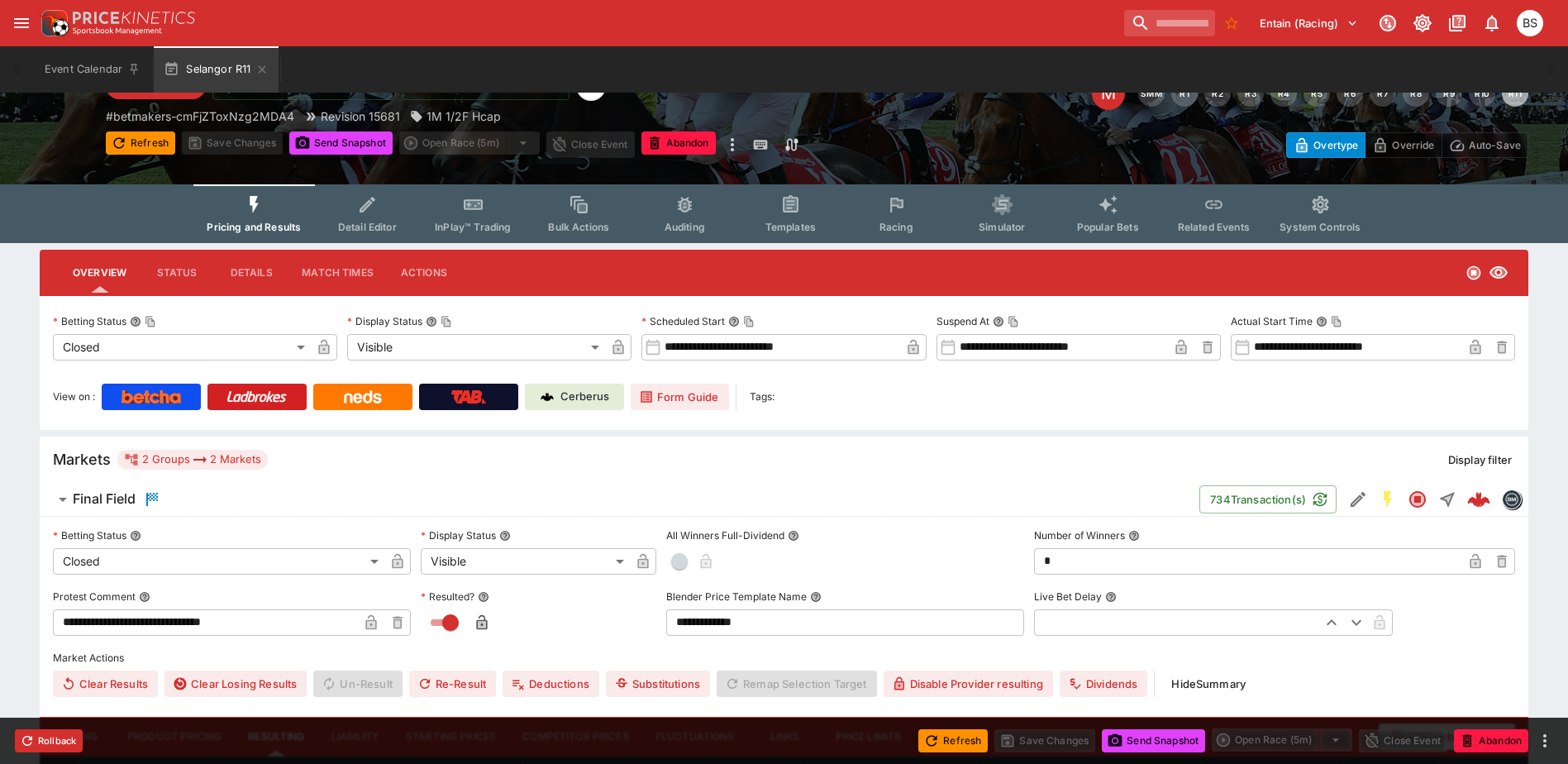
scroll to position [0, 0]
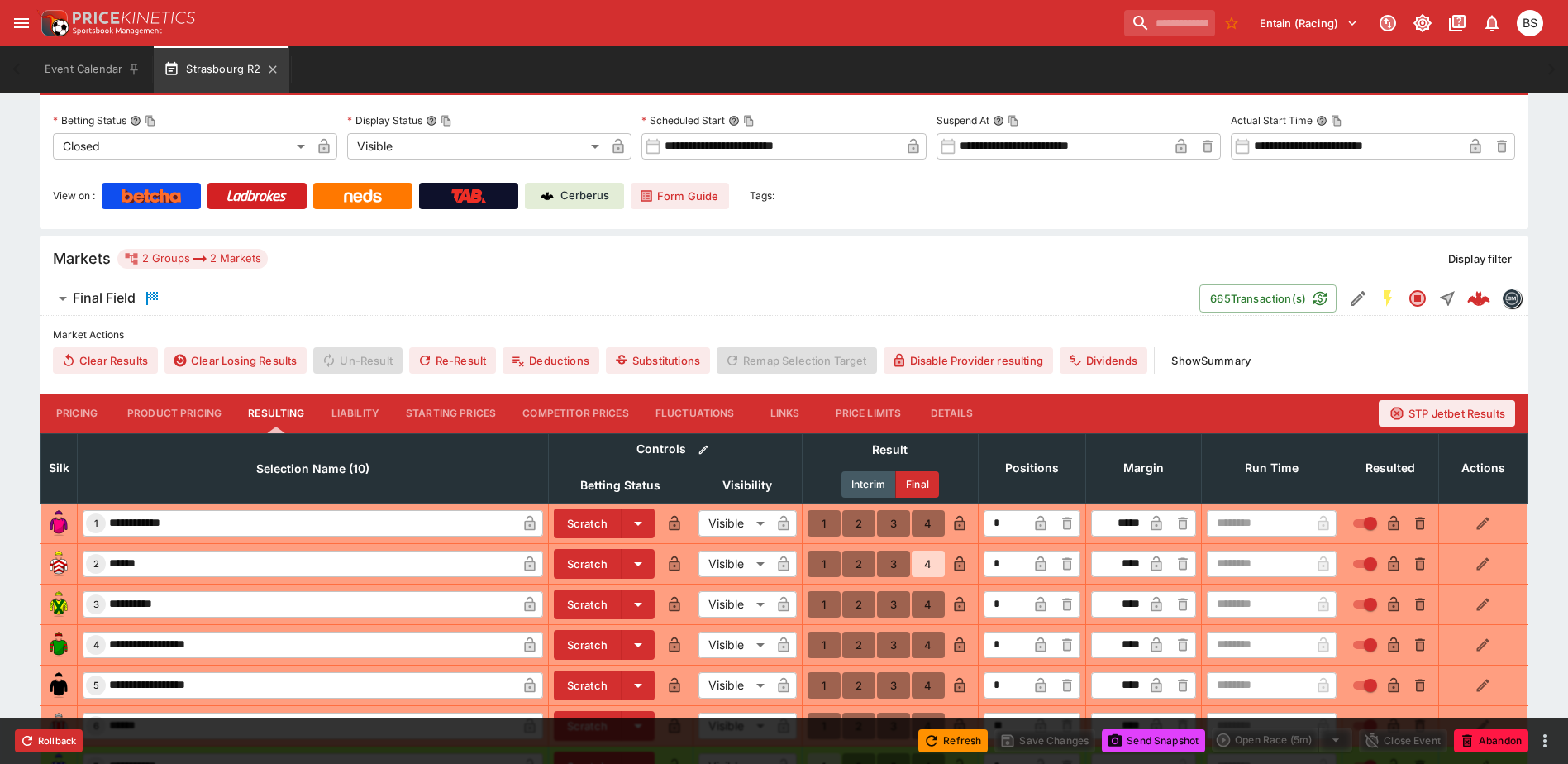
scroll to position [136, 0]
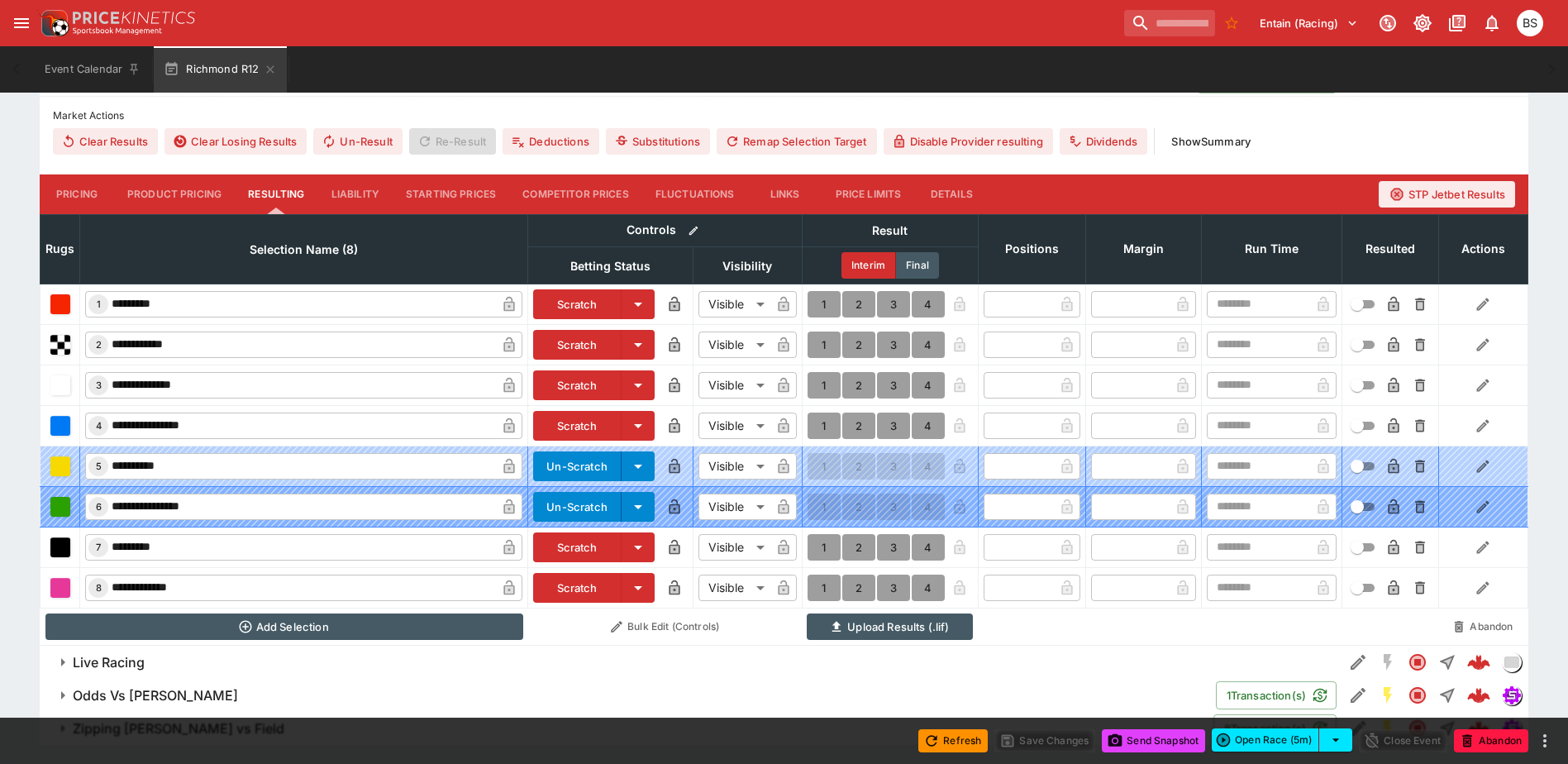
scroll to position [496, 0]
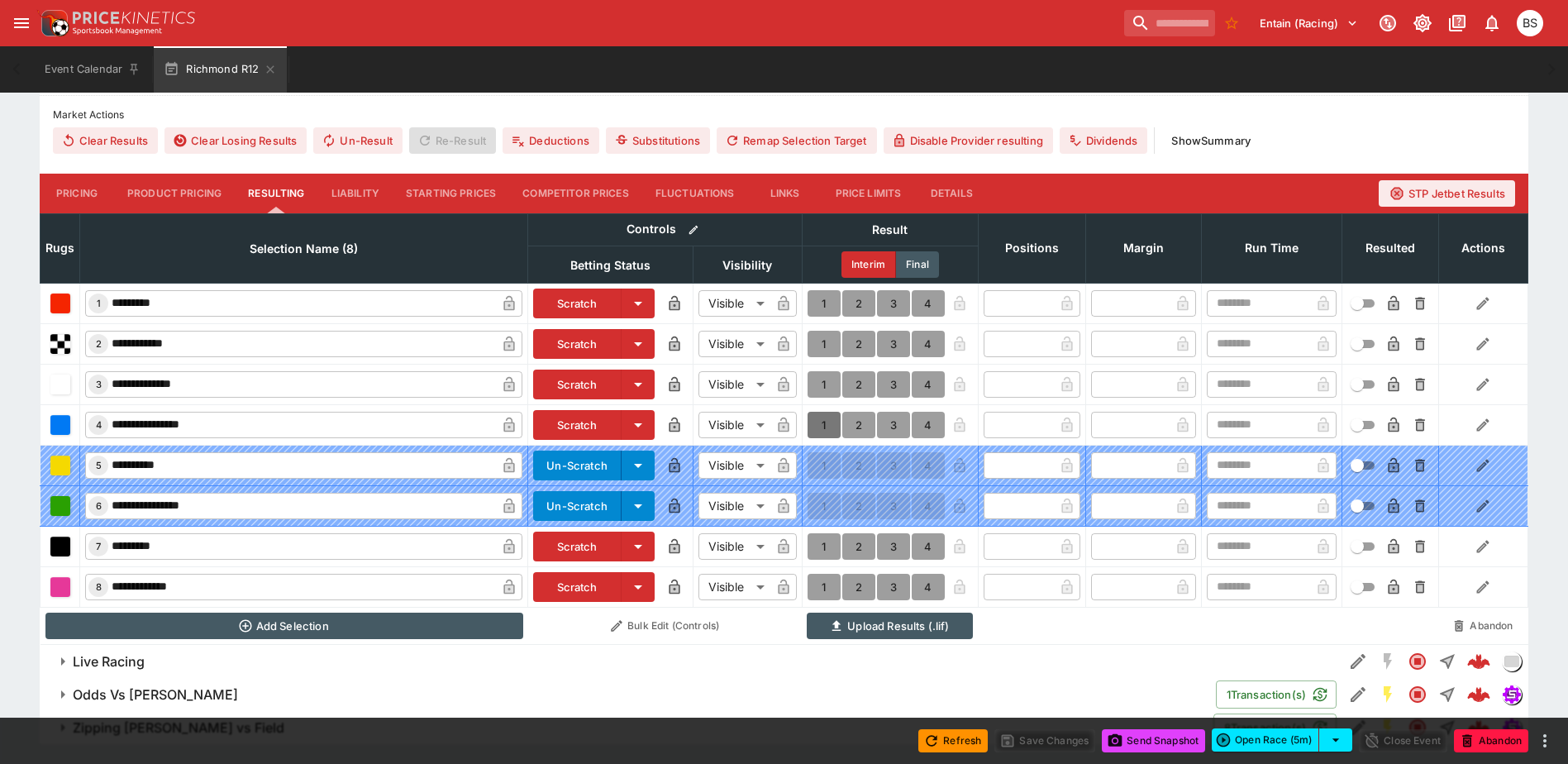
click at [817, 419] on button "1" at bounding box center [823, 424] width 33 height 27
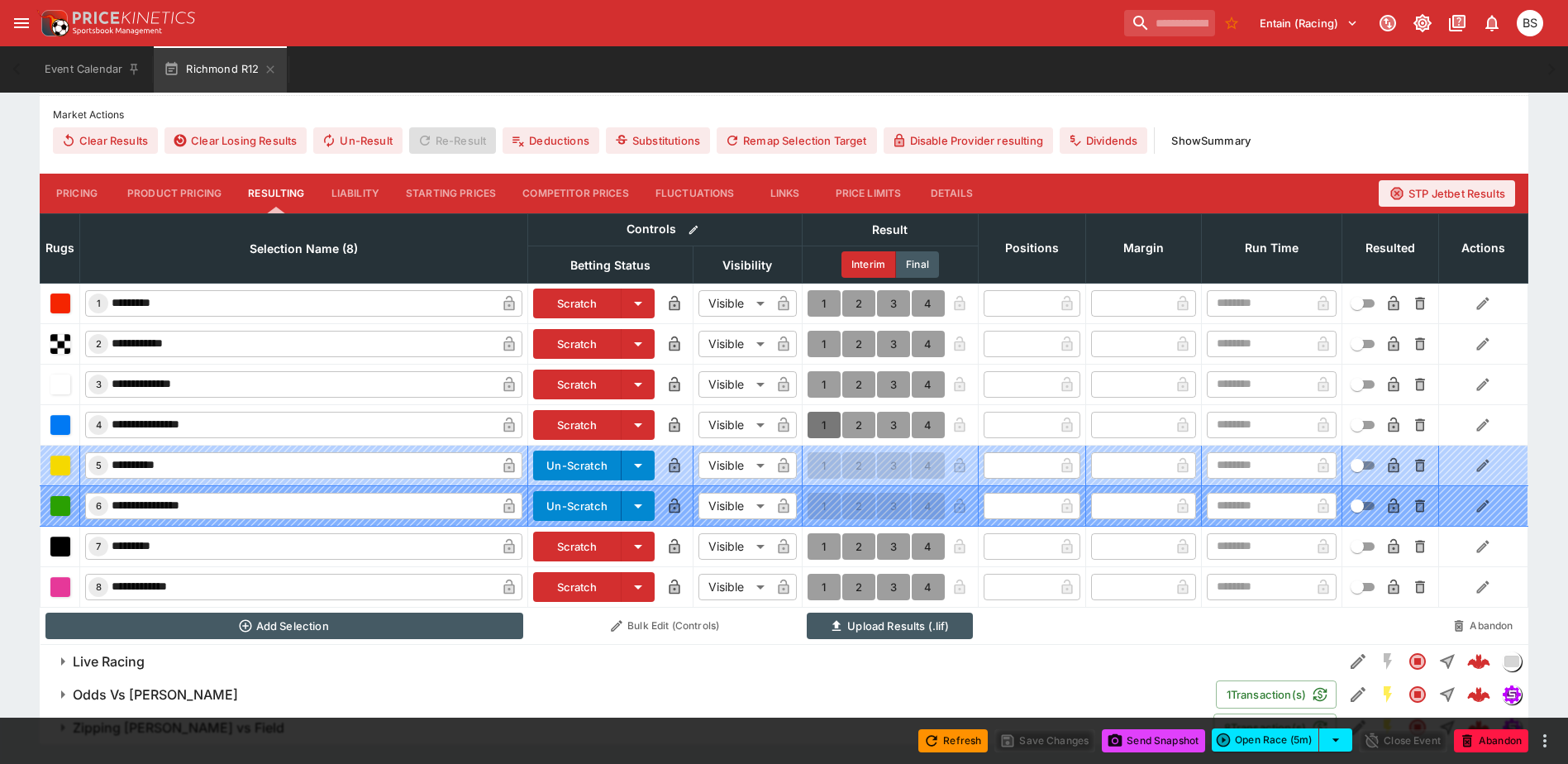
type input "*"
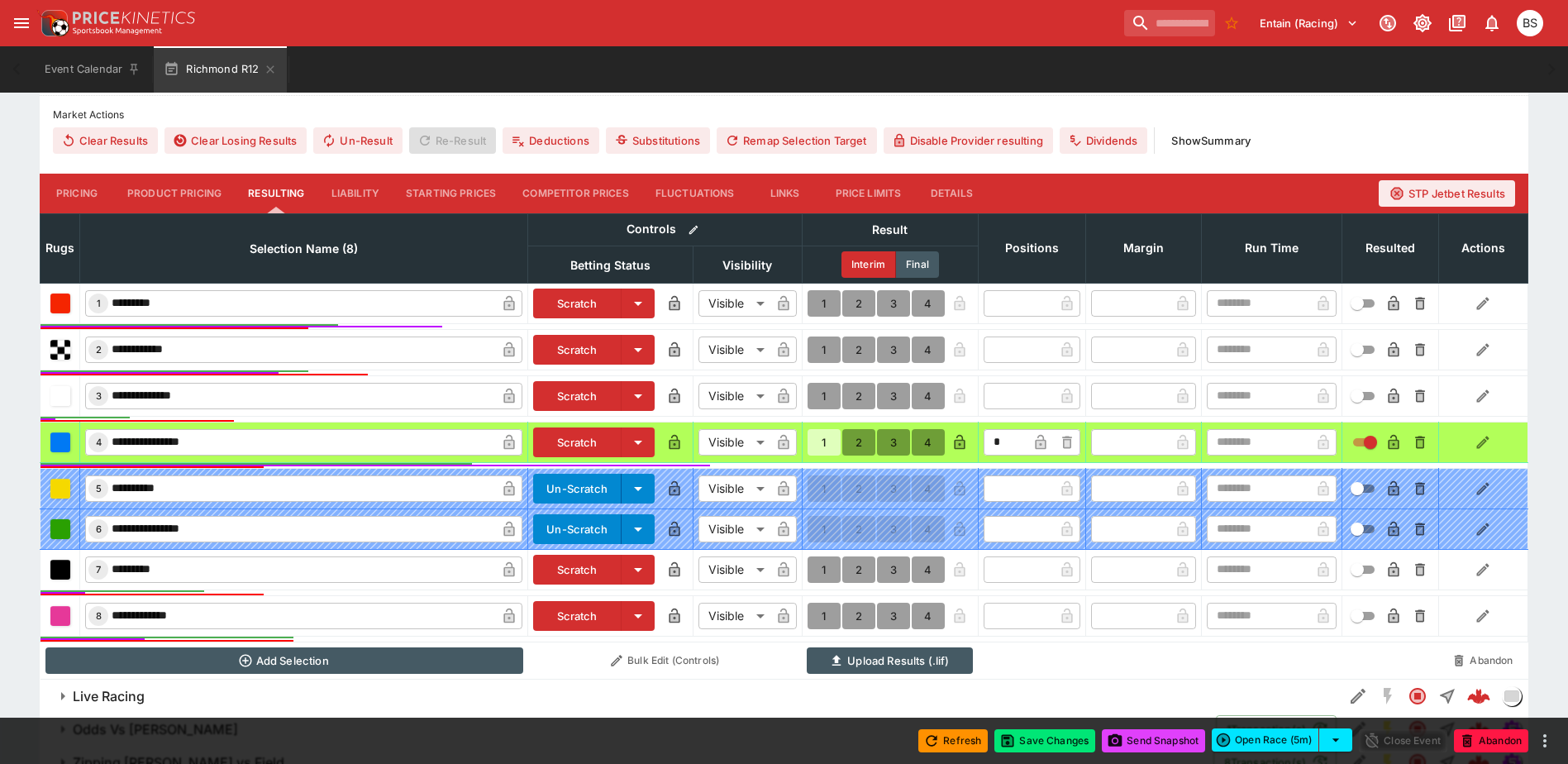
scroll to position [497, 0]
click at [1035, 746] on button "Save Changes" at bounding box center [1044, 740] width 101 height 23
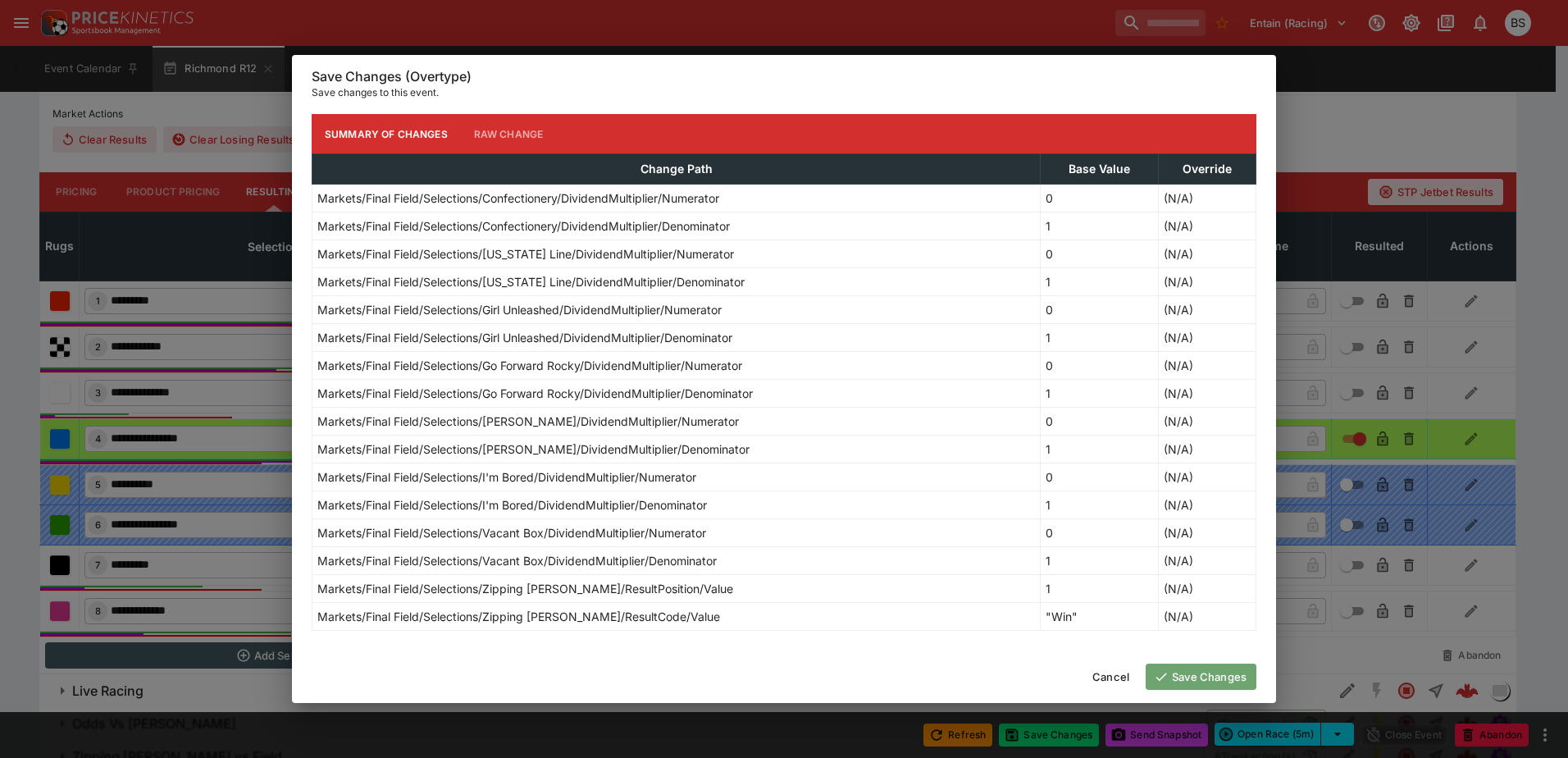
click at [1220, 675] on button "Save Changes" at bounding box center [1201, 676] width 111 height 27
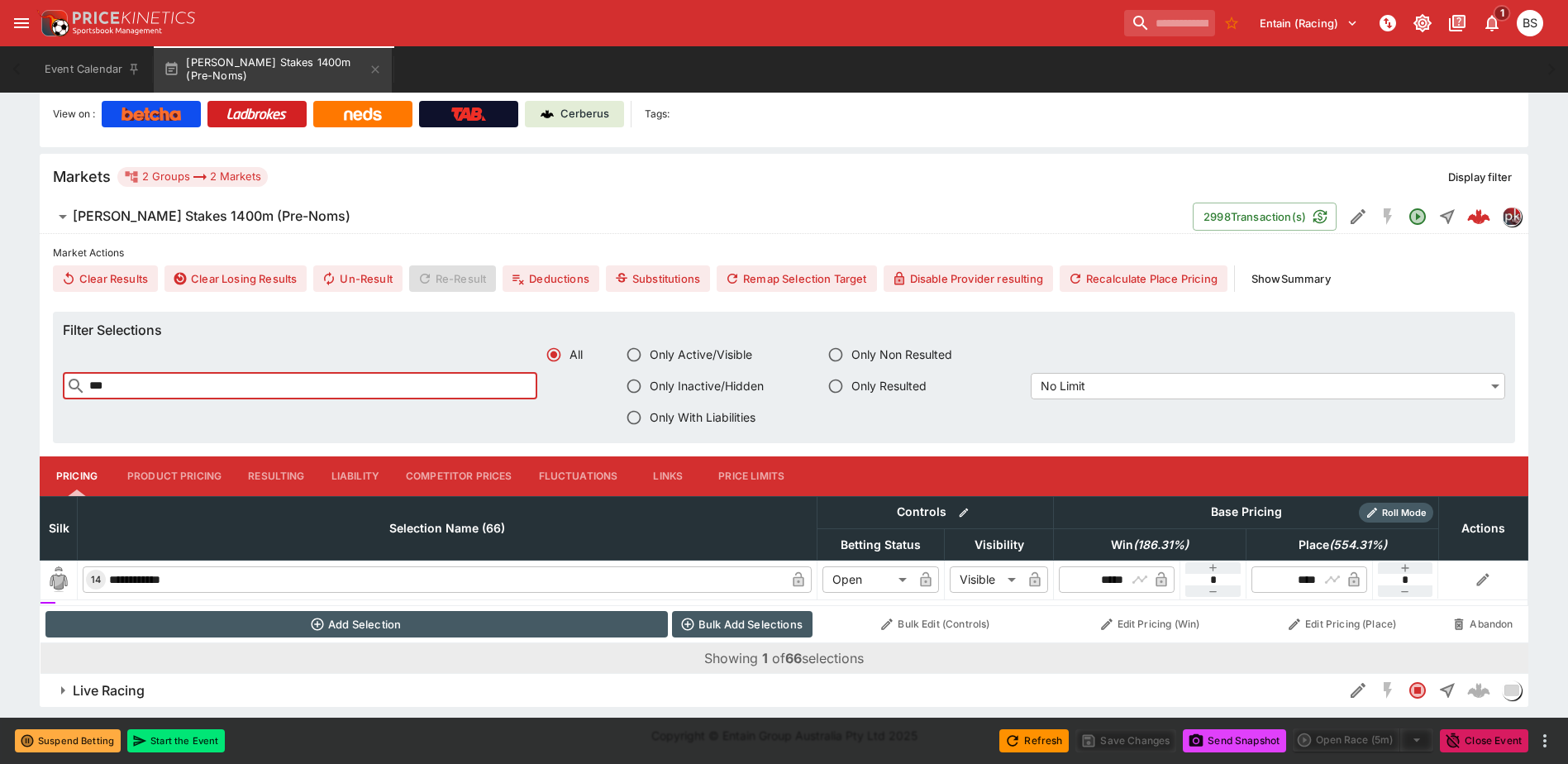
scroll to position [357, 0]
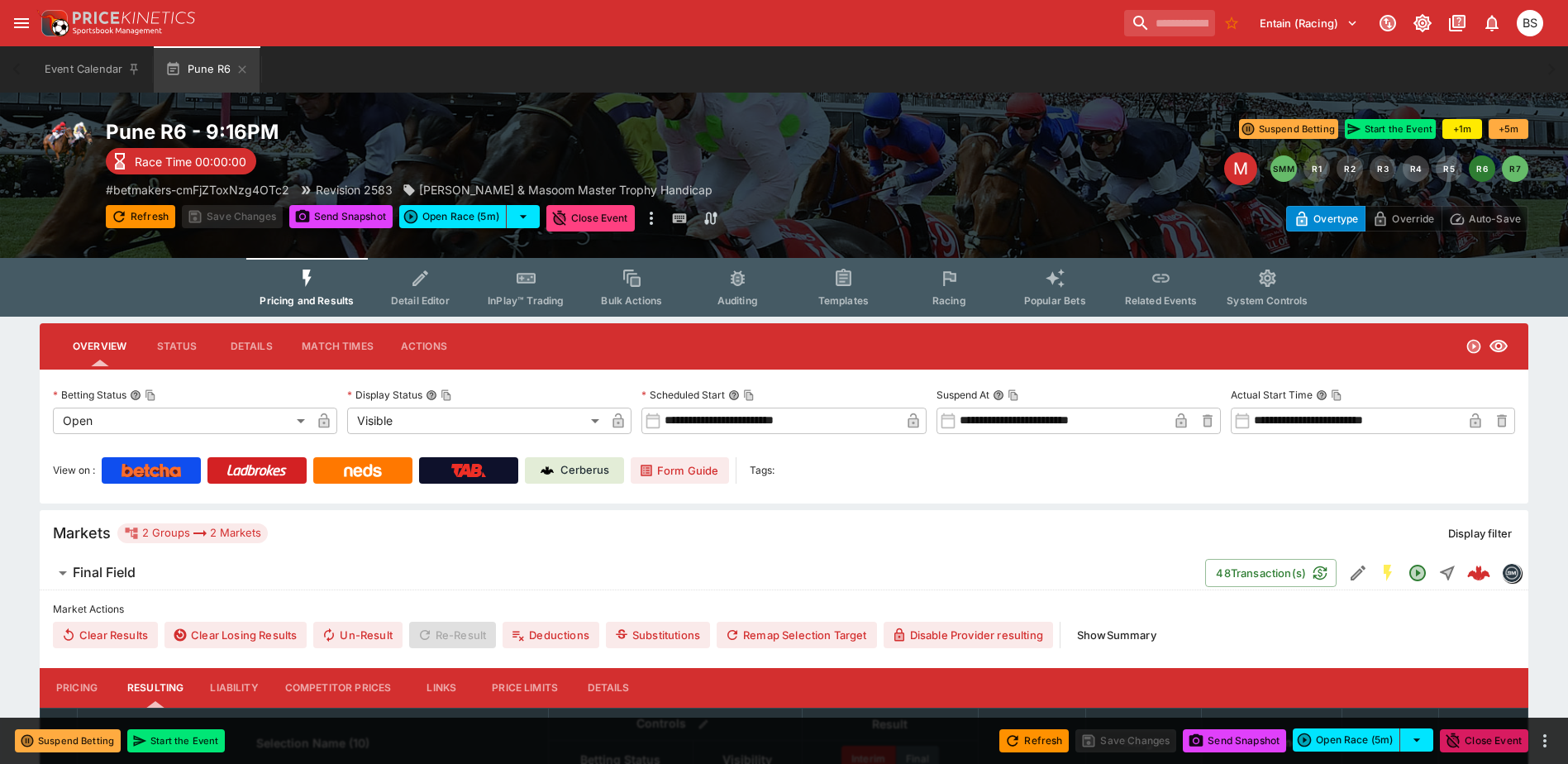
click at [614, 222] on button "Close Event" at bounding box center [590, 218] width 89 height 27
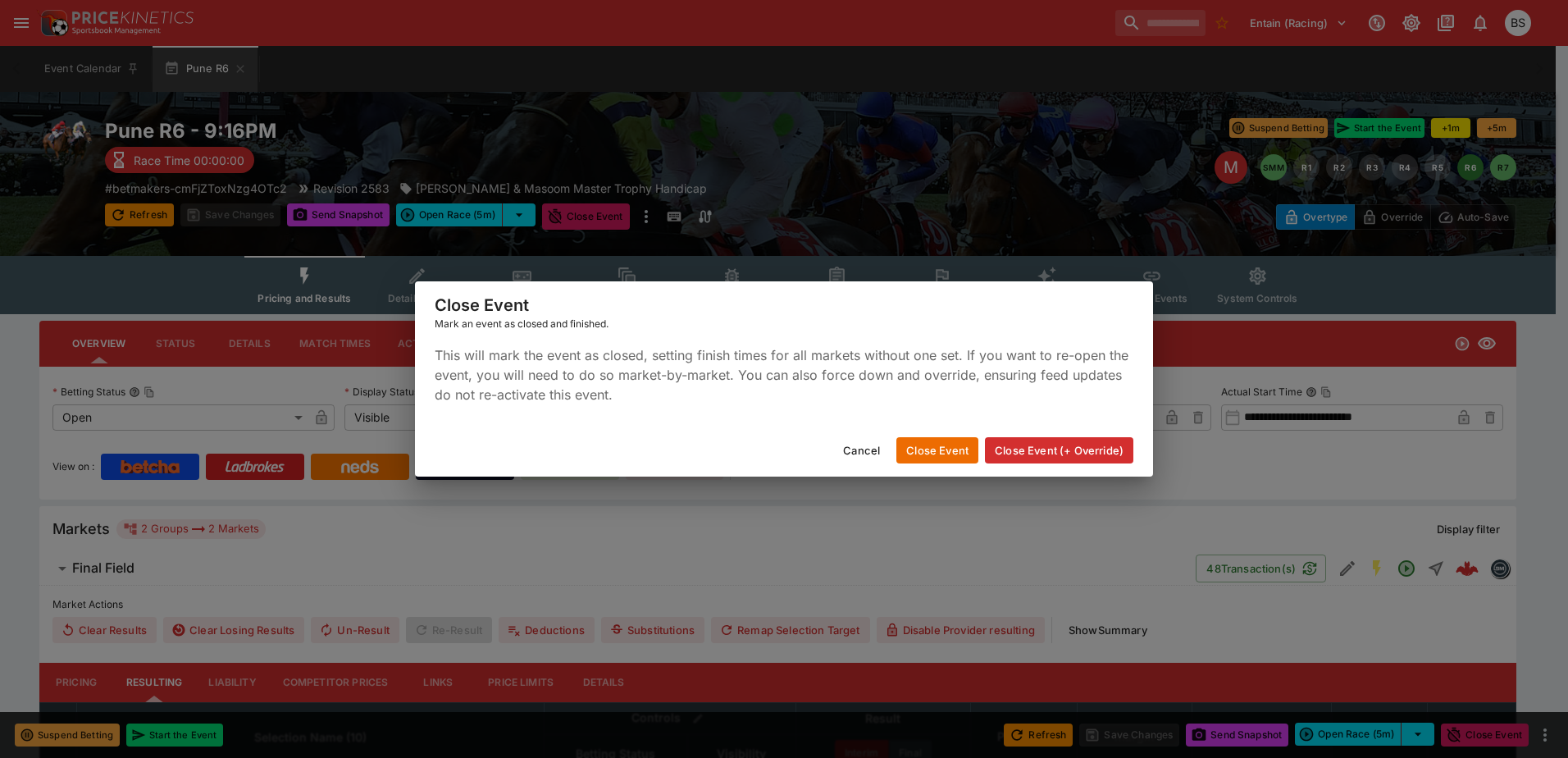
click at [1037, 445] on button "Close Event (+ Override)" at bounding box center [1059, 450] width 148 height 27
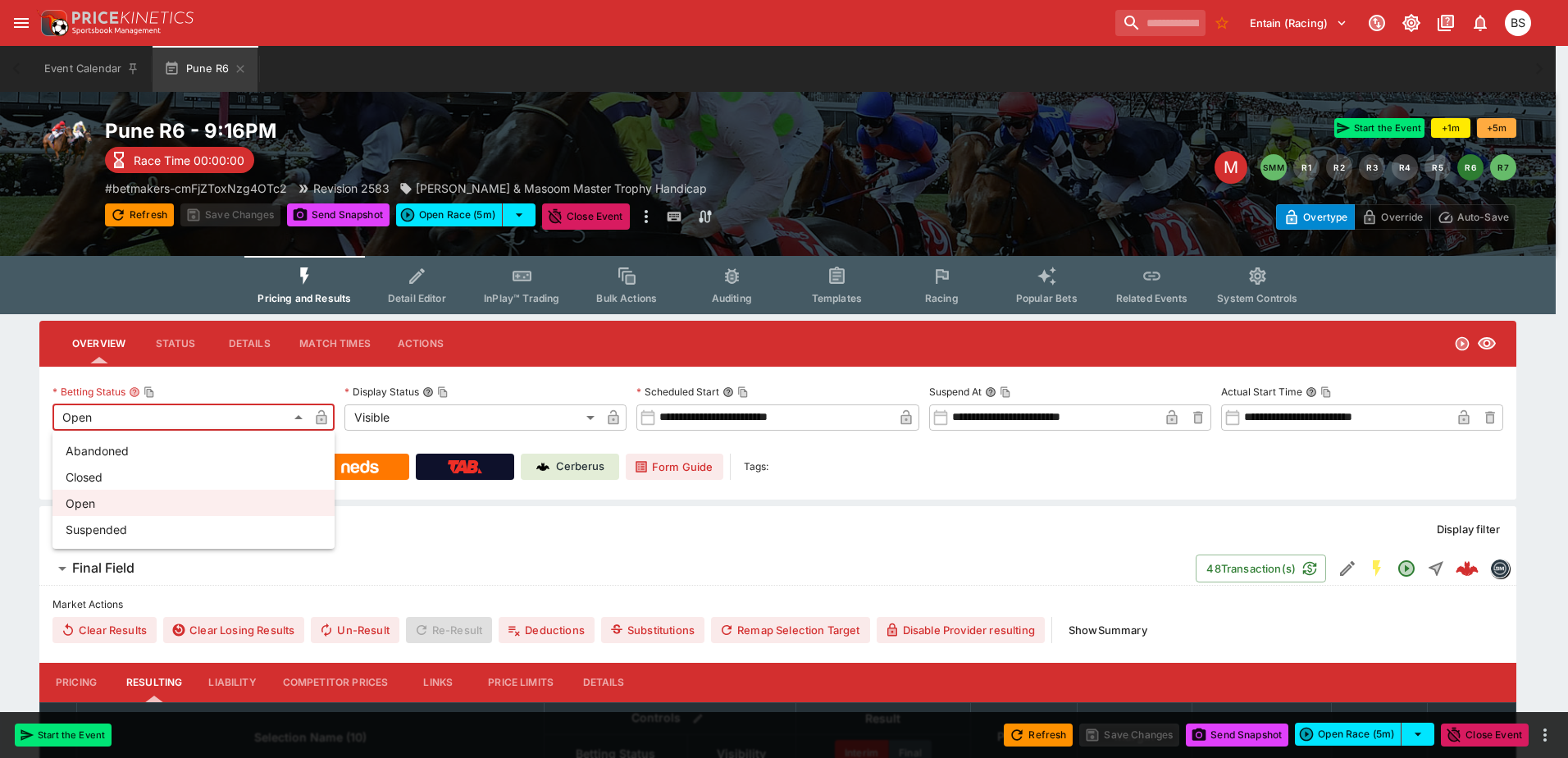
click at [305, 414] on body "**********" at bounding box center [784, 649] width 1568 height 1300
click at [202, 472] on li "Closed" at bounding box center [193, 476] width 282 height 27
type input "**********"
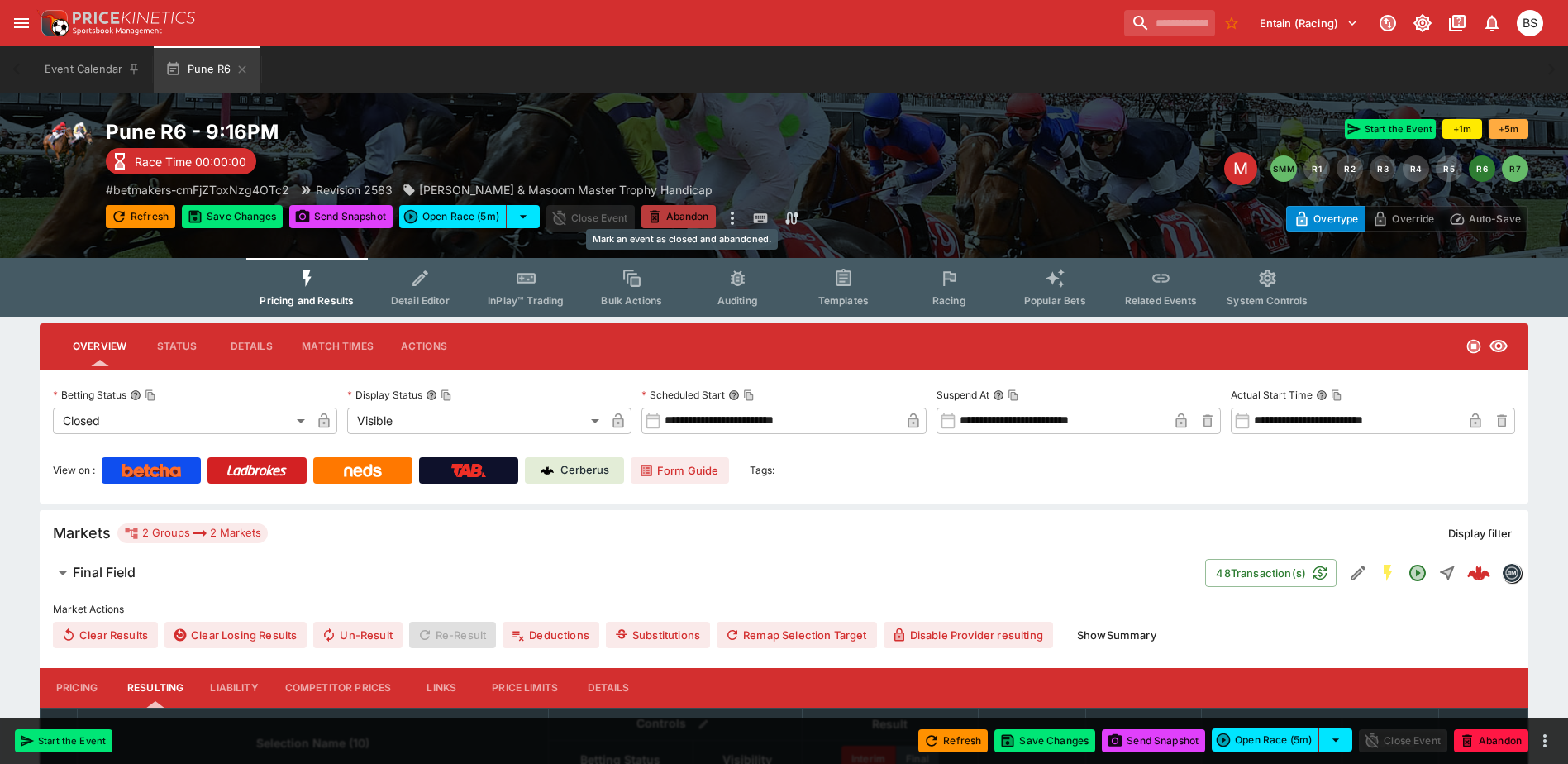
click at [692, 215] on button "Abandon" at bounding box center [678, 216] width 75 height 23
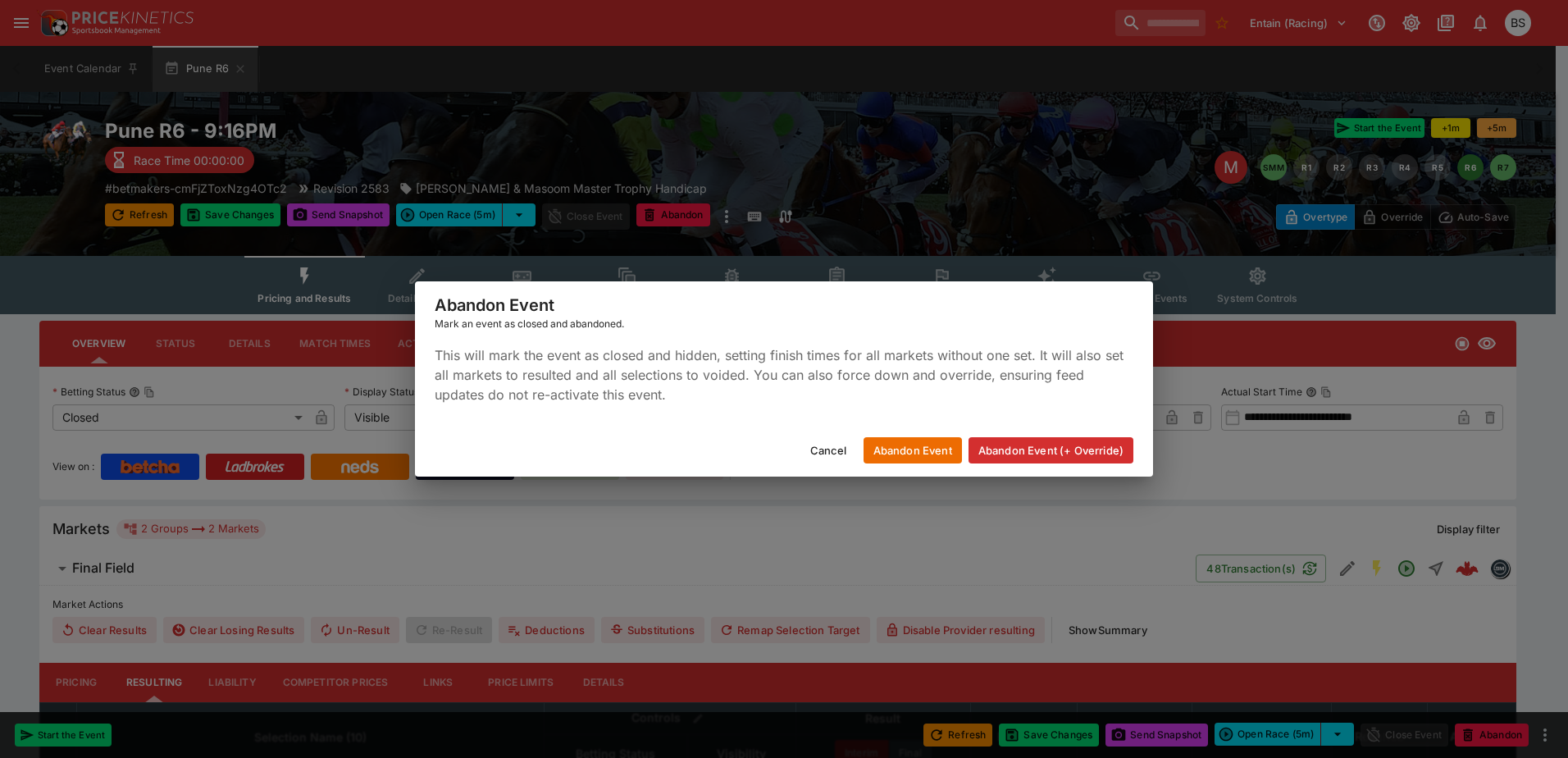
click at [1013, 447] on button "Abandon Event (+ Override)" at bounding box center [1051, 450] width 165 height 27
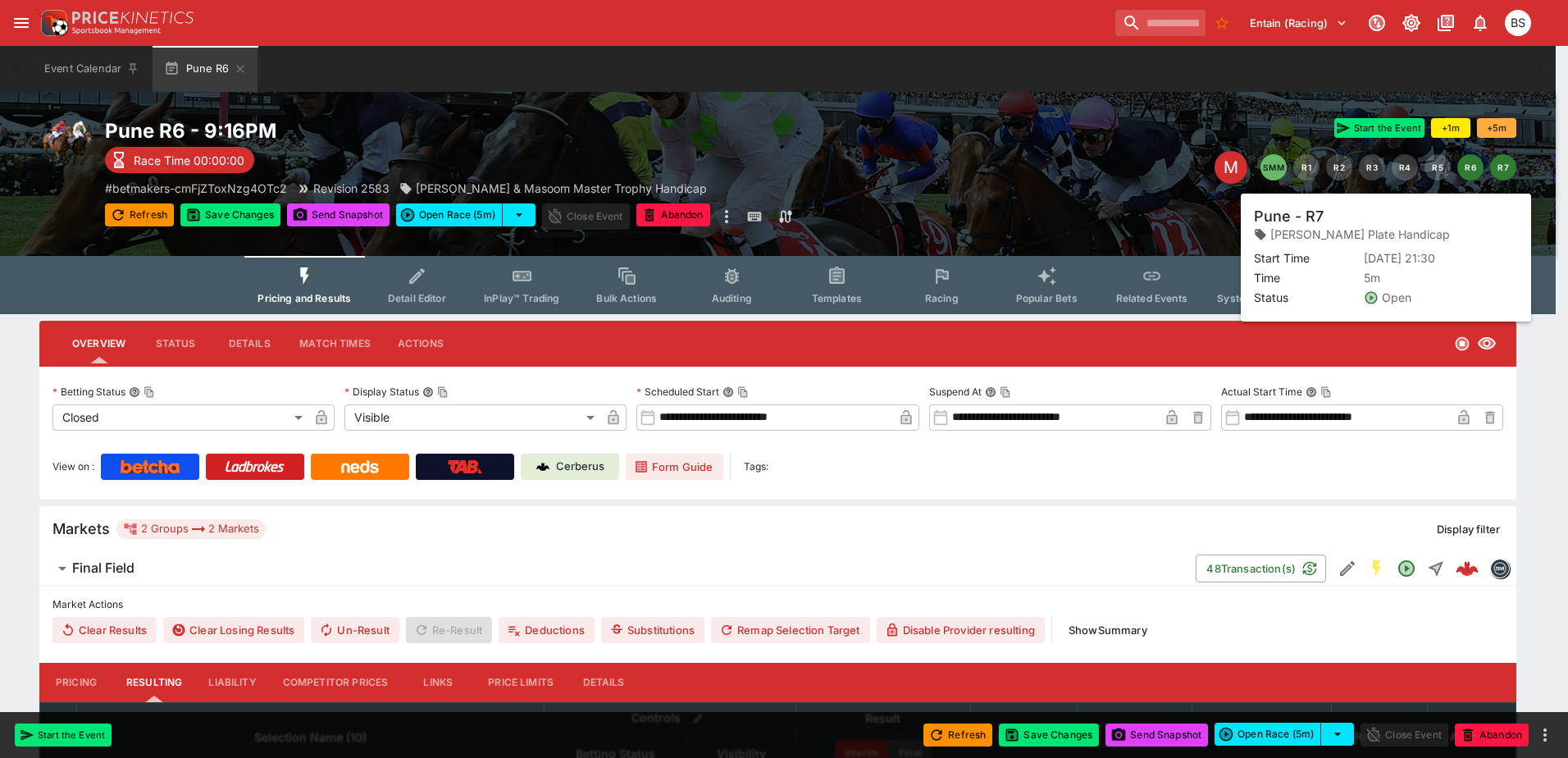
click at [1499, 171] on button "R7" at bounding box center [1503, 167] width 27 height 27
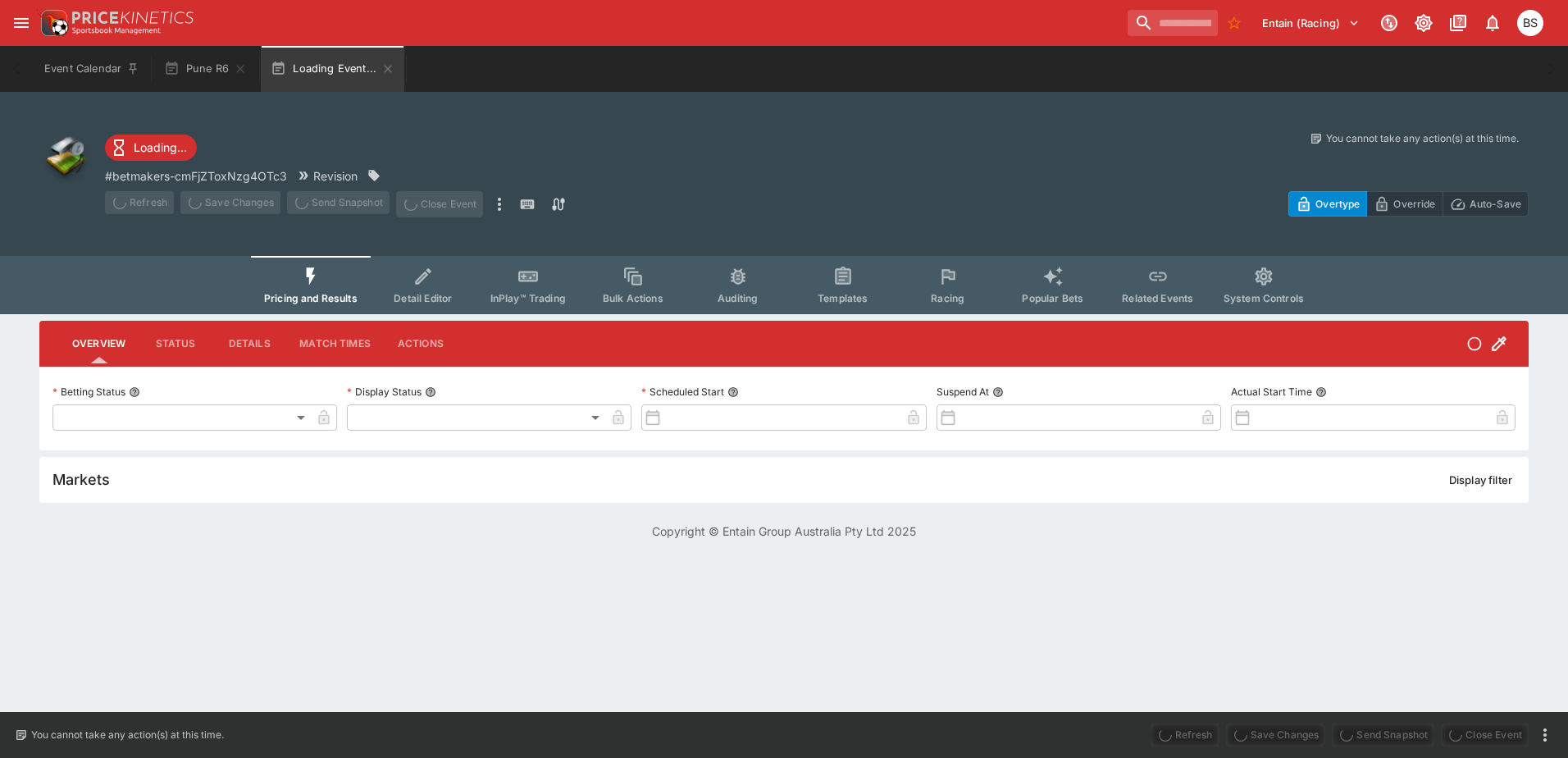
type input "**********"
type input "*******"
type input "**********"
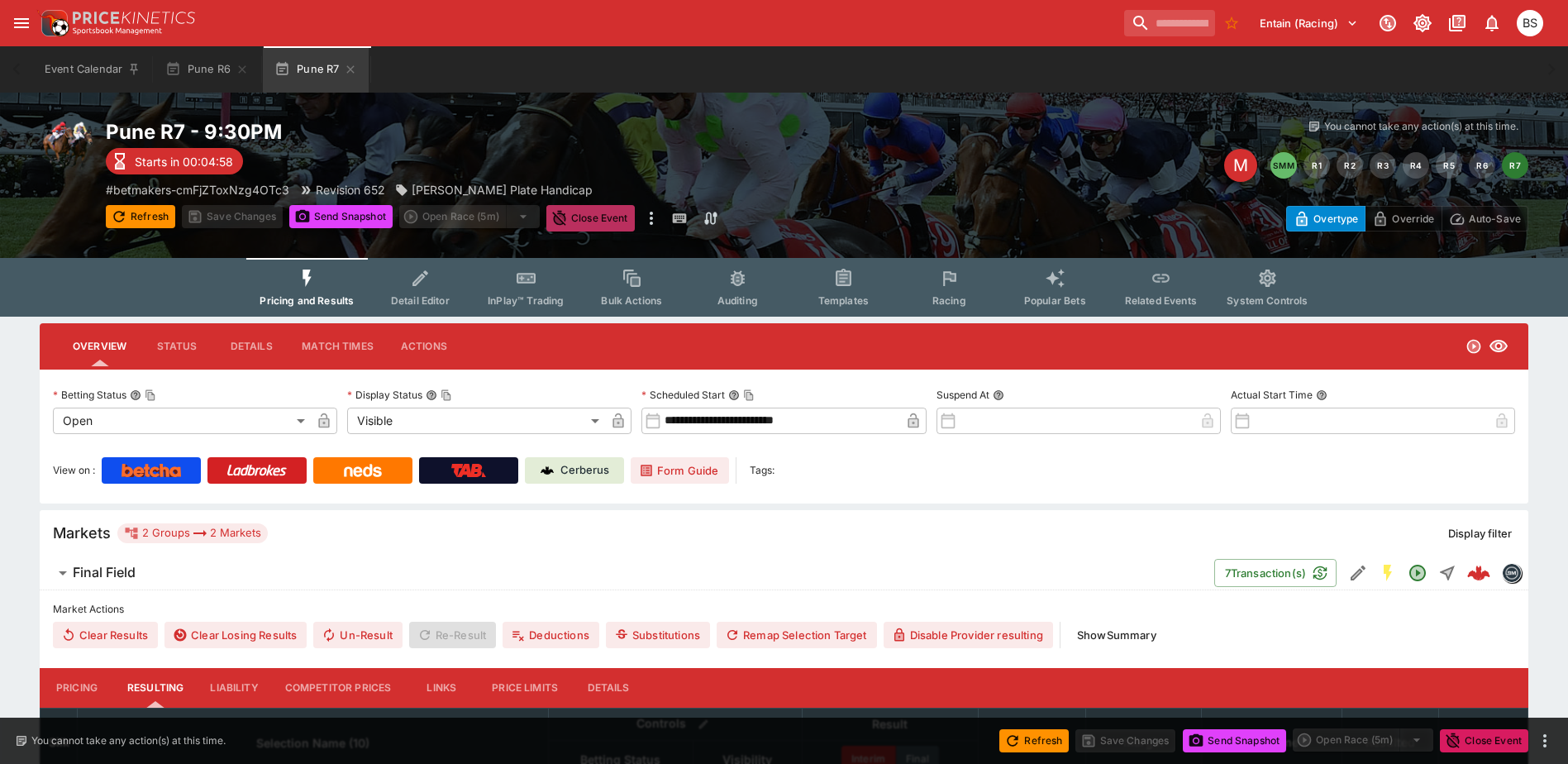
click at [582, 220] on button "Close Event" at bounding box center [590, 218] width 89 height 27
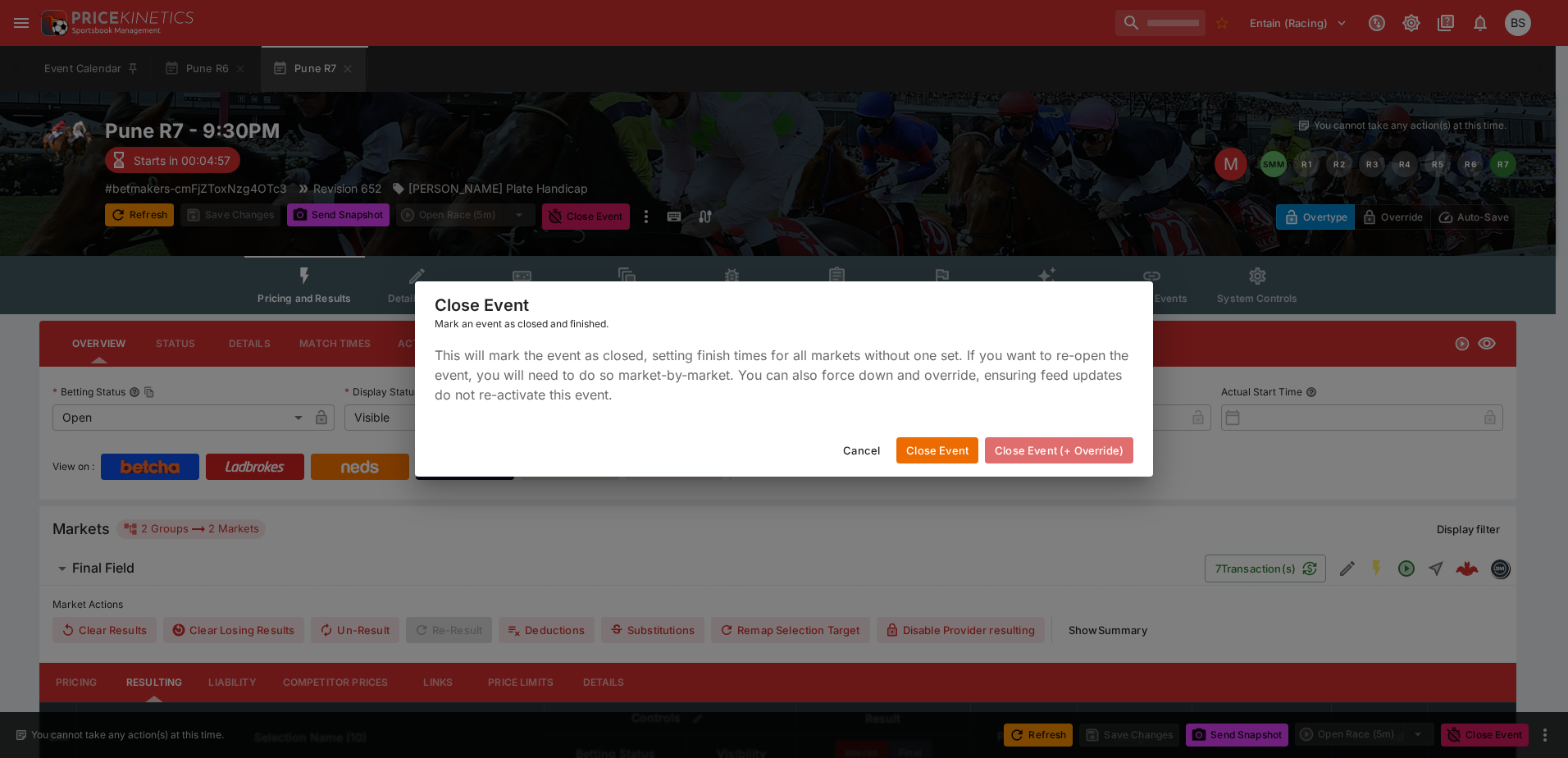
click at [1014, 445] on button "Close Event (+ Override)" at bounding box center [1059, 450] width 148 height 27
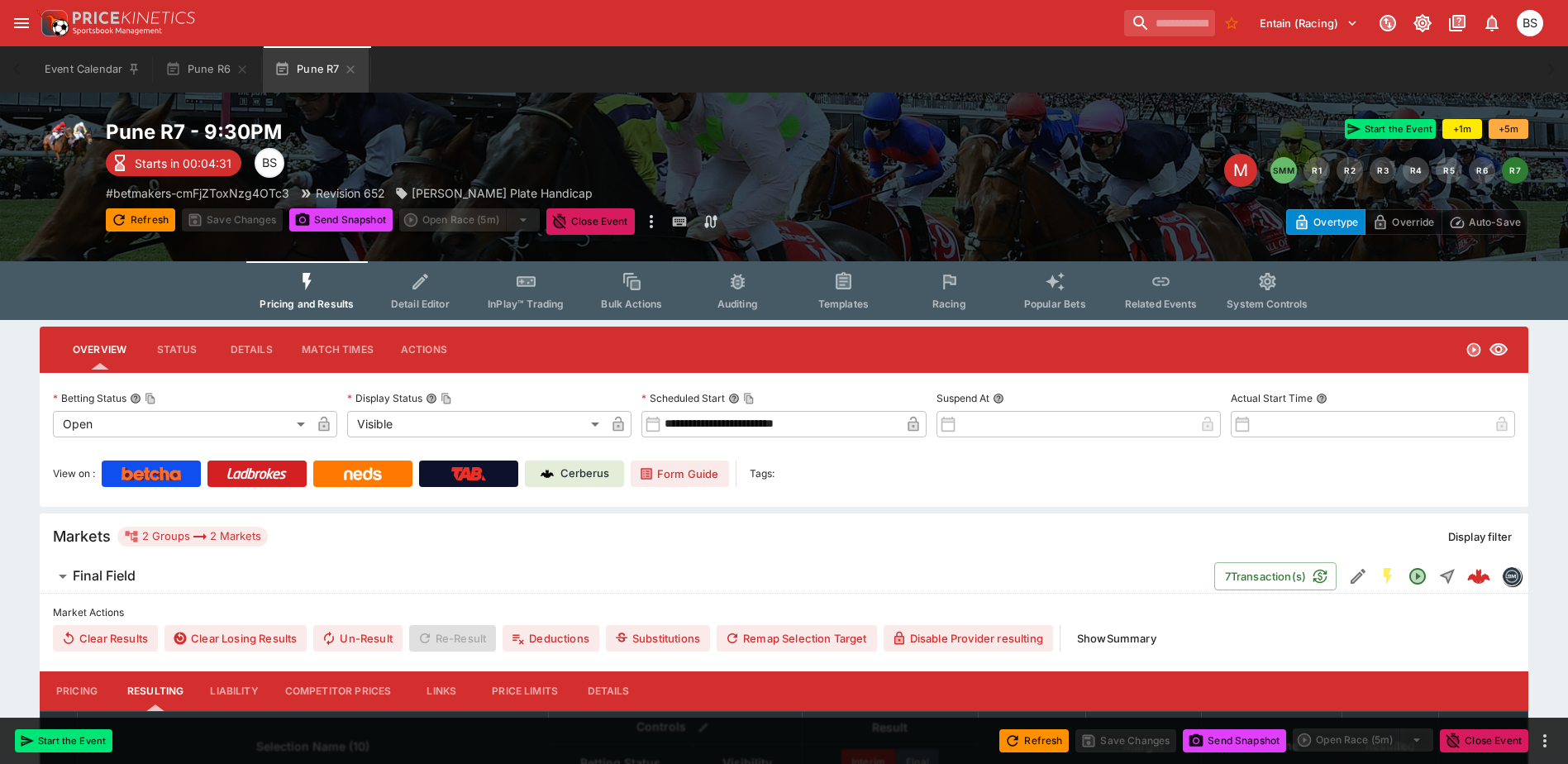
click at [297, 427] on body "**********" at bounding box center [784, 656] width 1568 height 1313
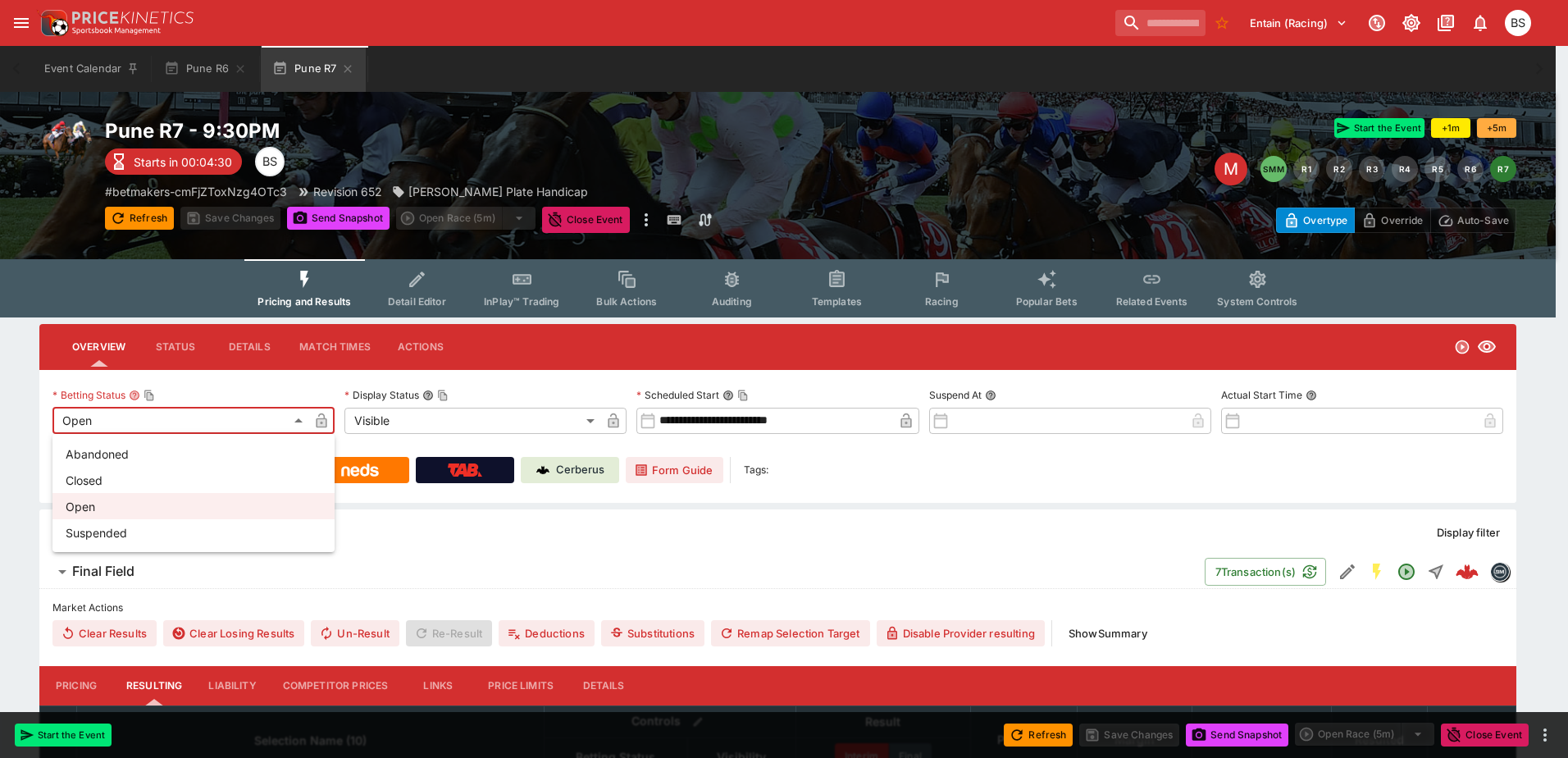
click at [181, 482] on li "Closed" at bounding box center [193, 479] width 282 height 27
type input "**********"
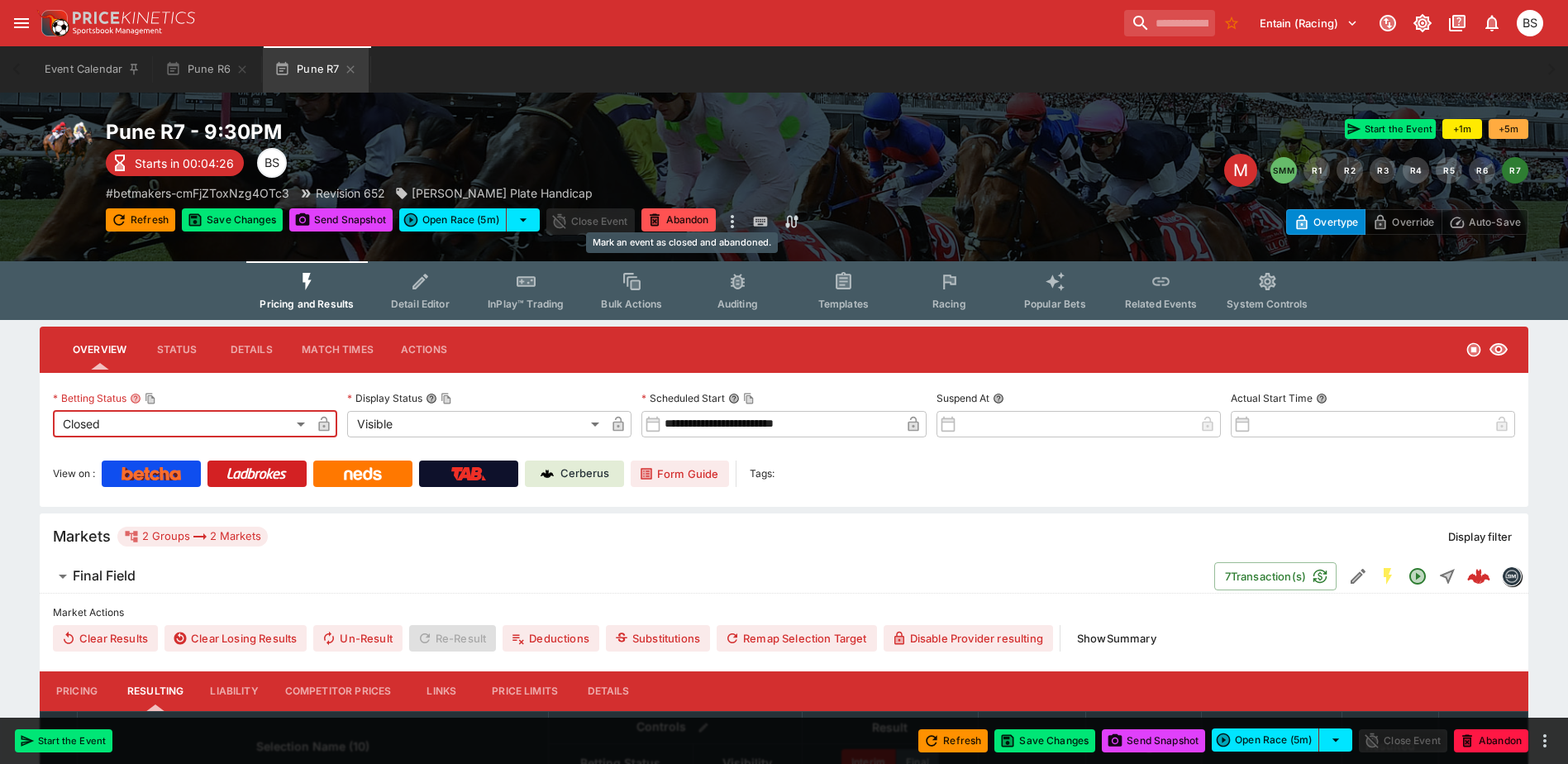
click at [697, 221] on button "Abandon" at bounding box center [678, 219] width 75 height 23
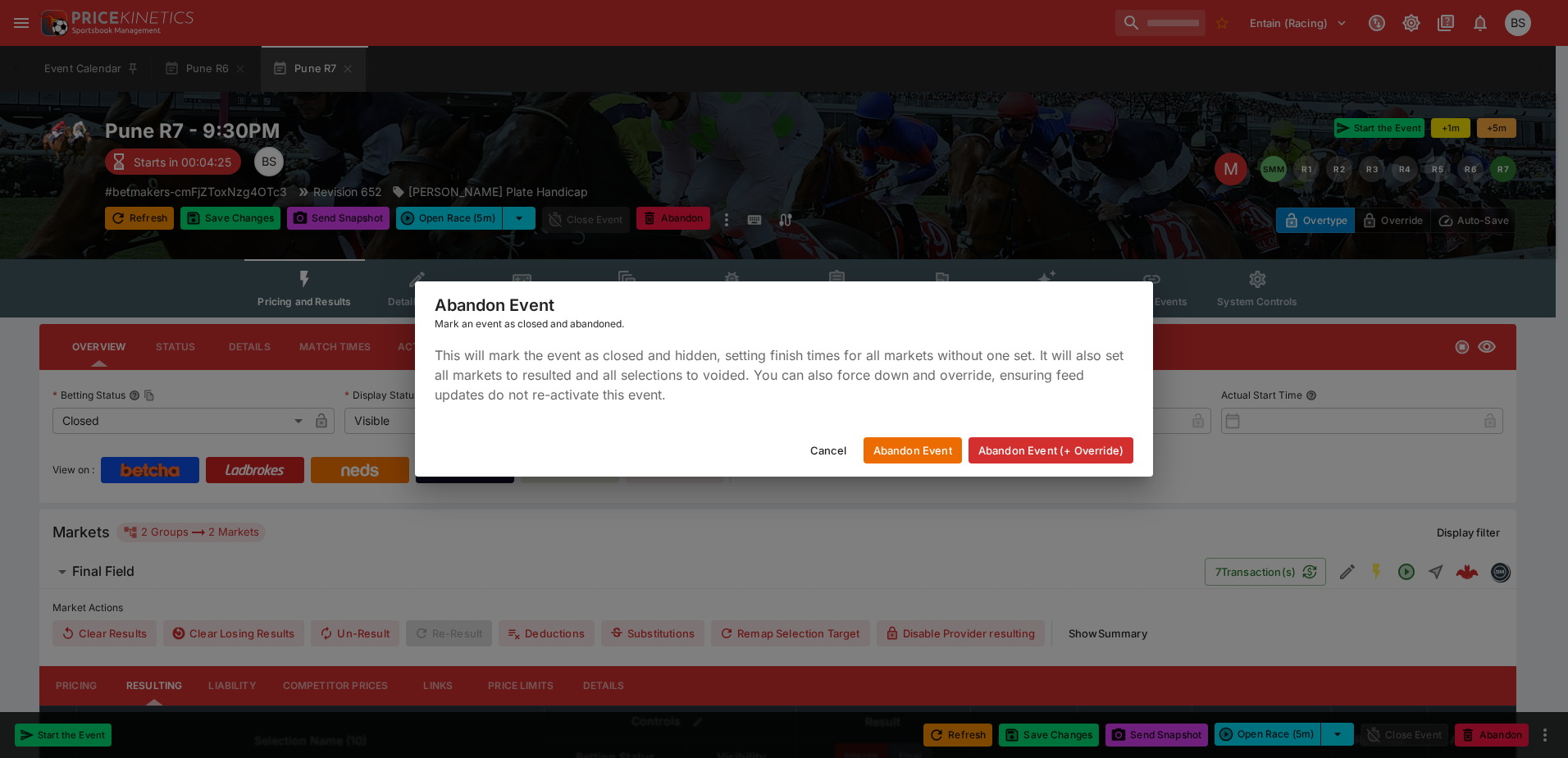
click at [1015, 450] on button "Abandon Event (+ Override)" at bounding box center [1051, 450] width 165 height 27
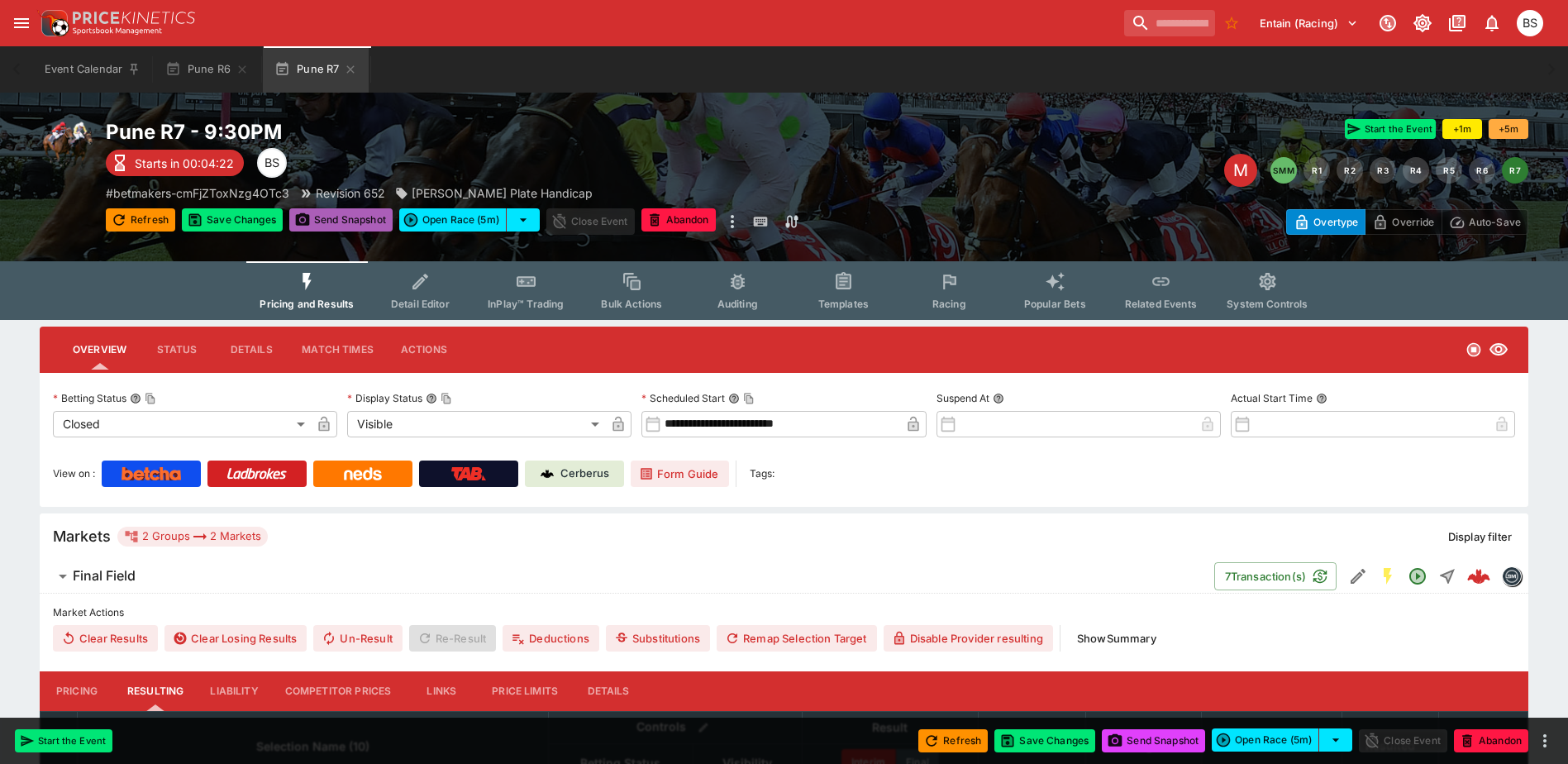
click at [335, 217] on button "Send Snapshot" at bounding box center [341, 219] width 104 height 23
